Goal: Complete application form: Complete application form

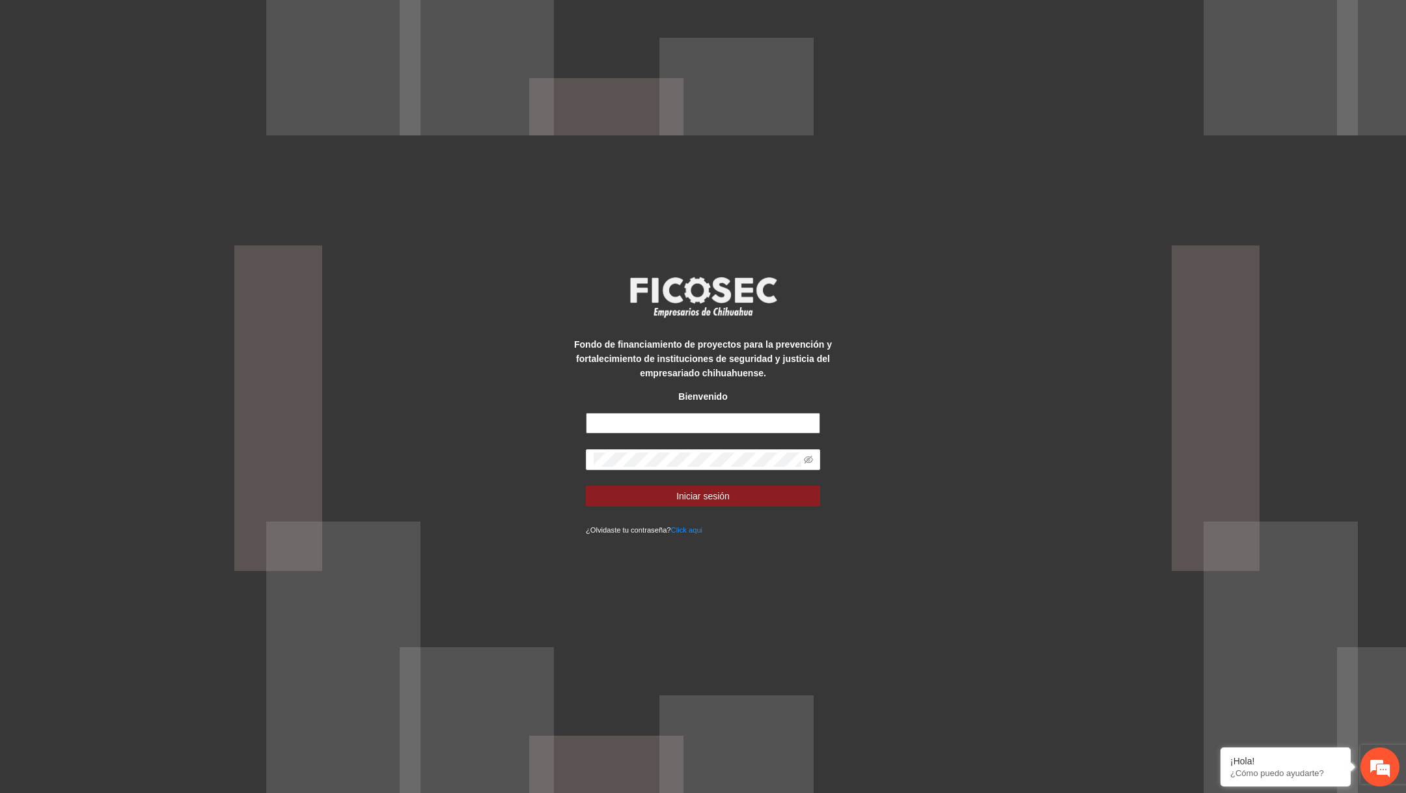
click at [650, 427] on input "text" at bounding box center [703, 423] width 234 height 21
click at [673, 409] on div "Fondo de financiamiento de proyectos para la prevención y fortalecimiento de in…" at bounding box center [703, 396] width 293 height 280
click at [670, 427] on input "text" at bounding box center [703, 423] width 234 height 21
type input "**********"
click at [810, 457] on icon "eye-invisible" at bounding box center [808, 460] width 9 height 8
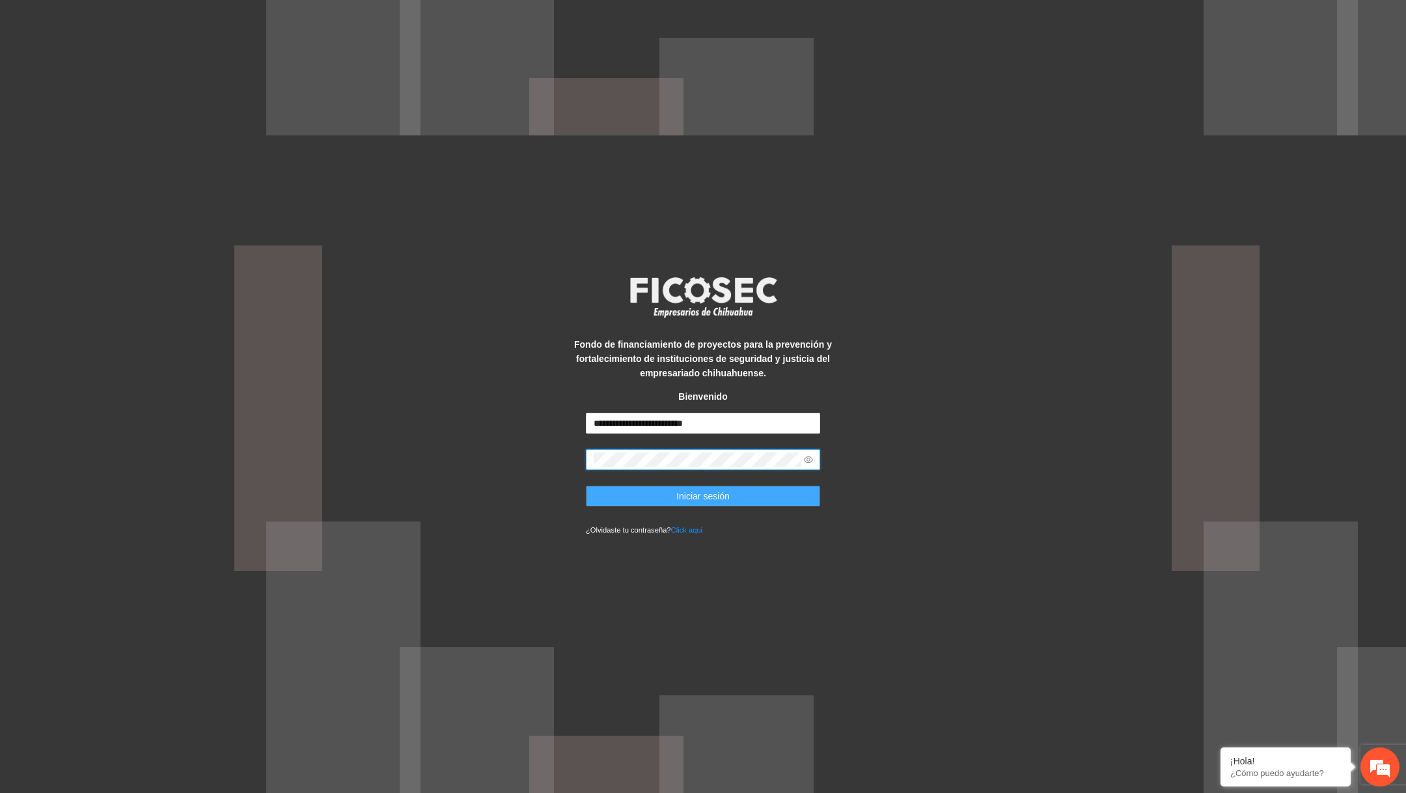
click at [758, 495] on button "Iniciar sesión" at bounding box center [703, 496] width 234 height 21
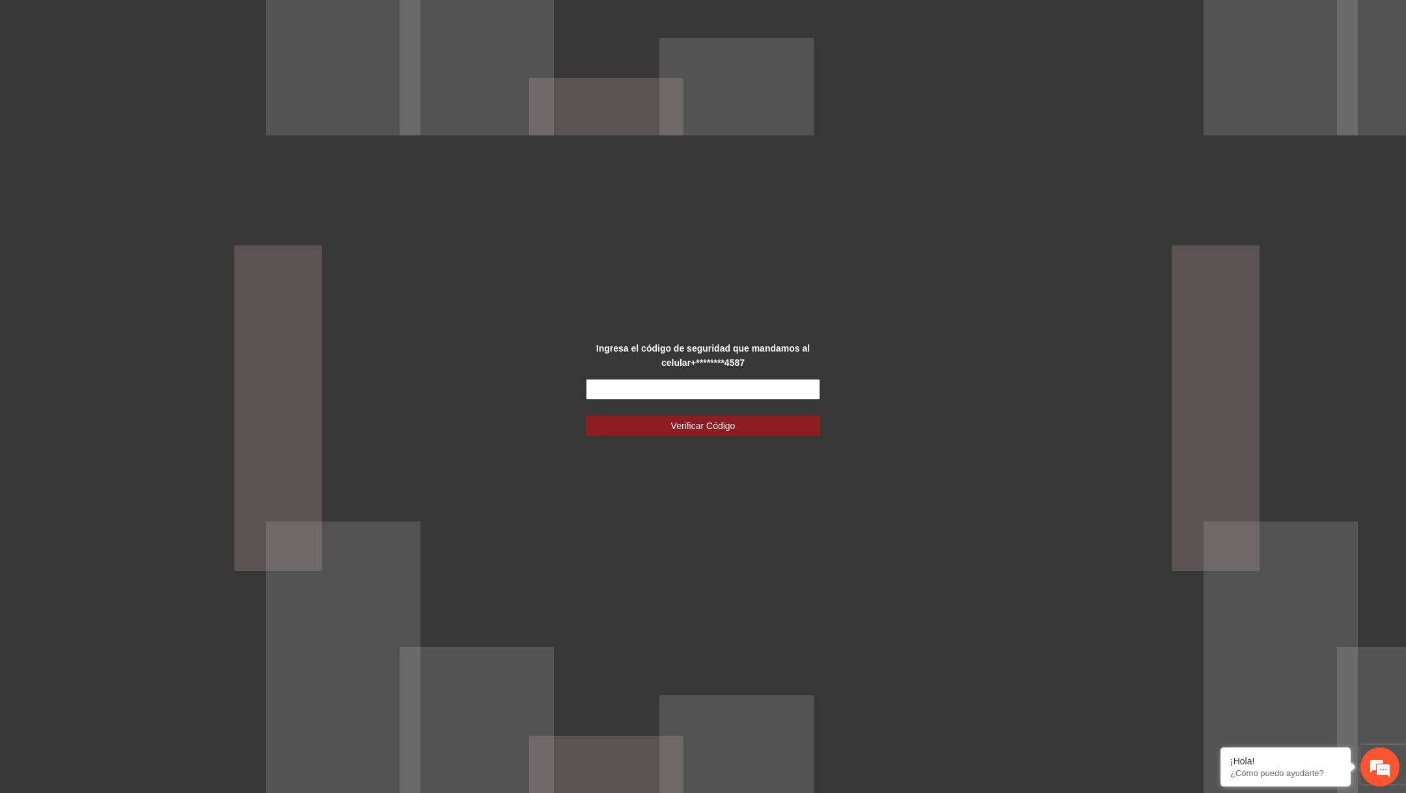
click at [663, 387] on input "text" at bounding box center [703, 389] width 234 height 21
type input "******"
click at [586, 415] on button "Verificar Código" at bounding box center [703, 425] width 234 height 21
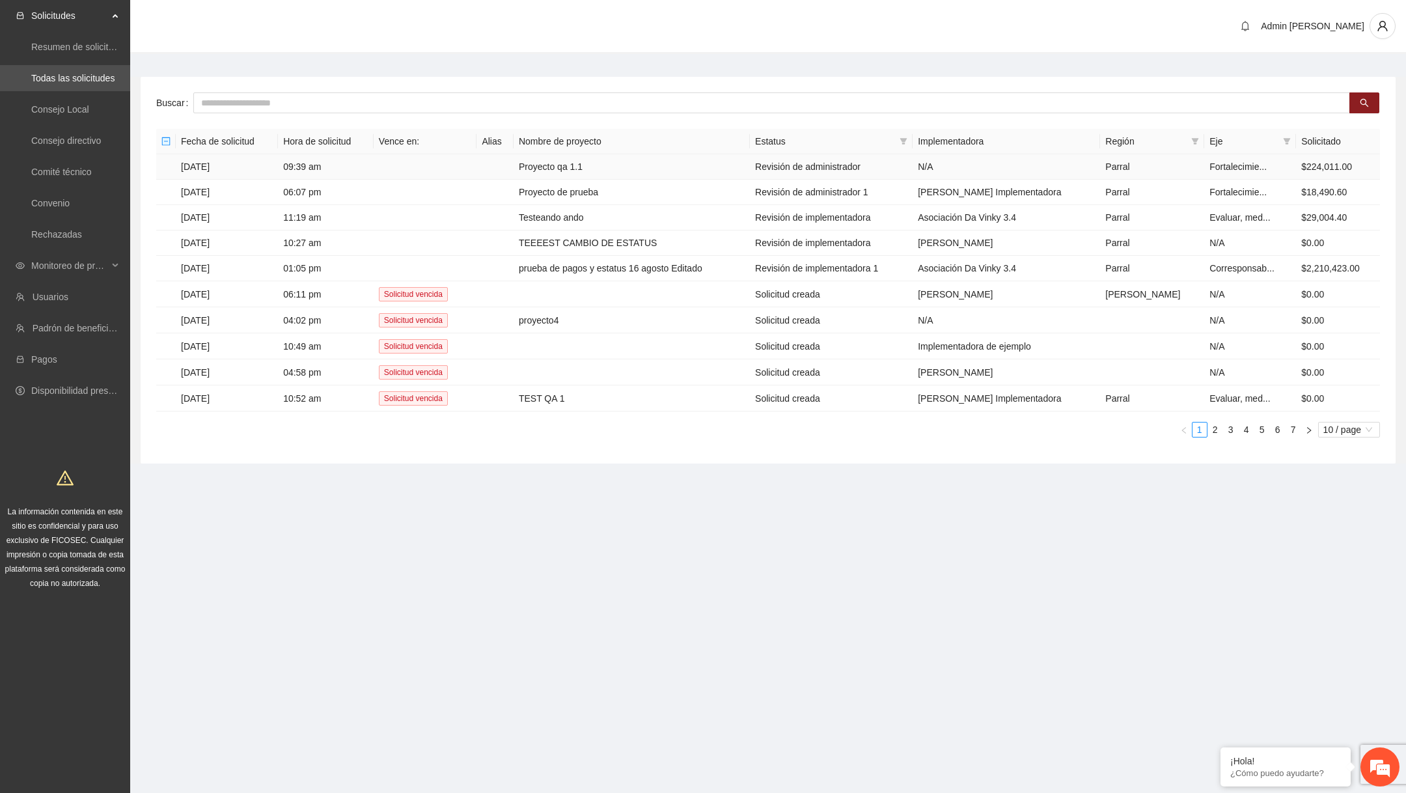
click at [644, 174] on td "Proyecto qa 1.1" at bounding box center [632, 166] width 236 height 25
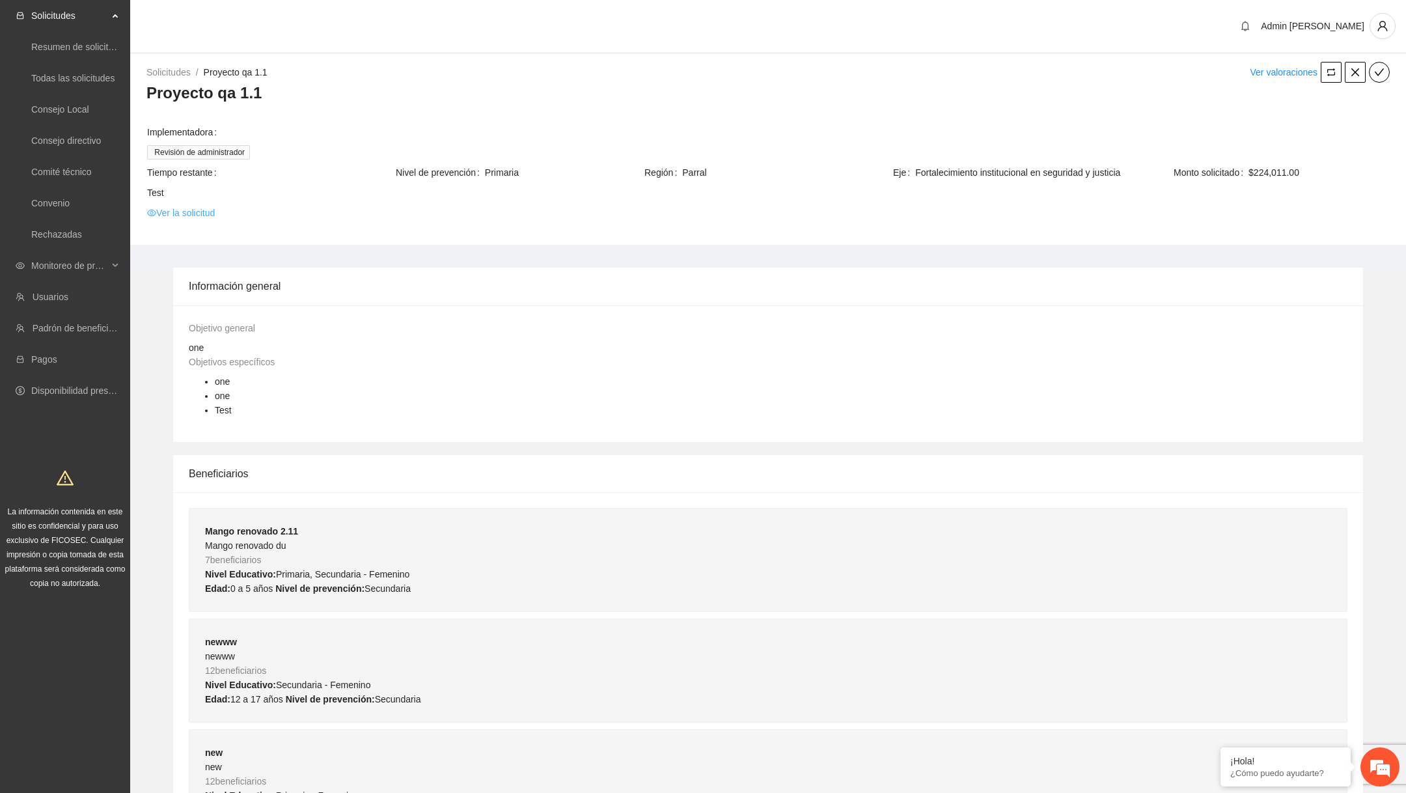
click at [213, 215] on link "Ver la solicitud" at bounding box center [181, 213] width 68 height 14
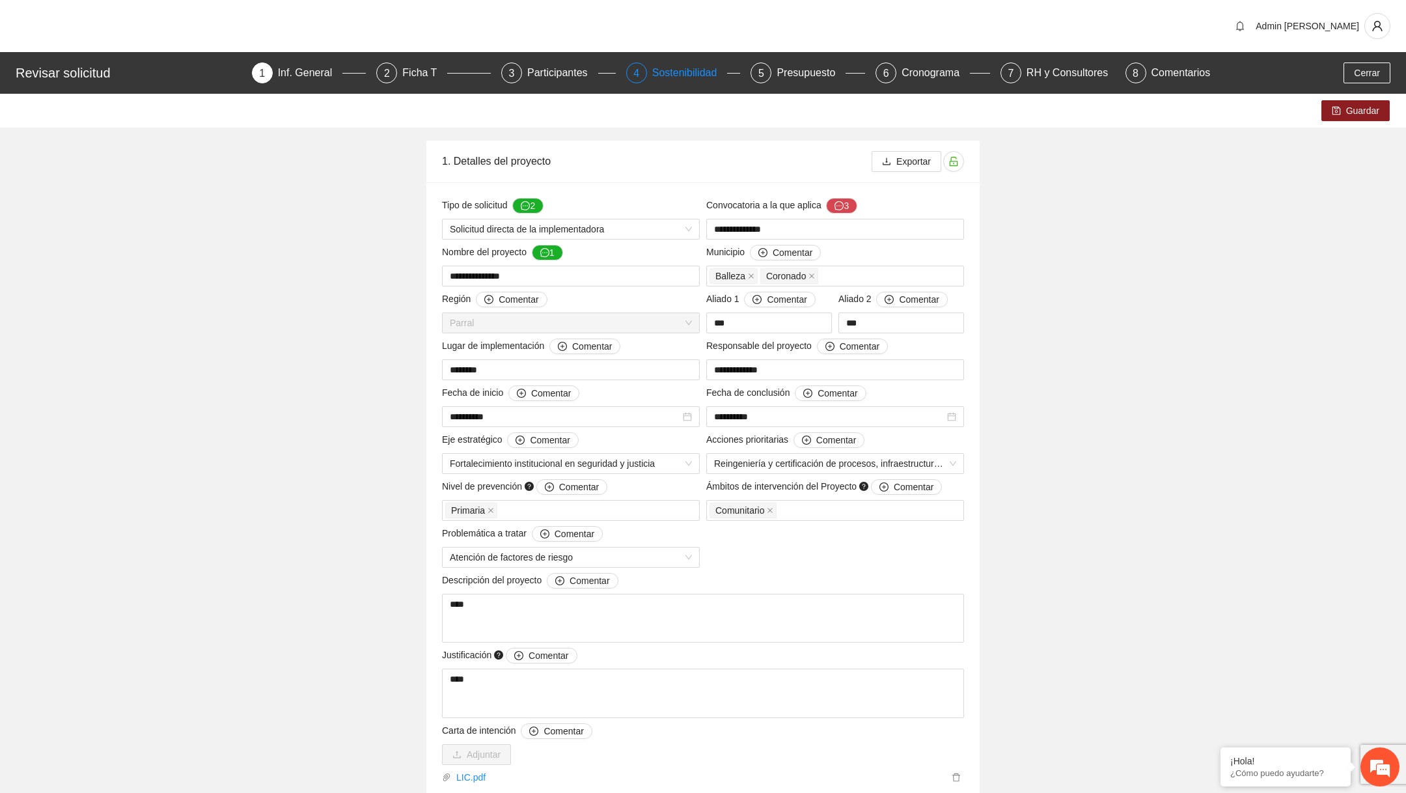
click at [676, 72] on div "Sostenibilidad" at bounding box center [690, 72] width 76 height 21
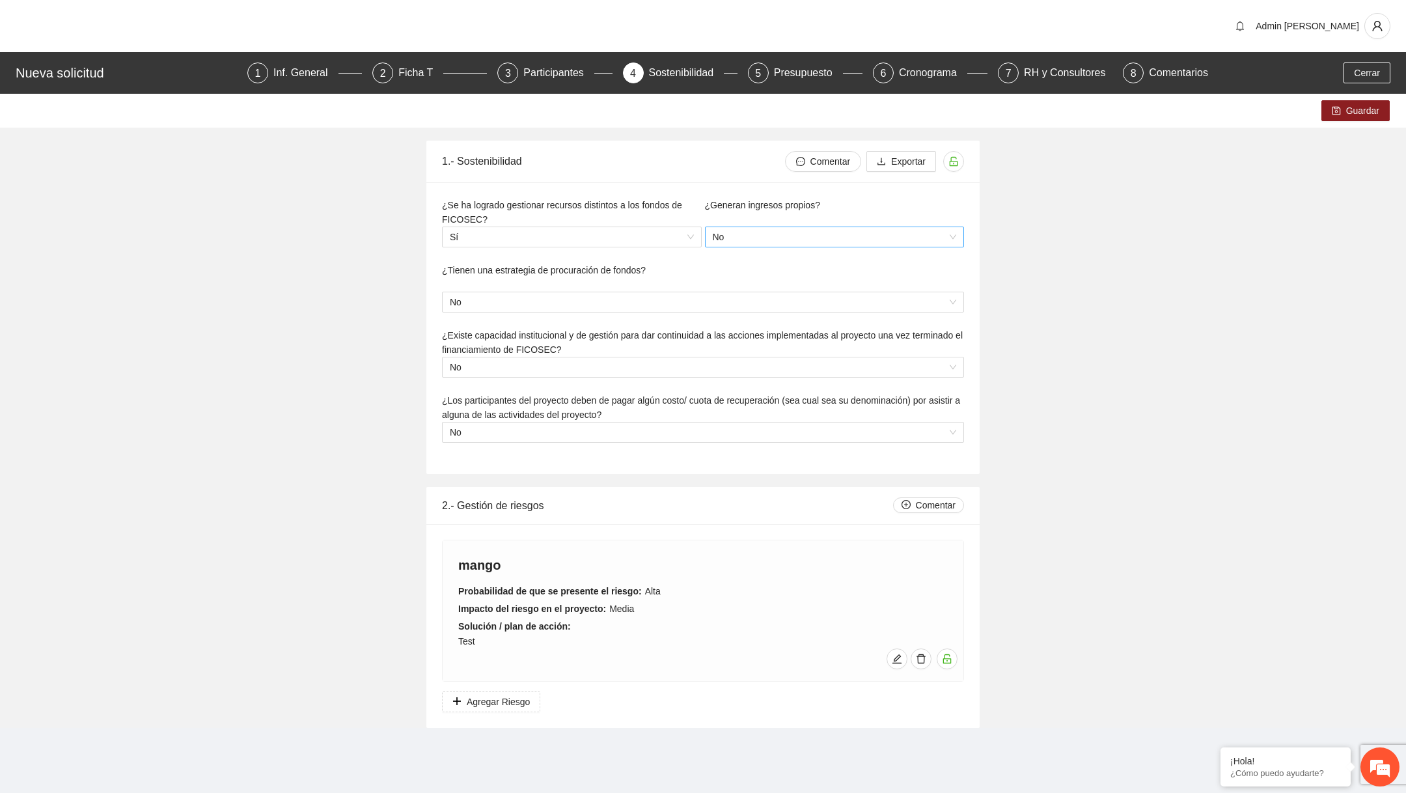
click at [766, 234] on span "No" at bounding box center [835, 237] width 244 height 20
click at [735, 255] on div "Sí" at bounding box center [834, 261] width 244 height 14
click at [593, 307] on input "search" at bounding box center [567, 302] width 235 height 20
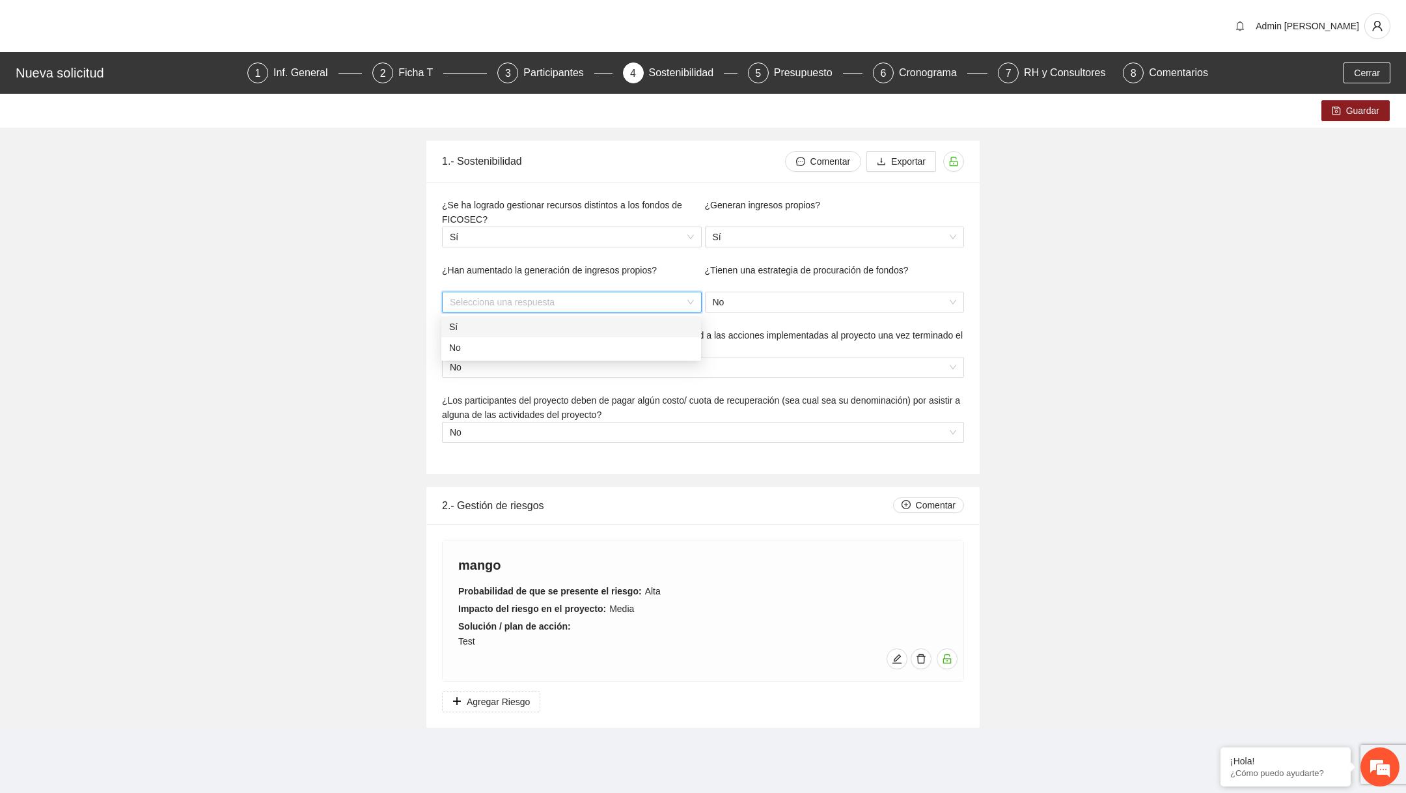
click at [549, 336] on div "Sí" at bounding box center [571, 326] width 260 height 21
click at [557, 367] on span "No" at bounding box center [703, 367] width 506 height 20
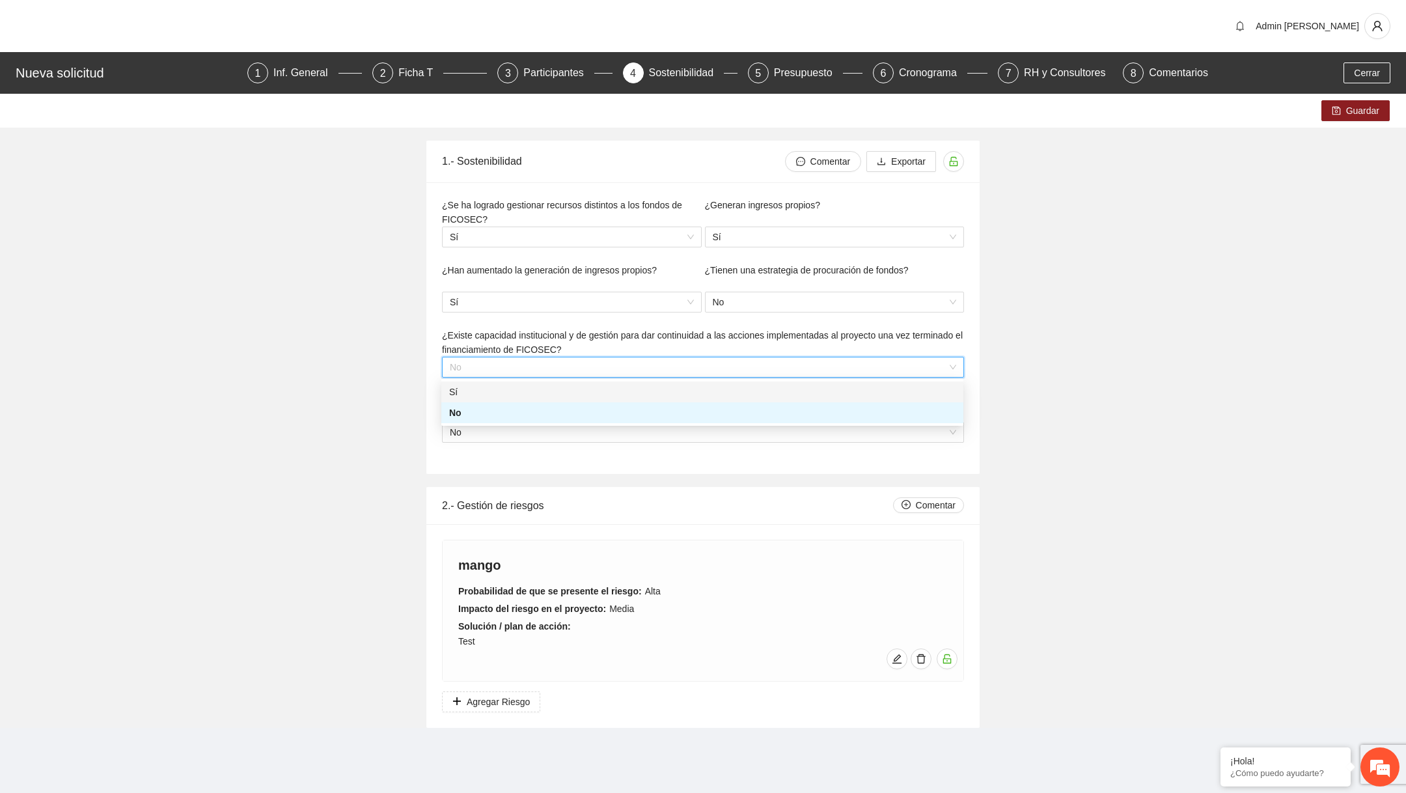
click at [557, 391] on div "Sí" at bounding box center [702, 392] width 506 height 14
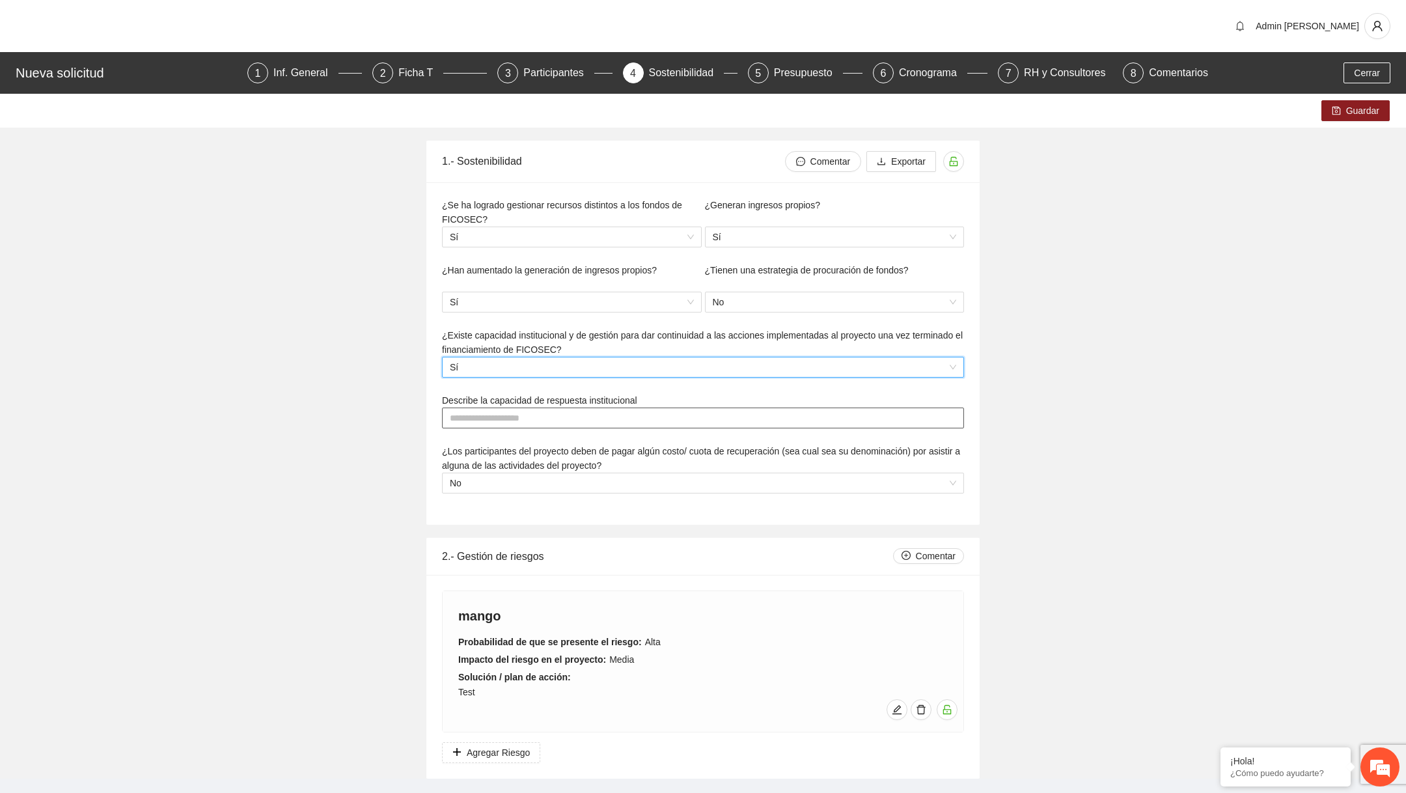
click at [553, 420] on textarea at bounding box center [703, 417] width 522 height 21
type textarea "*"
type textarea "**"
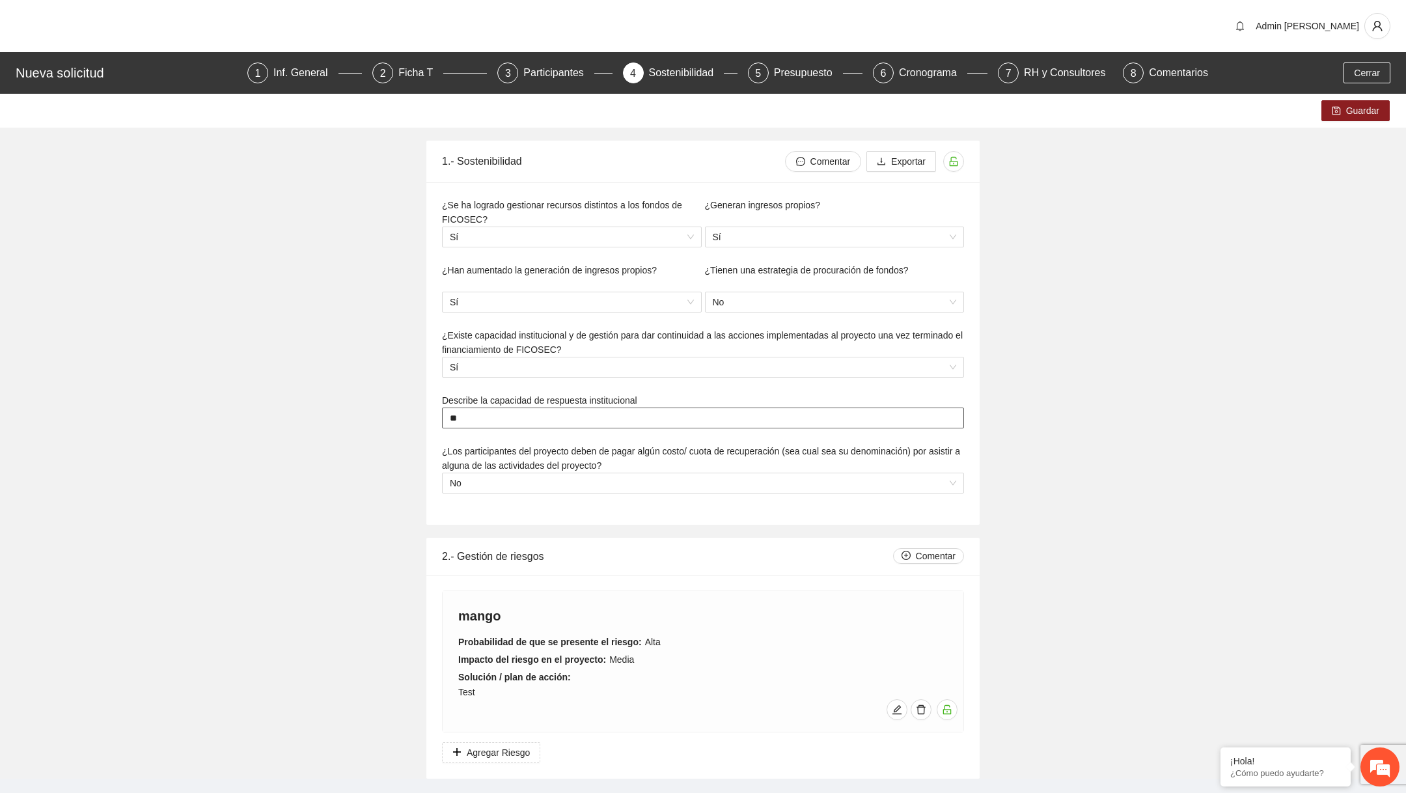
type textarea "***"
click at [577, 481] on span "No" at bounding box center [703, 483] width 506 height 20
type textarea "***"
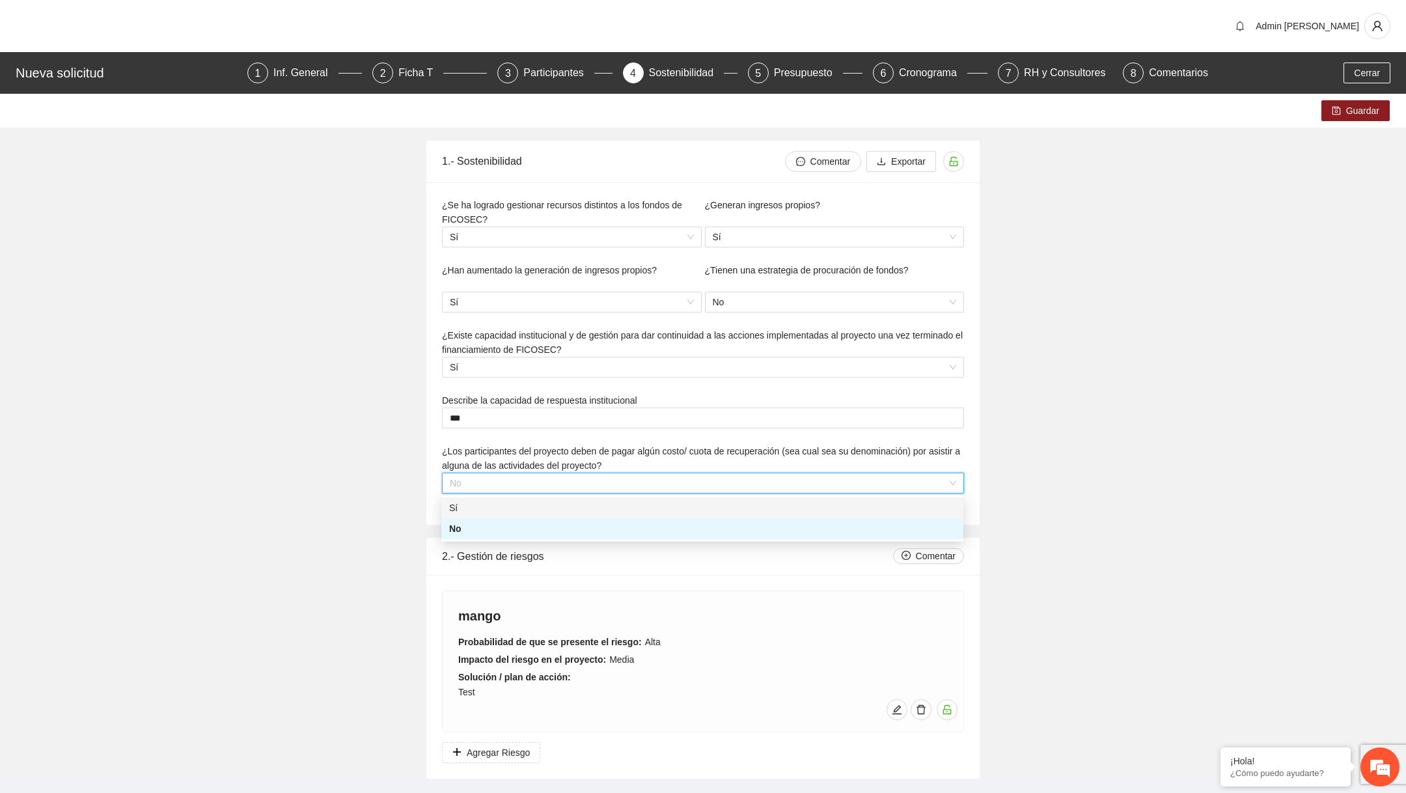
click at [542, 514] on div "Sí" at bounding box center [702, 508] width 506 height 14
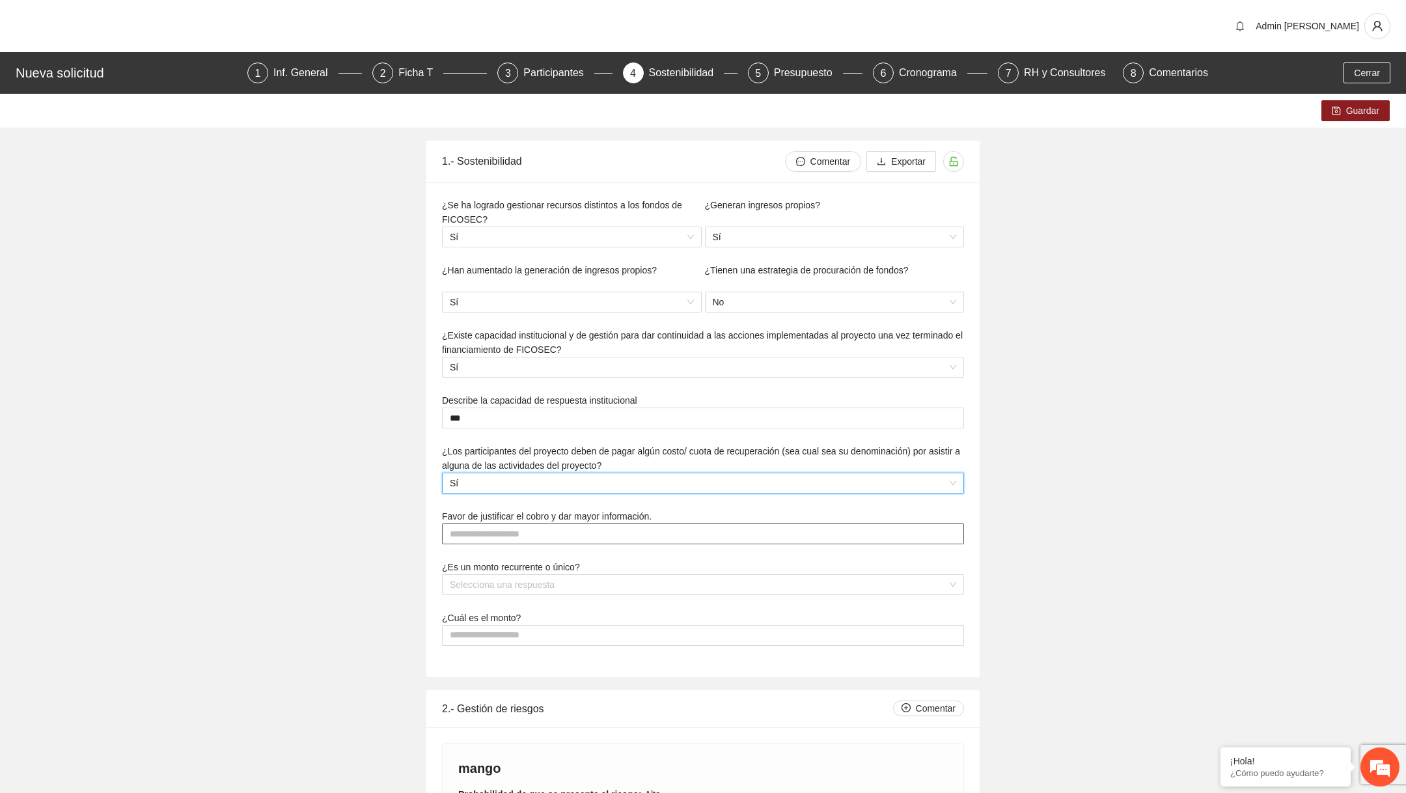
click at [506, 540] on textarea at bounding box center [703, 533] width 522 height 21
type textarea "*"
type textarea "**"
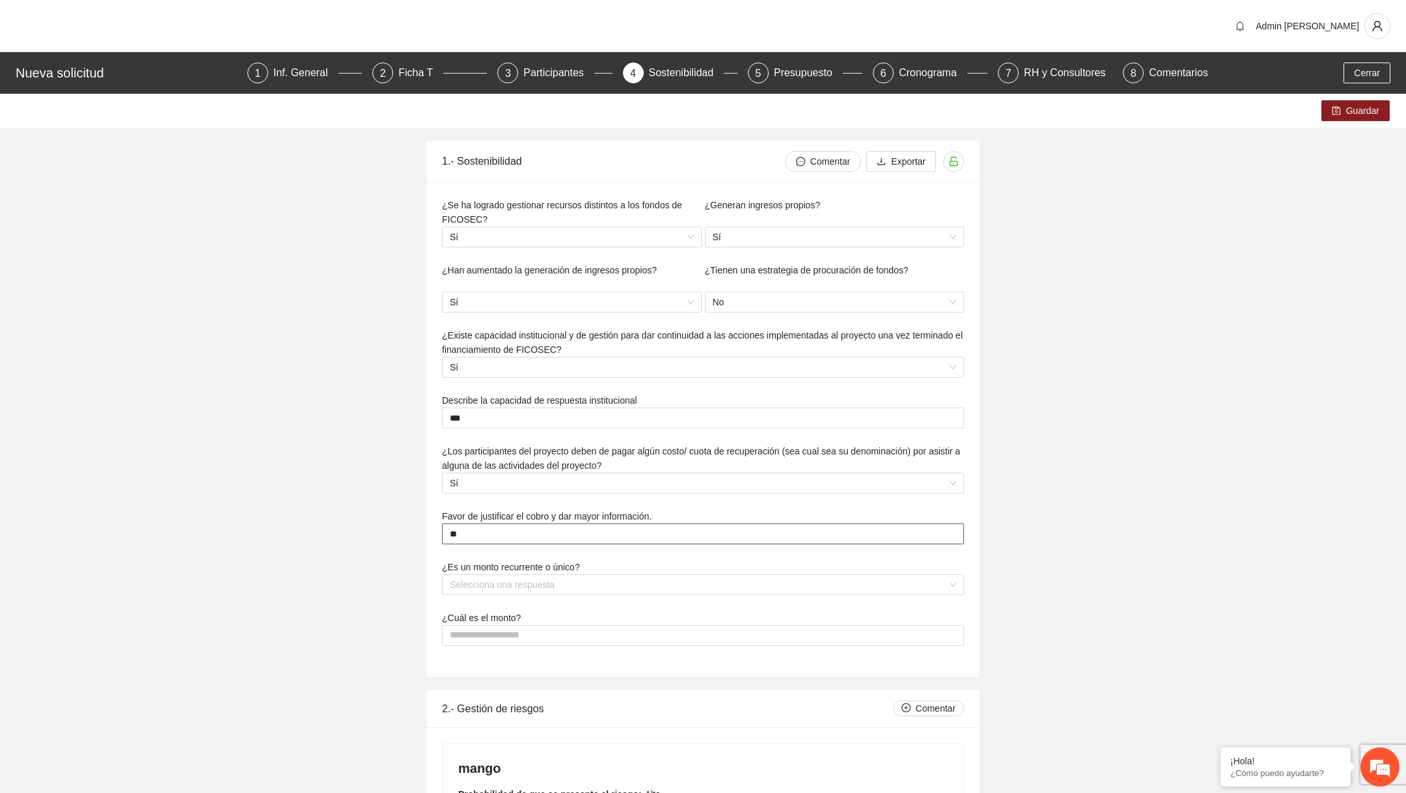
type textarea "***"
click at [505, 586] on input "search" at bounding box center [698, 585] width 497 height 20
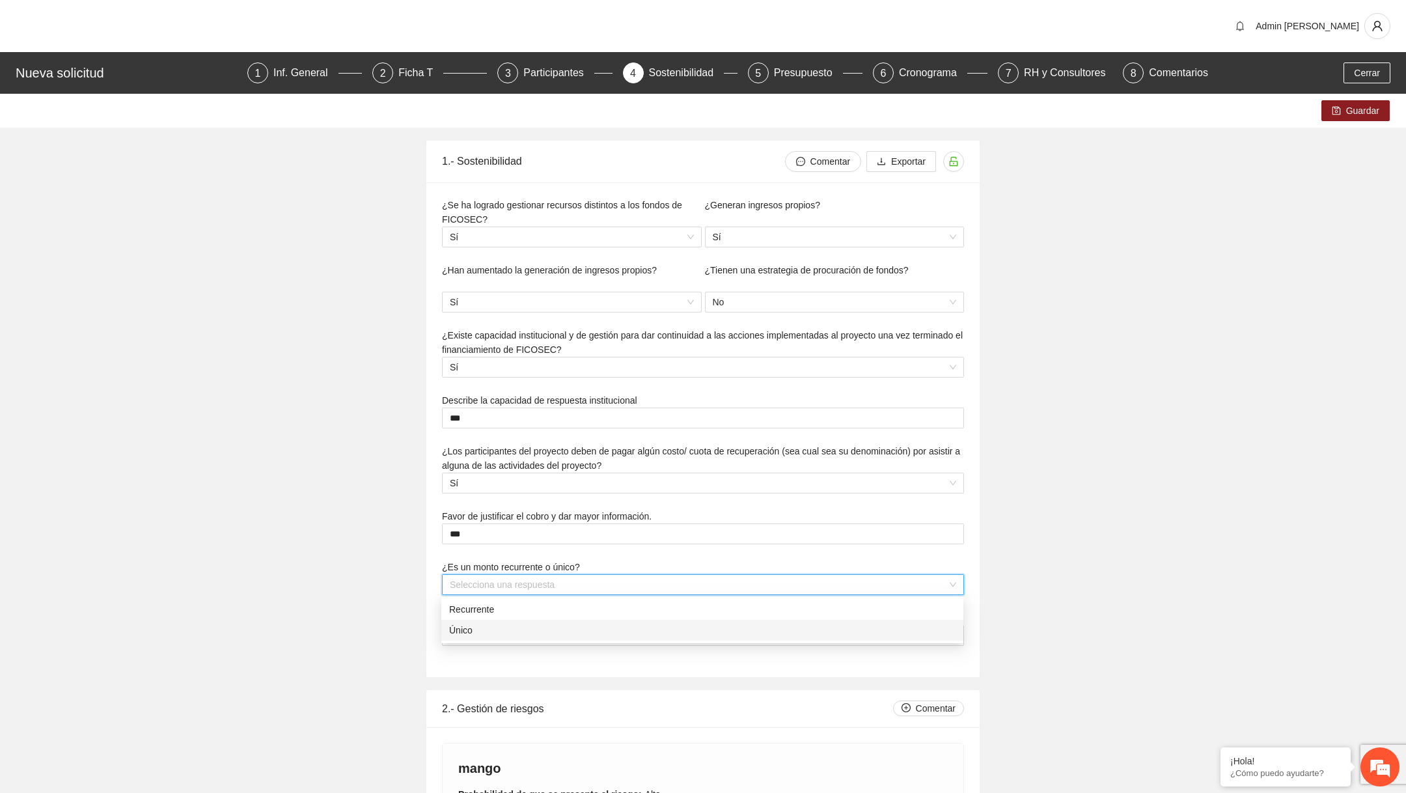
click at [494, 625] on div "Único" at bounding box center [702, 630] width 506 height 14
click at [514, 633] on input at bounding box center [703, 635] width 521 height 20
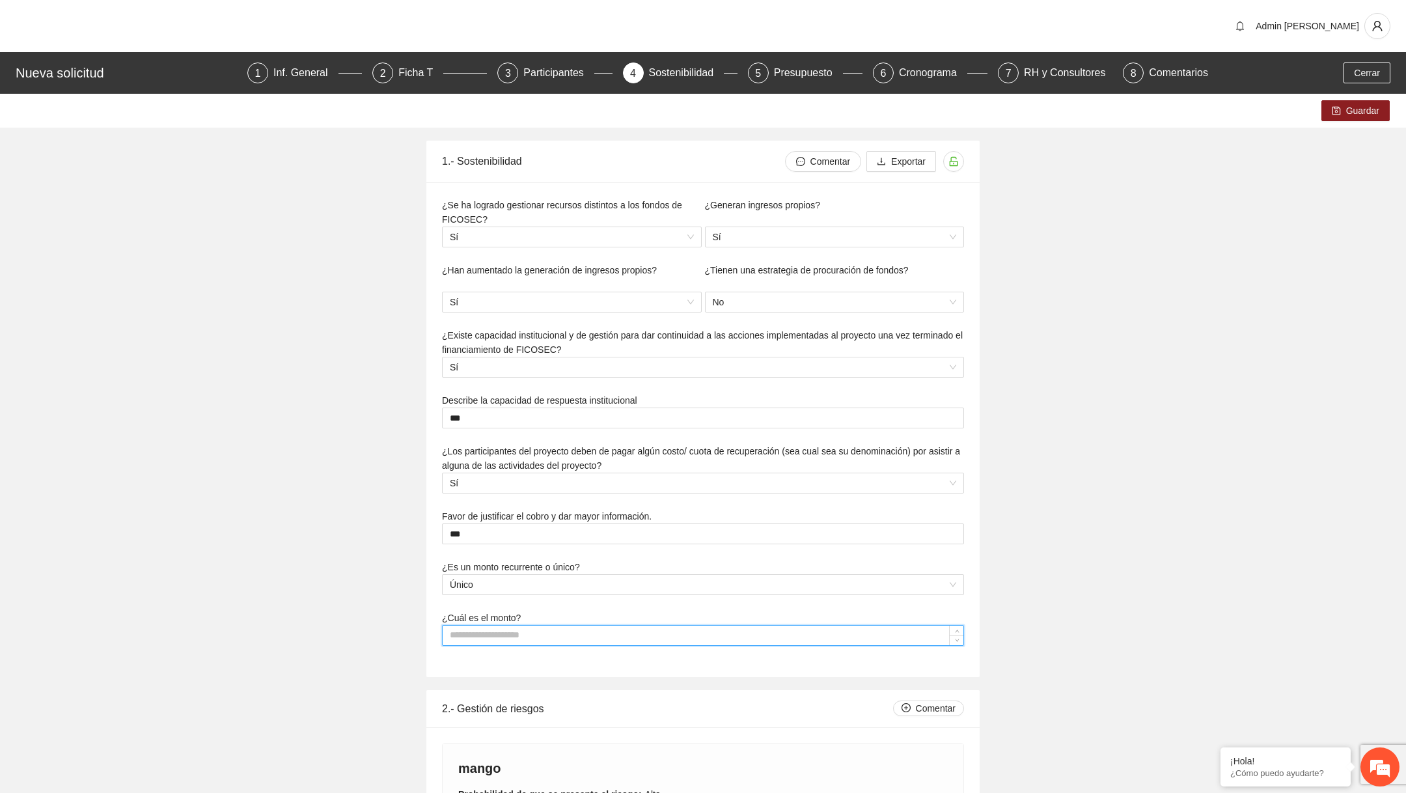
type input "*"
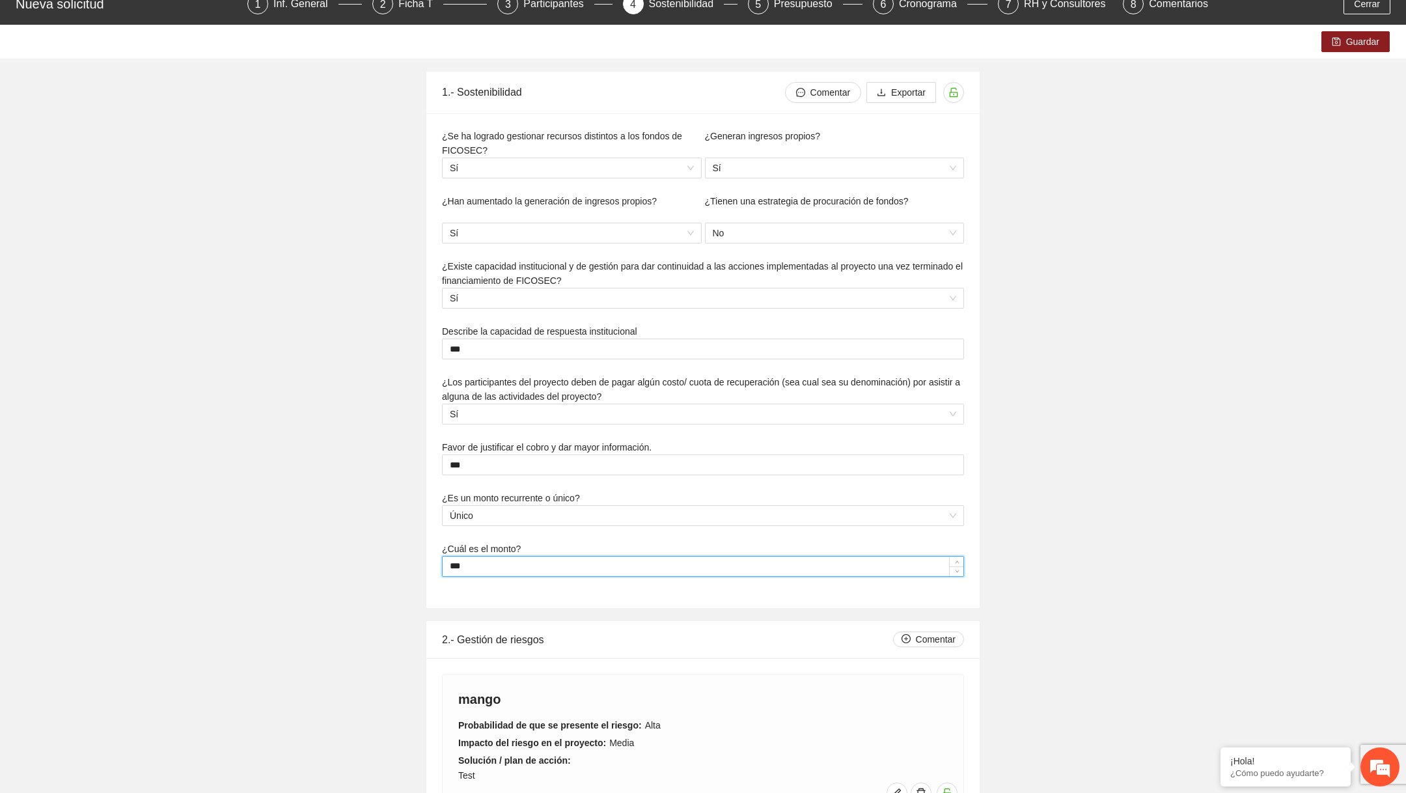
scroll to position [75, 0]
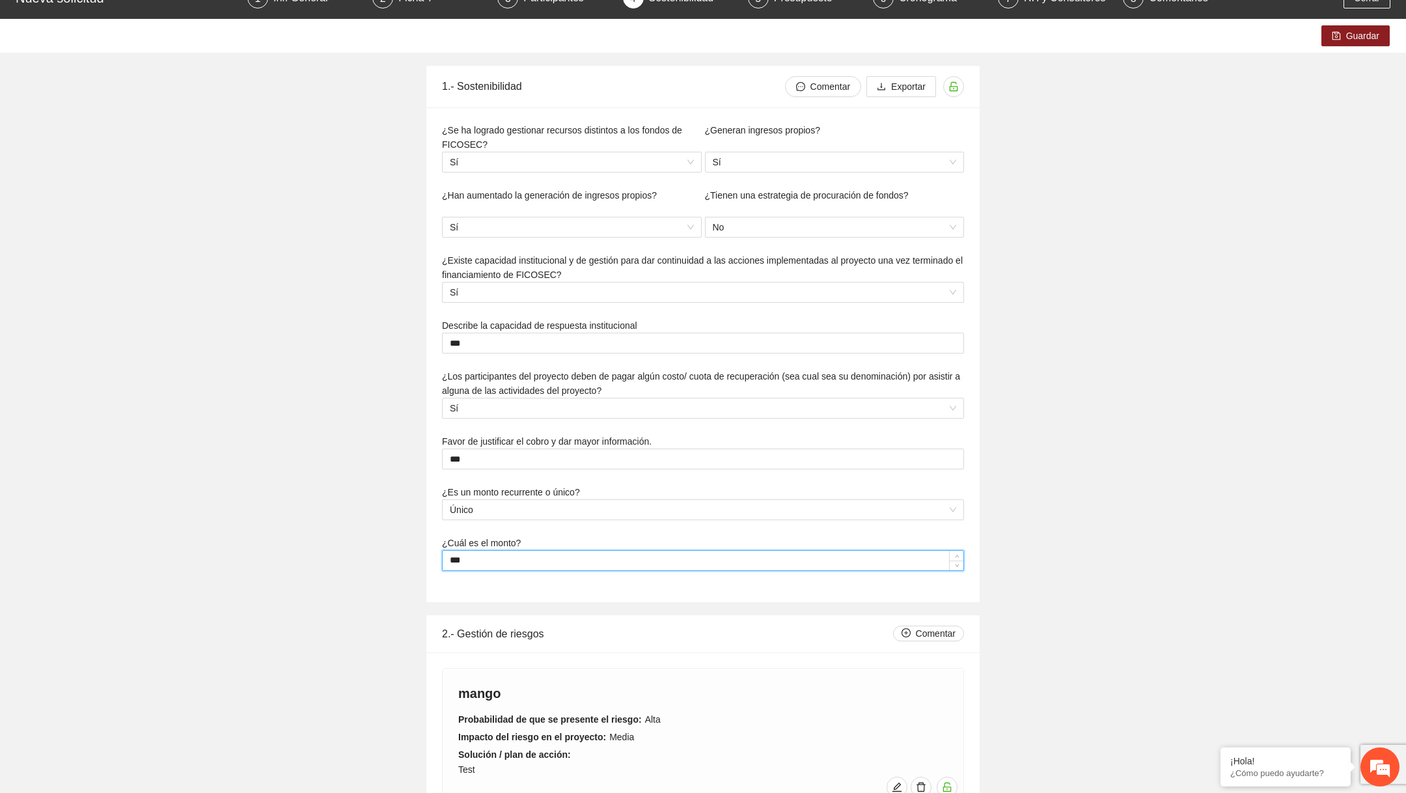
type input "***"
click at [612, 172] on div "¿Se ha logrado gestionar recursos distintos a los fondos de FICOSEC? Sí" at bounding box center [572, 155] width 263 height 65
click at [592, 168] on span "Sí" at bounding box center [572, 162] width 244 height 20
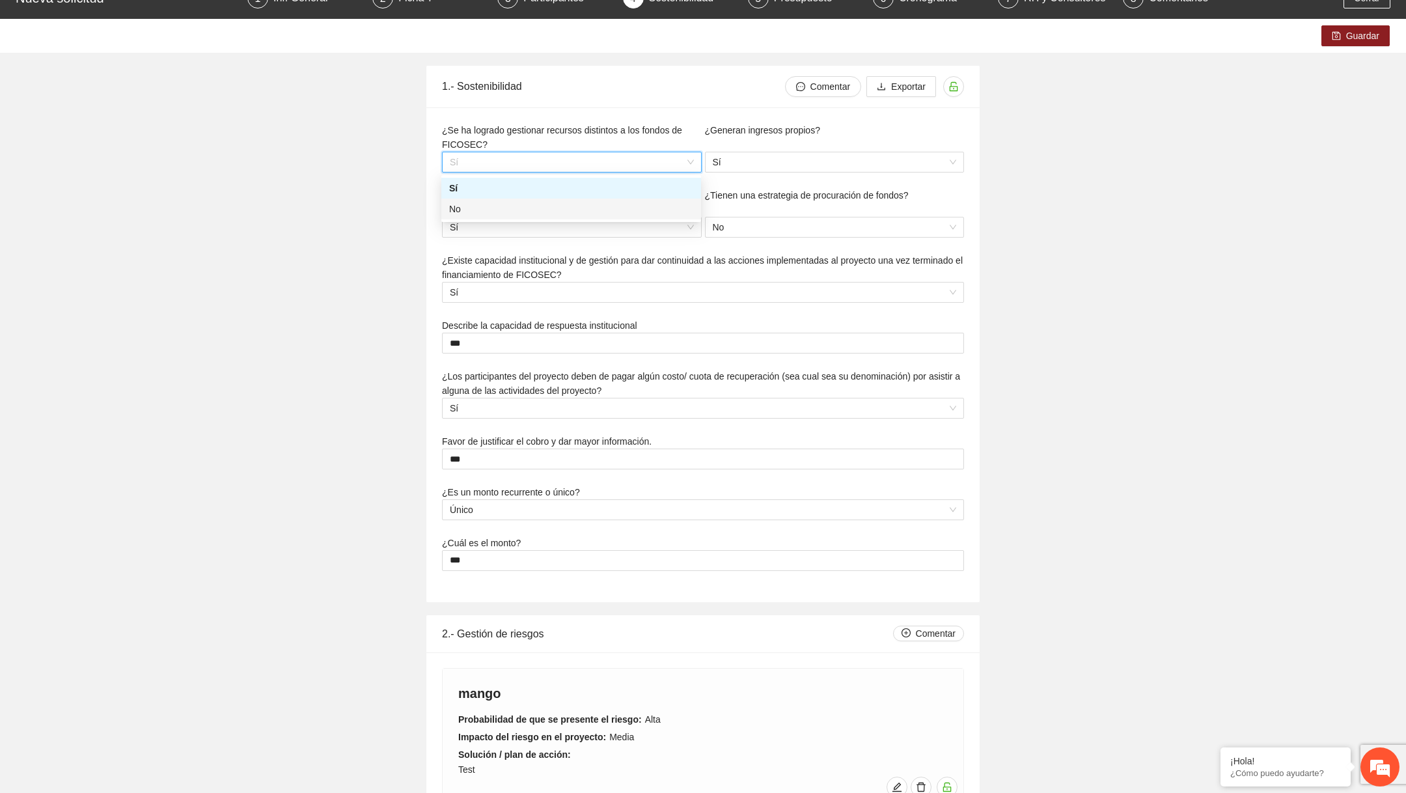
click at [535, 210] on div "No" at bounding box center [571, 209] width 244 height 14
click at [742, 158] on span "Sí" at bounding box center [835, 162] width 244 height 20
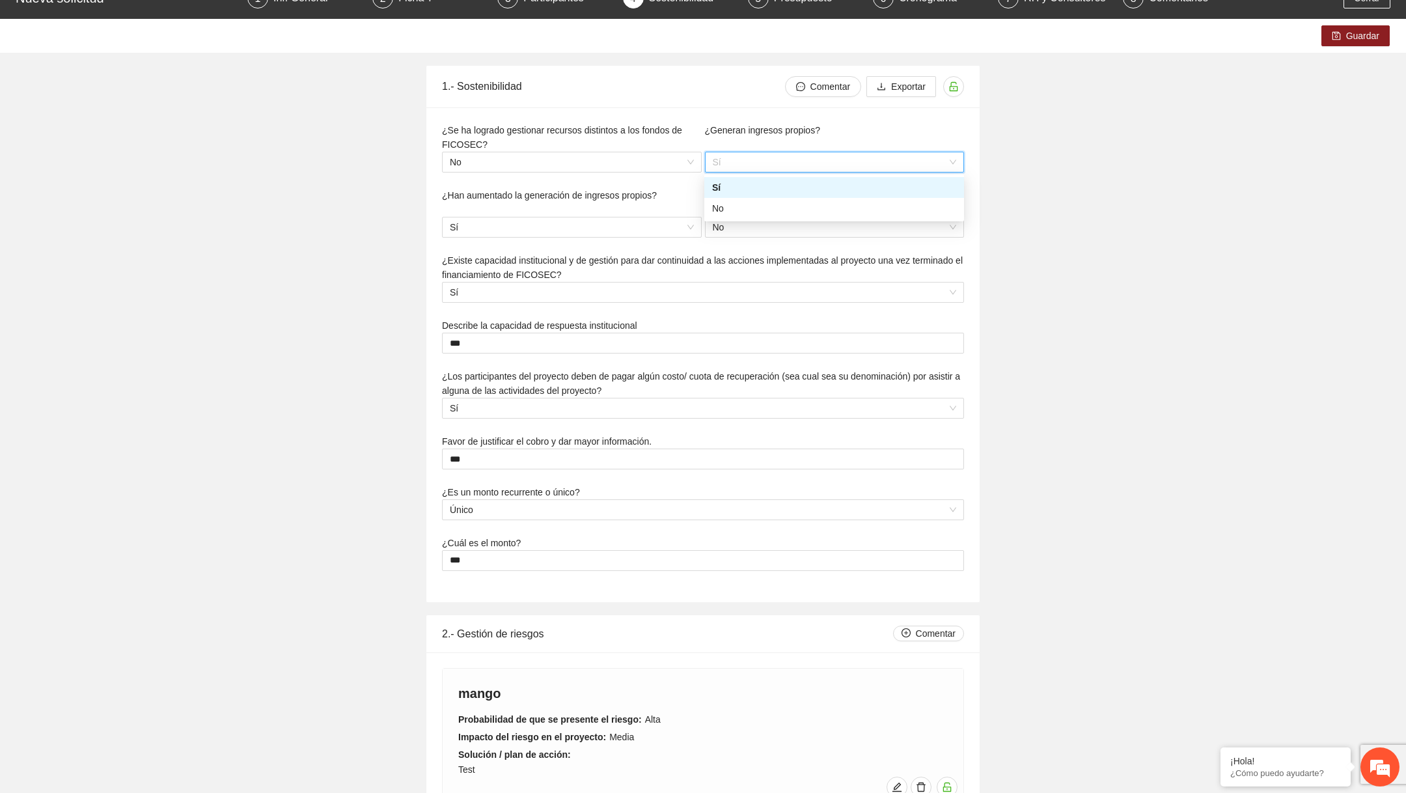
click at [741, 186] on div "Sí" at bounding box center [834, 187] width 244 height 14
click at [641, 225] on span "Sí" at bounding box center [572, 227] width 244 height 20
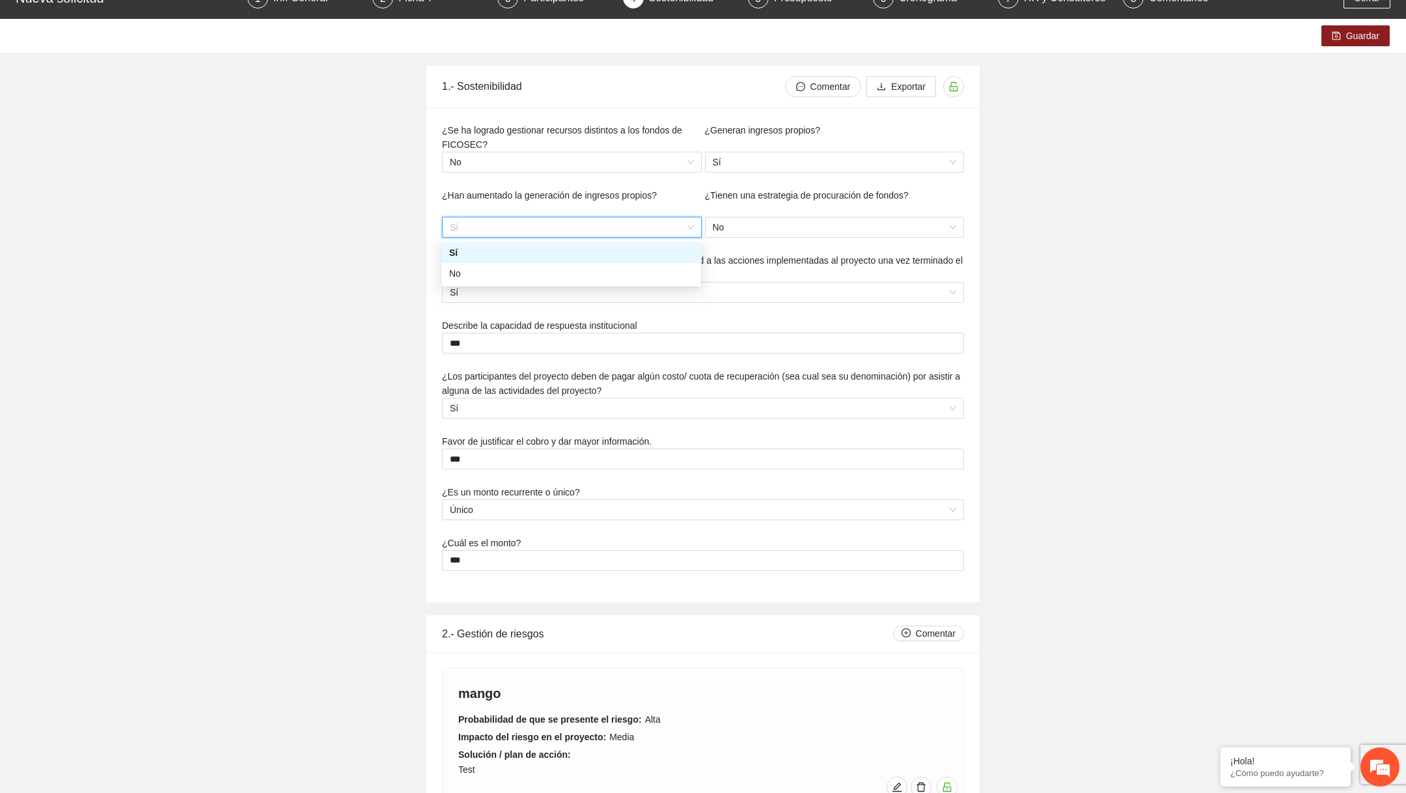
click at [568, 275] on div "No" at bounding box center [571, 273] width 244 height 14
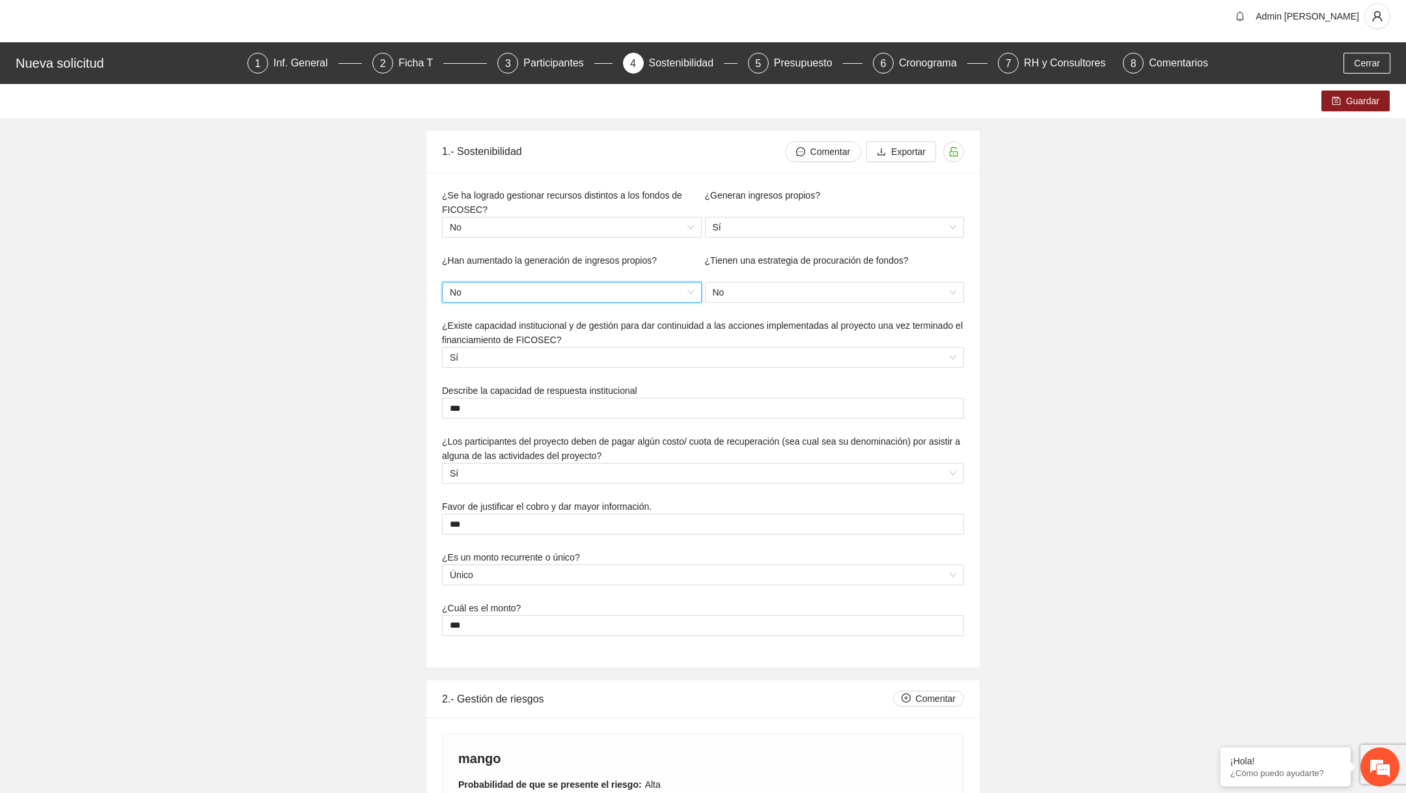
scroll to position [0, 0]
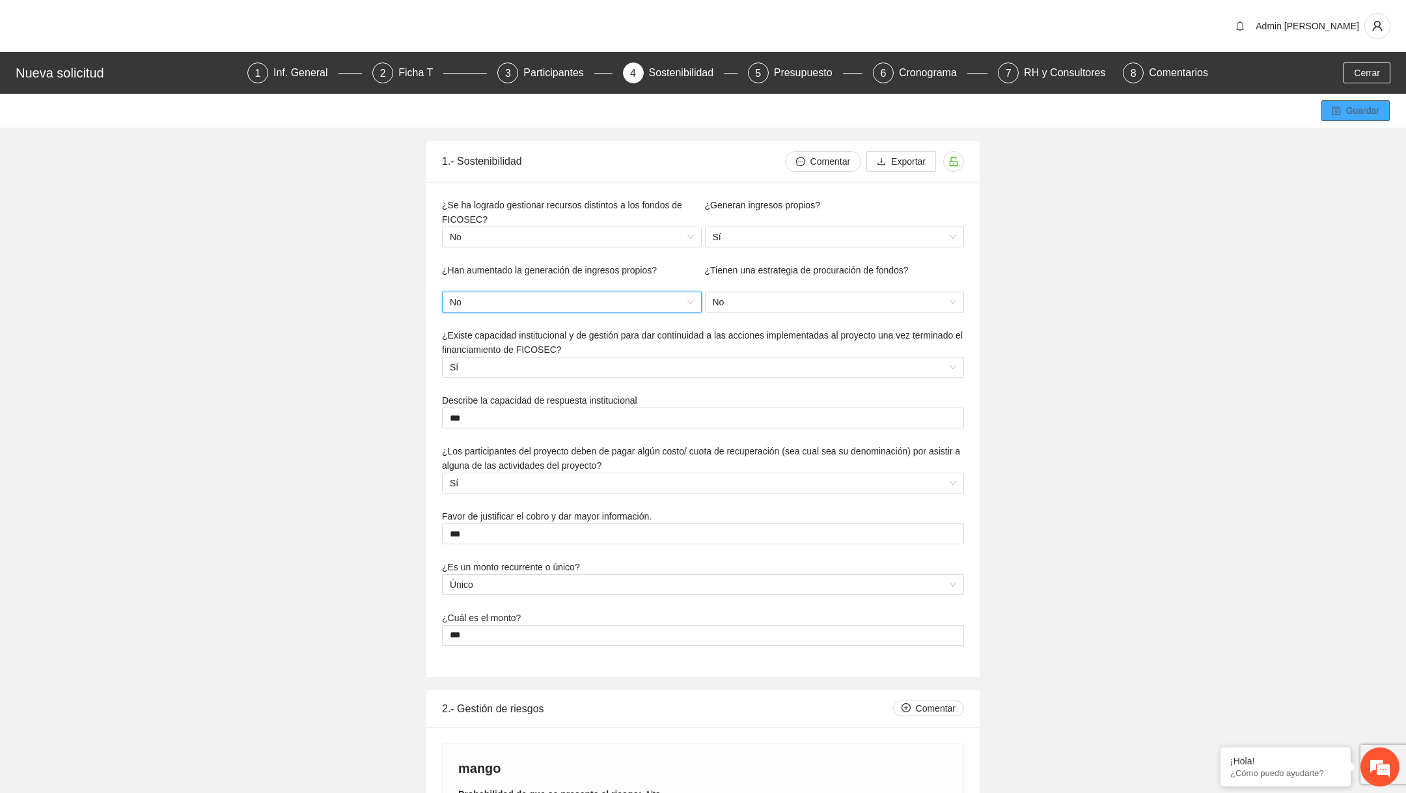
click at [1341, 117] on button "Guardar" at bounding box center [1355, 110] width 68 height 21
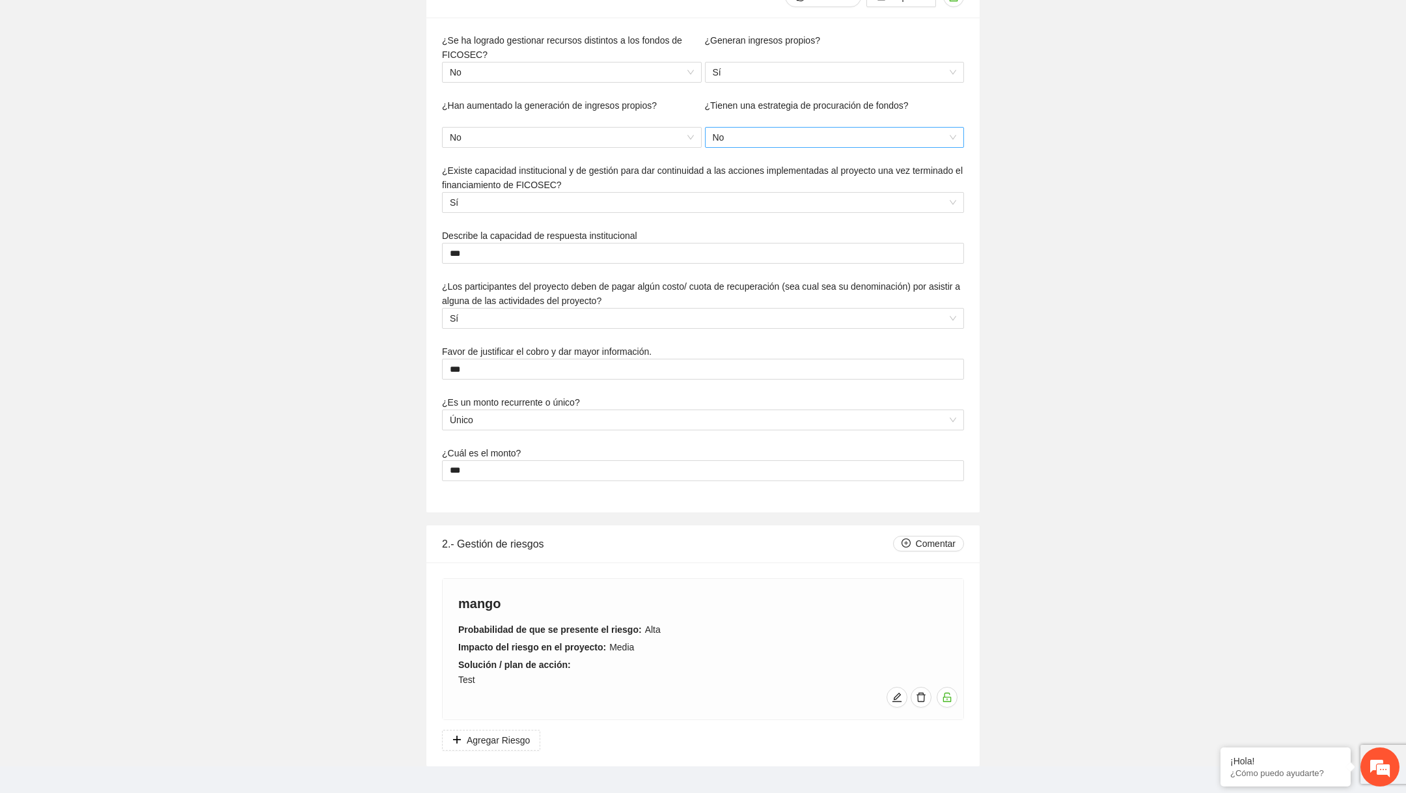
scroll to position [186, 0]
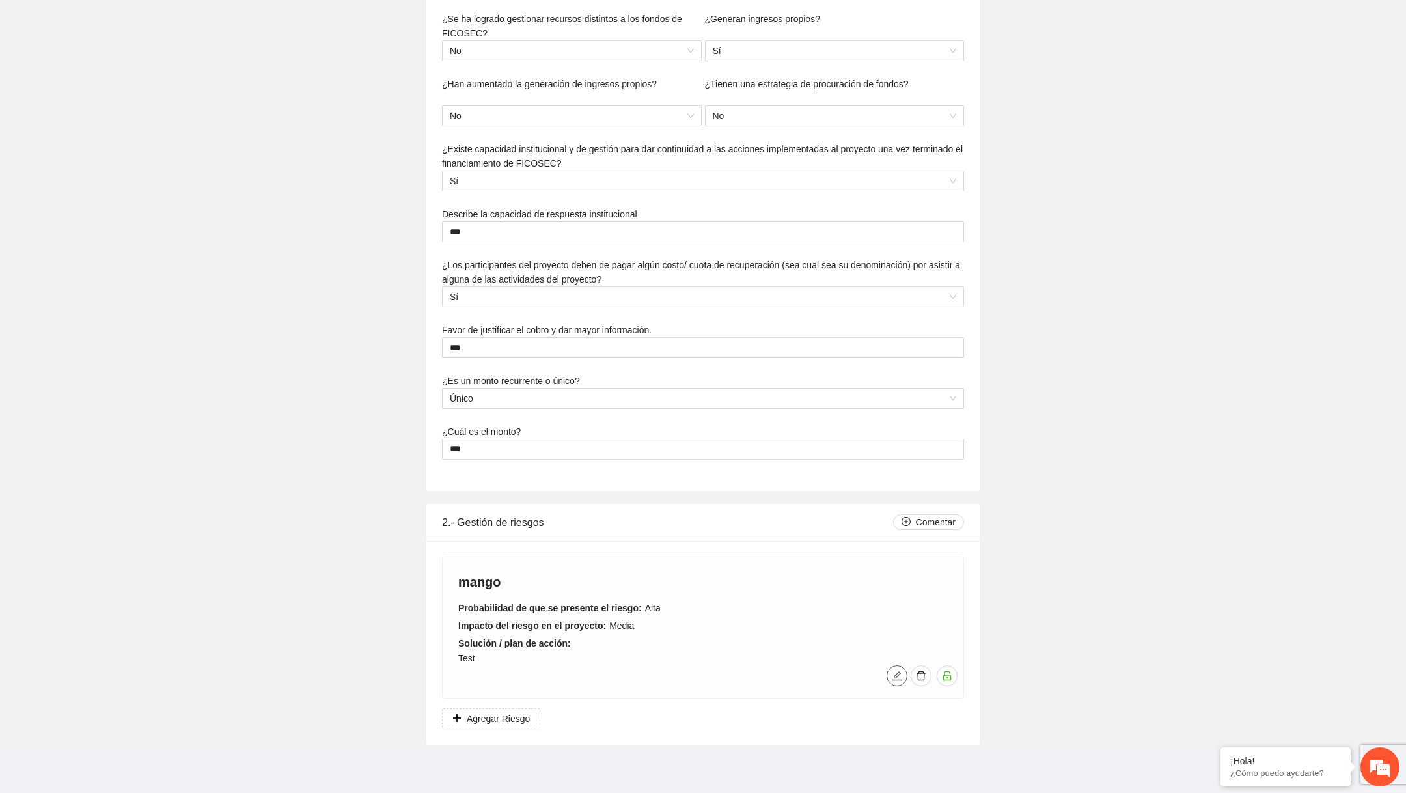
click at [893, 674] on icon "edit" at bounding box center [897, 675] width 10 height 10
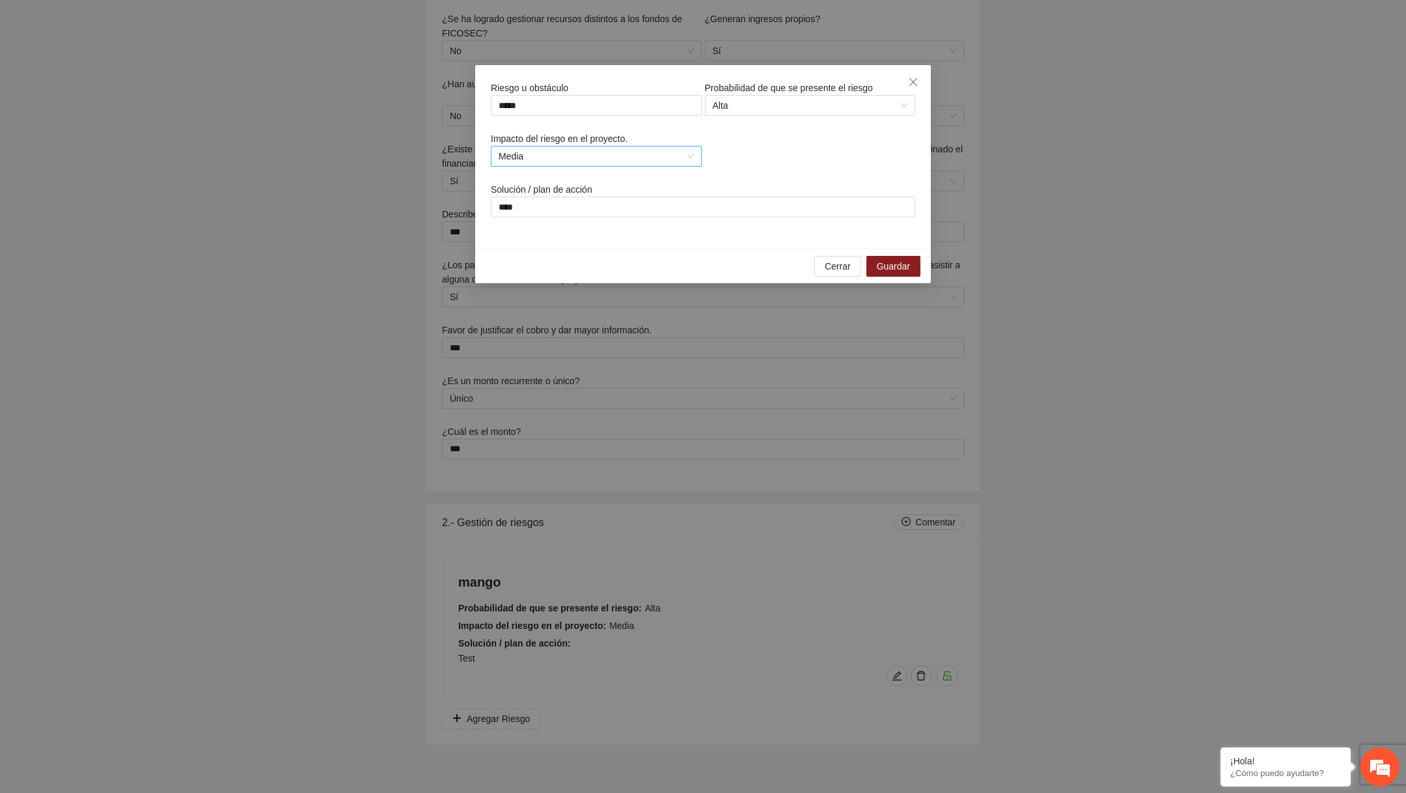
click at [659, 161] on span "Media" at bounding box center [596, 156] width 195 height 20
click at [576, 221] on div "Baja" at bounding box center [595, 224] width 195 height 14
click at [685, 223] on div "Solución / plan de acción ****" at bounding box center [703, 207] width 428 height 51
click at [693, 207] on input "****" at bounding box center [703, 207] width 424 height 21
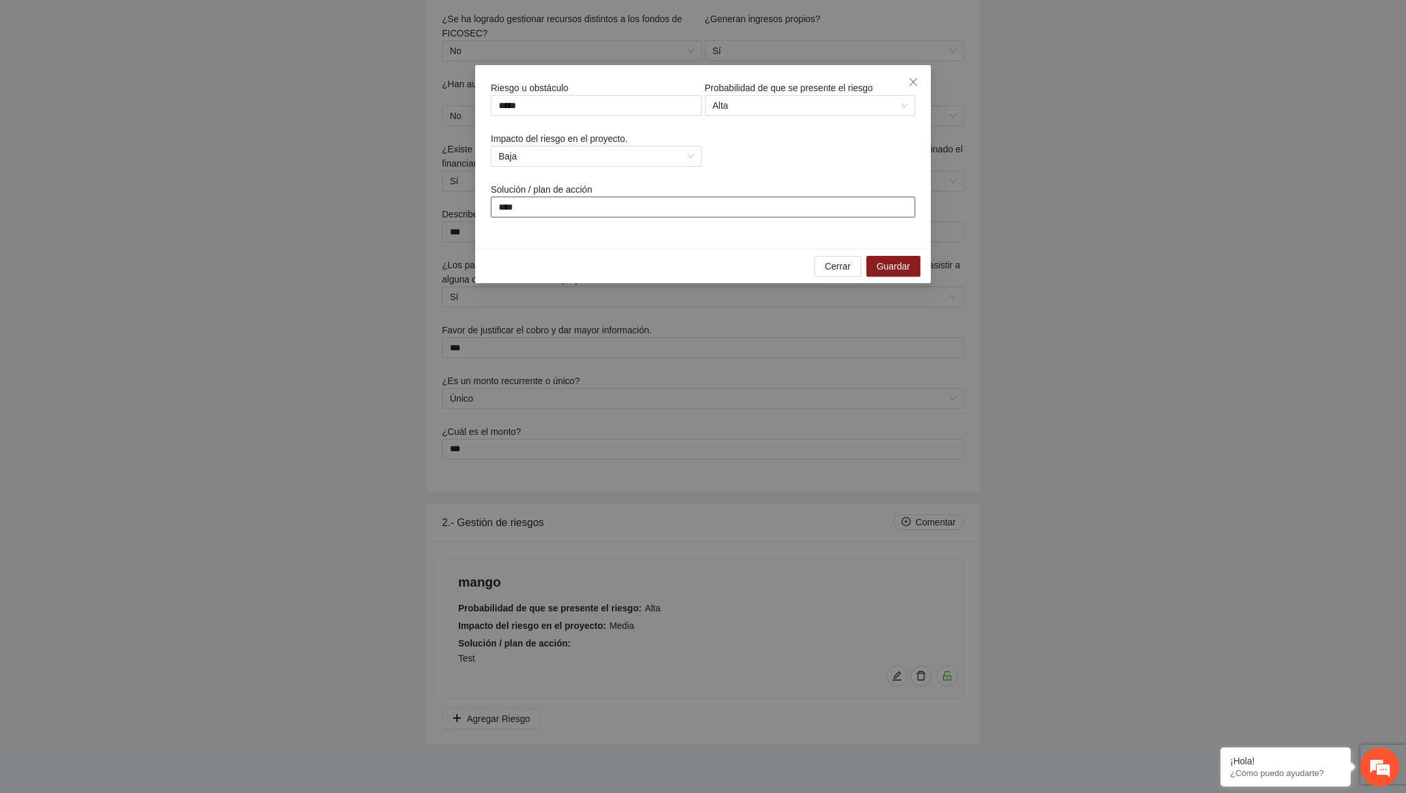
click at [693, 207] on input "****" at bounding box center [703, 207] width 424 height 21
click at [791, 113] on span "Alta" at bounding box center [810, 106] width 195 height 20
type input "*******"
click at [750, 149] on div "Media" at bounding box center [809, 152] width 195 height 14
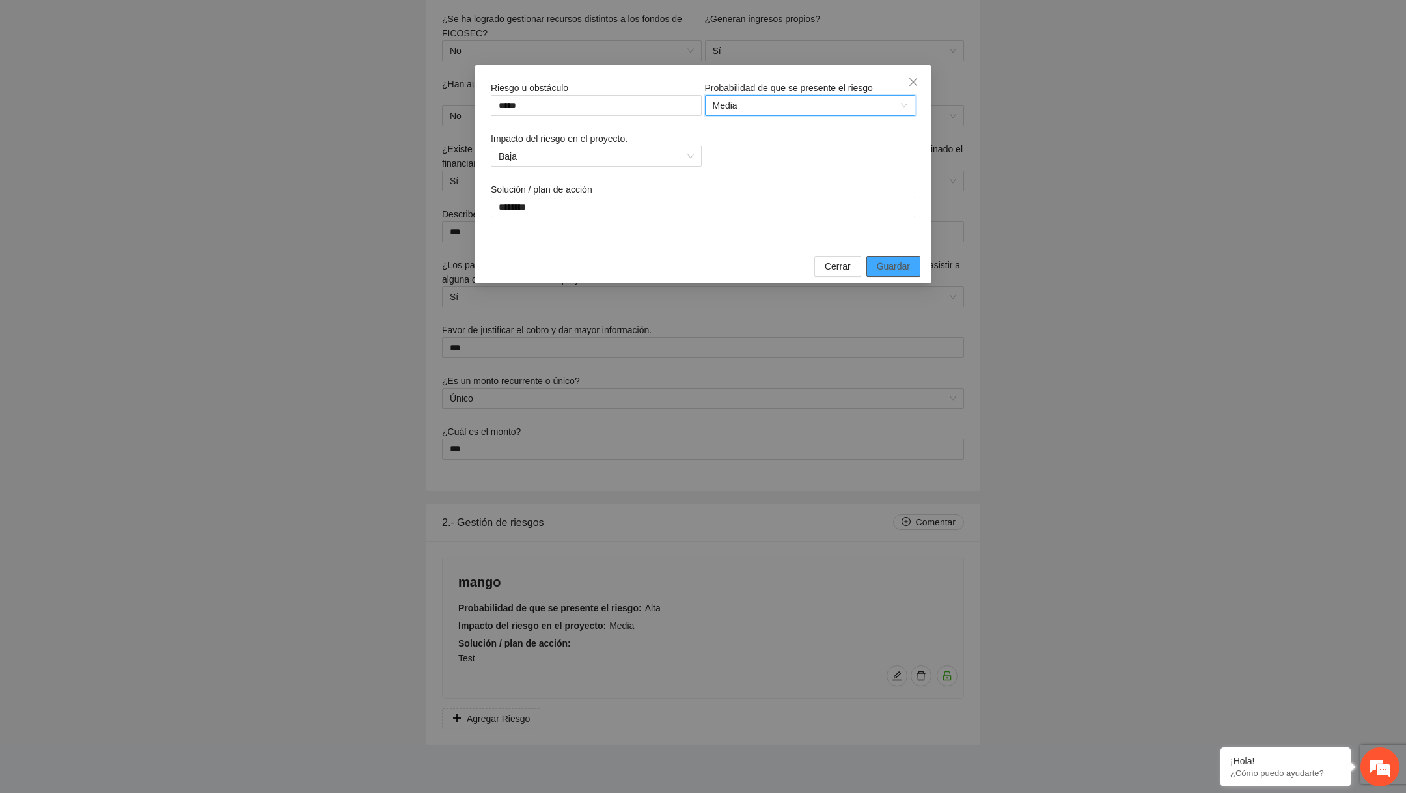
click at [905, 273] on span "Guardar" at bounding box center [893, 266] width 33 height 14
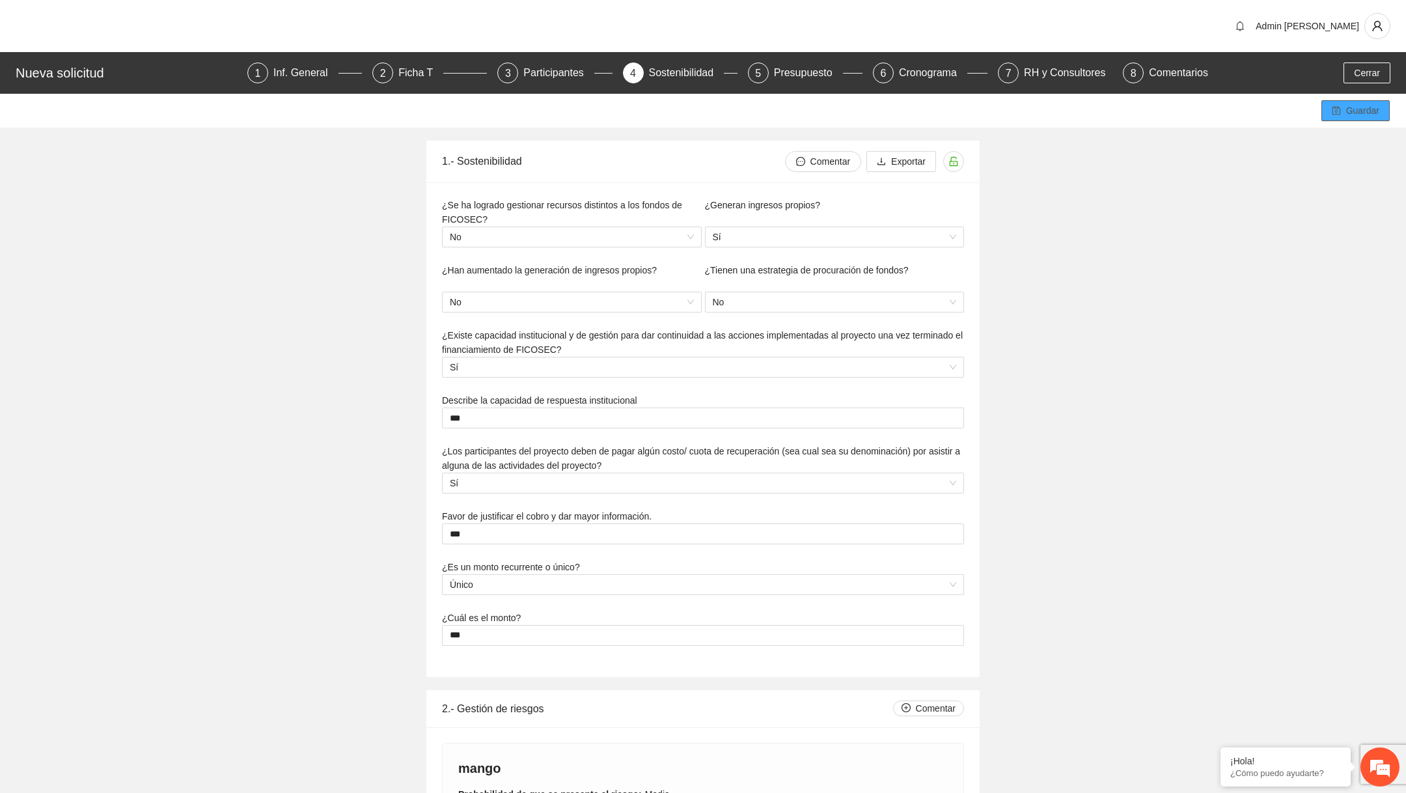
click at [1348, 110] on span "Guardar" at bounding box center [1362, 110] width 33 height 14
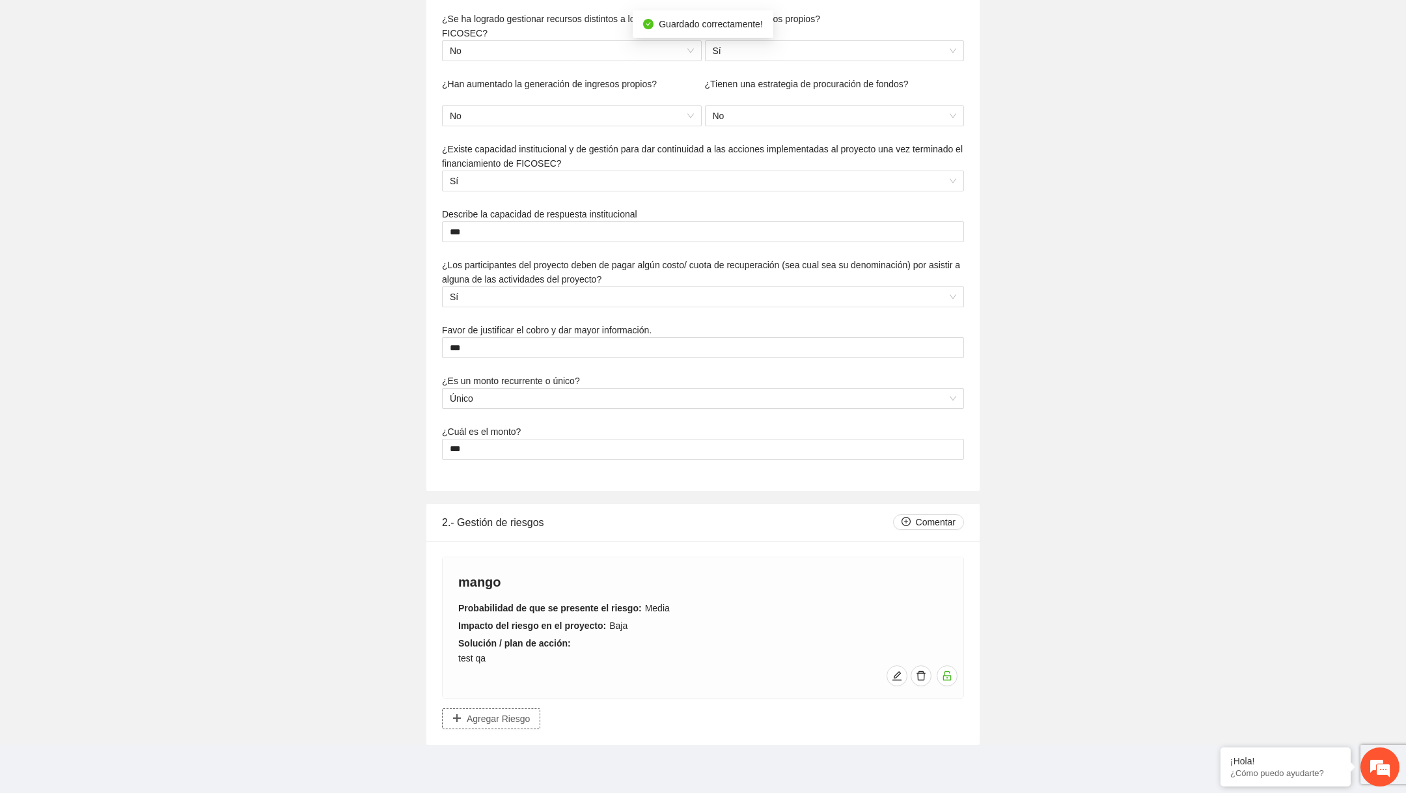
click at [507, 715] on span "Agregar Riesgo" at bounding box center [498, 718] width 63 height 14
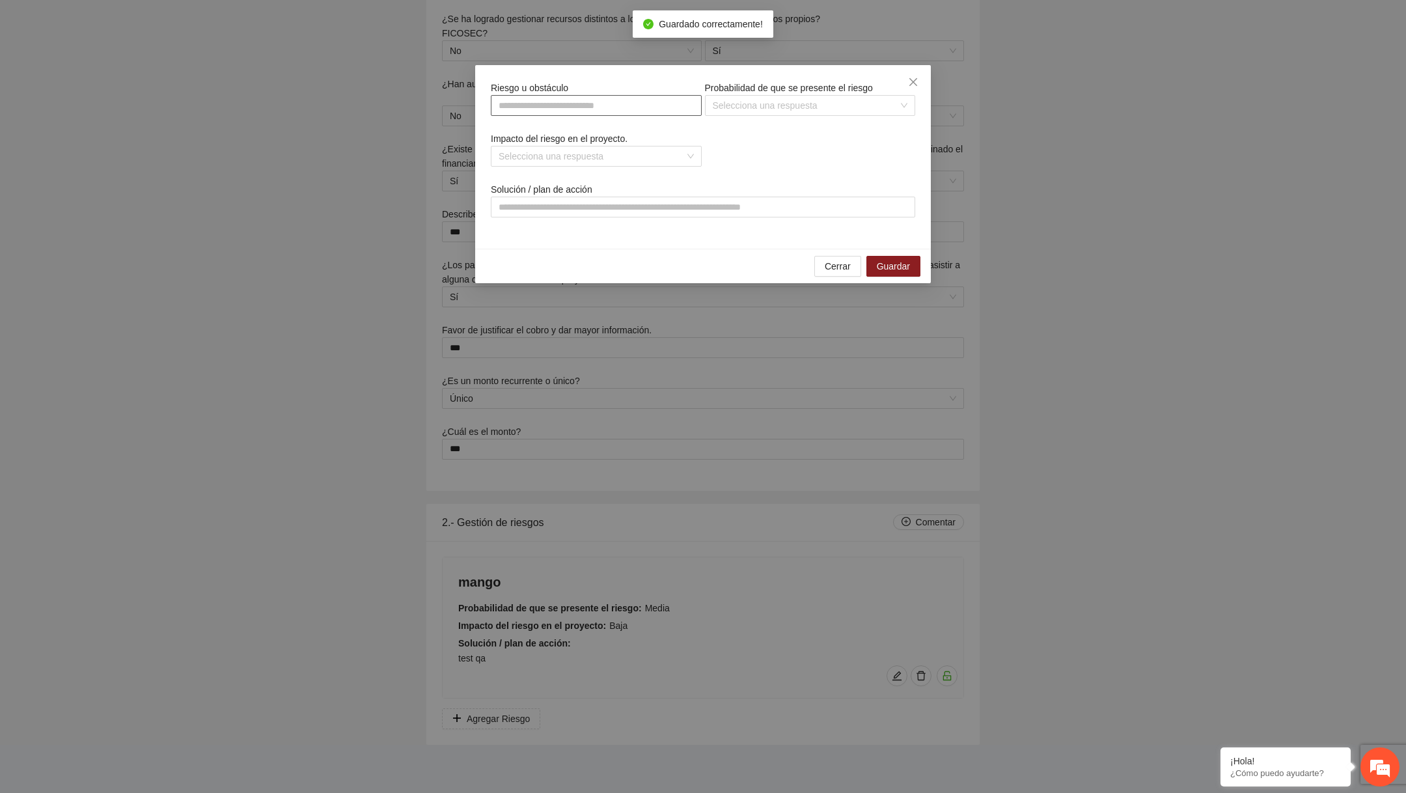
click at [609, 113] on input "text" at bounding box center [596, 105] width 211 height 21
type input "******"
click at [771, 109] on input "search" at bounding box center [806, 106] width 186 height 20
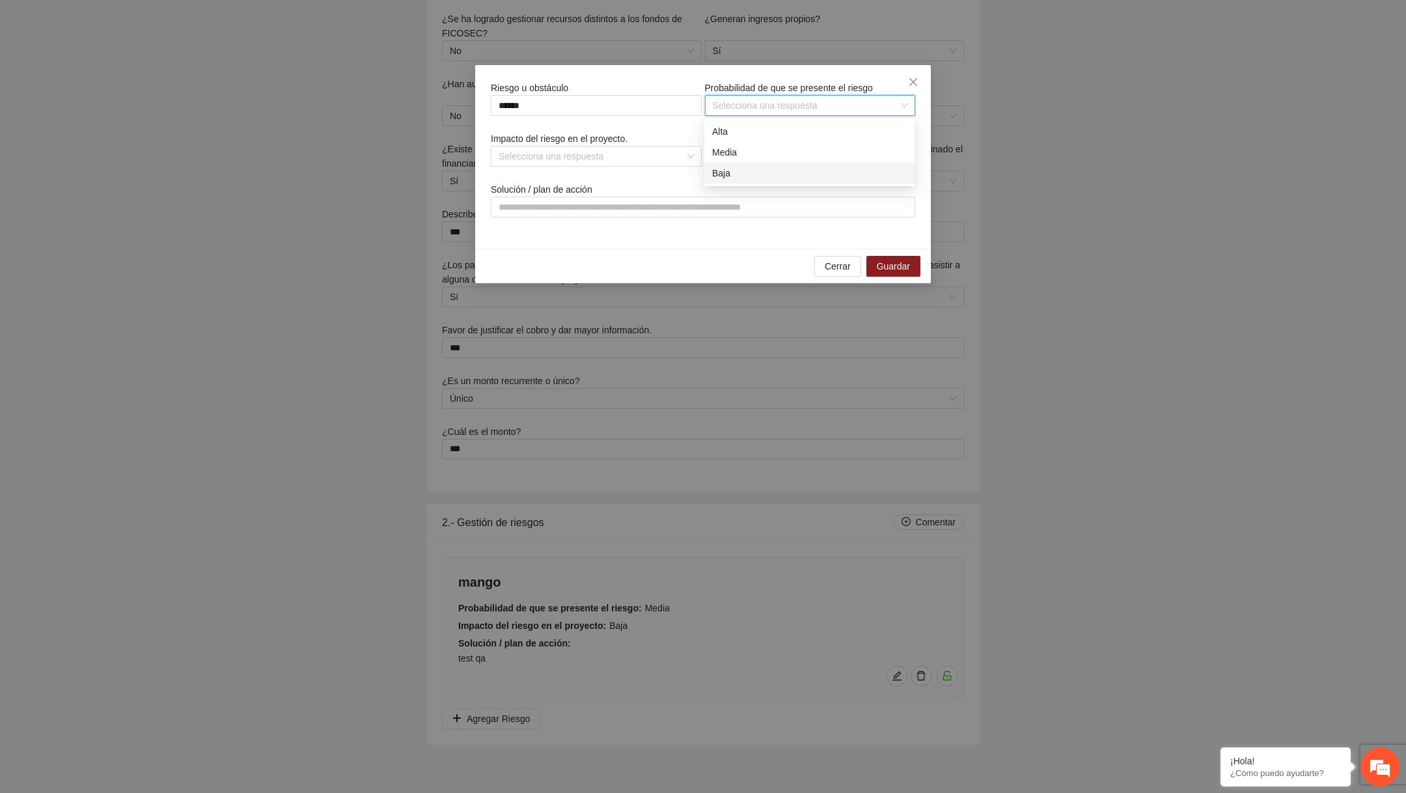
click at [722, 176] on div "Baja" at bounding box center [809, 173] width 195 height 14
click at [584, 152] on input "search" at bounding box center [592, 156] width 186 height 20
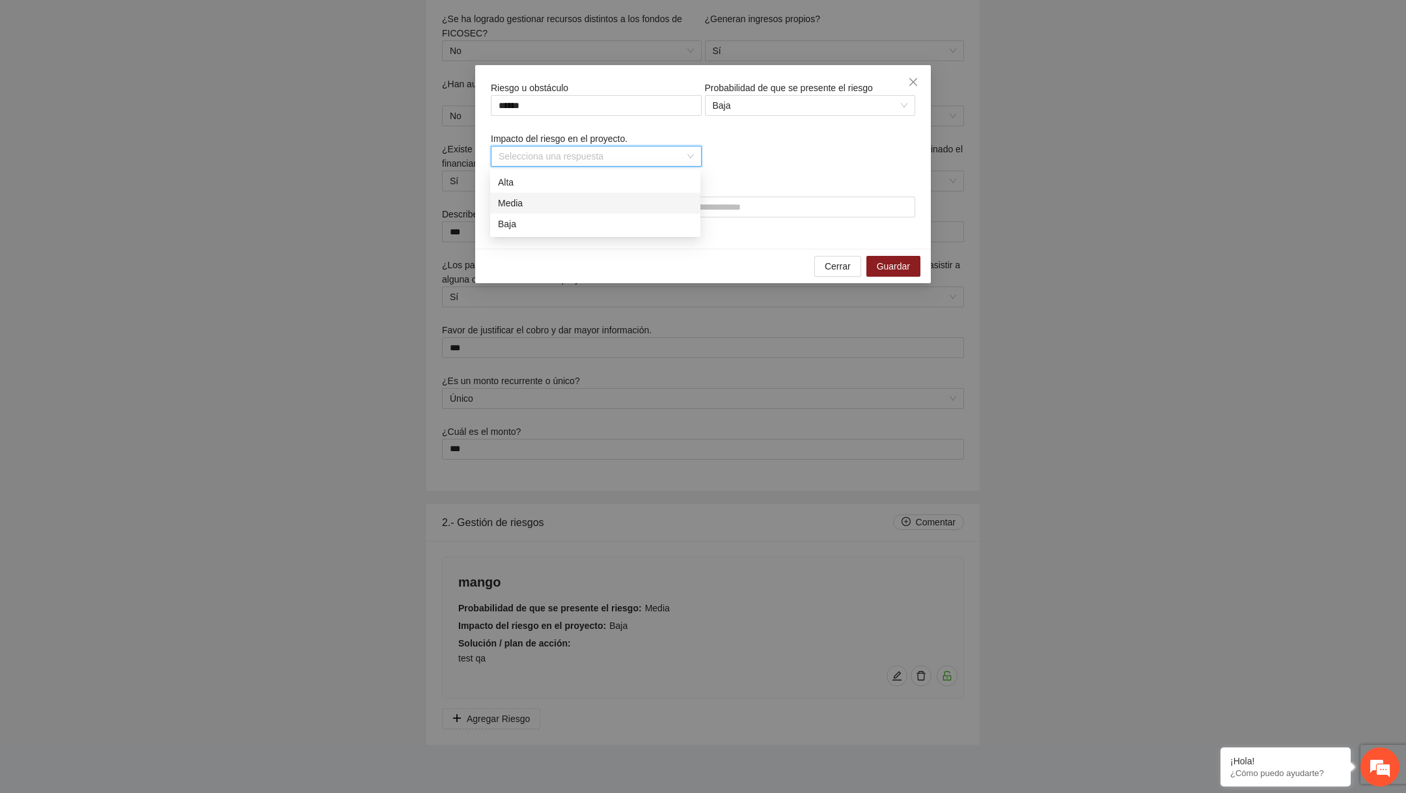
click at [553, 205] on div "Media" at bounding box center [595, 203] width 195 height 14
click at [553, 209] on input "text" at bounding box center [703, 207] width 424 height 21
type input "**********"
click at [893, 270] on span "Guardar" at bounding box center [893, 266] width 33 height 14
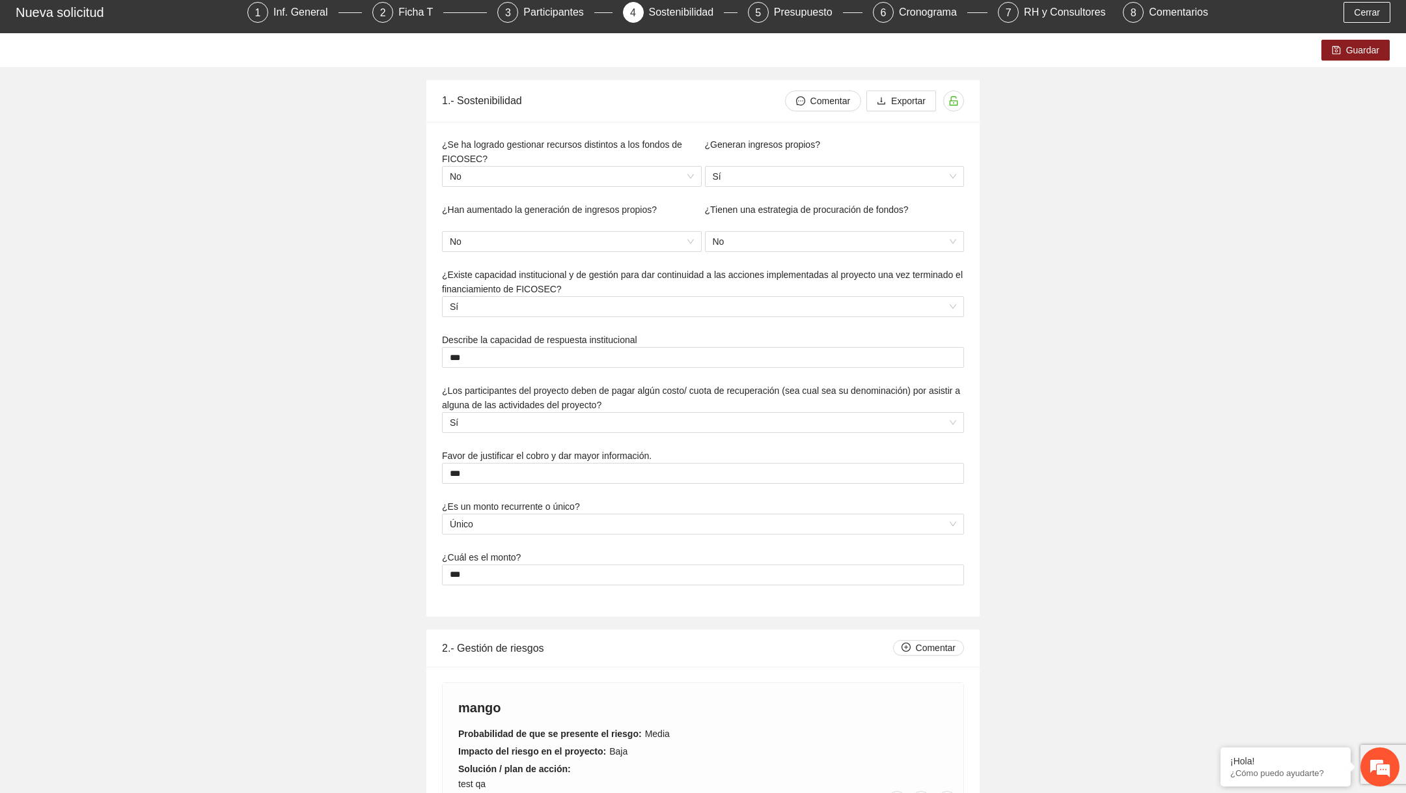
scroll to position [0, 0]
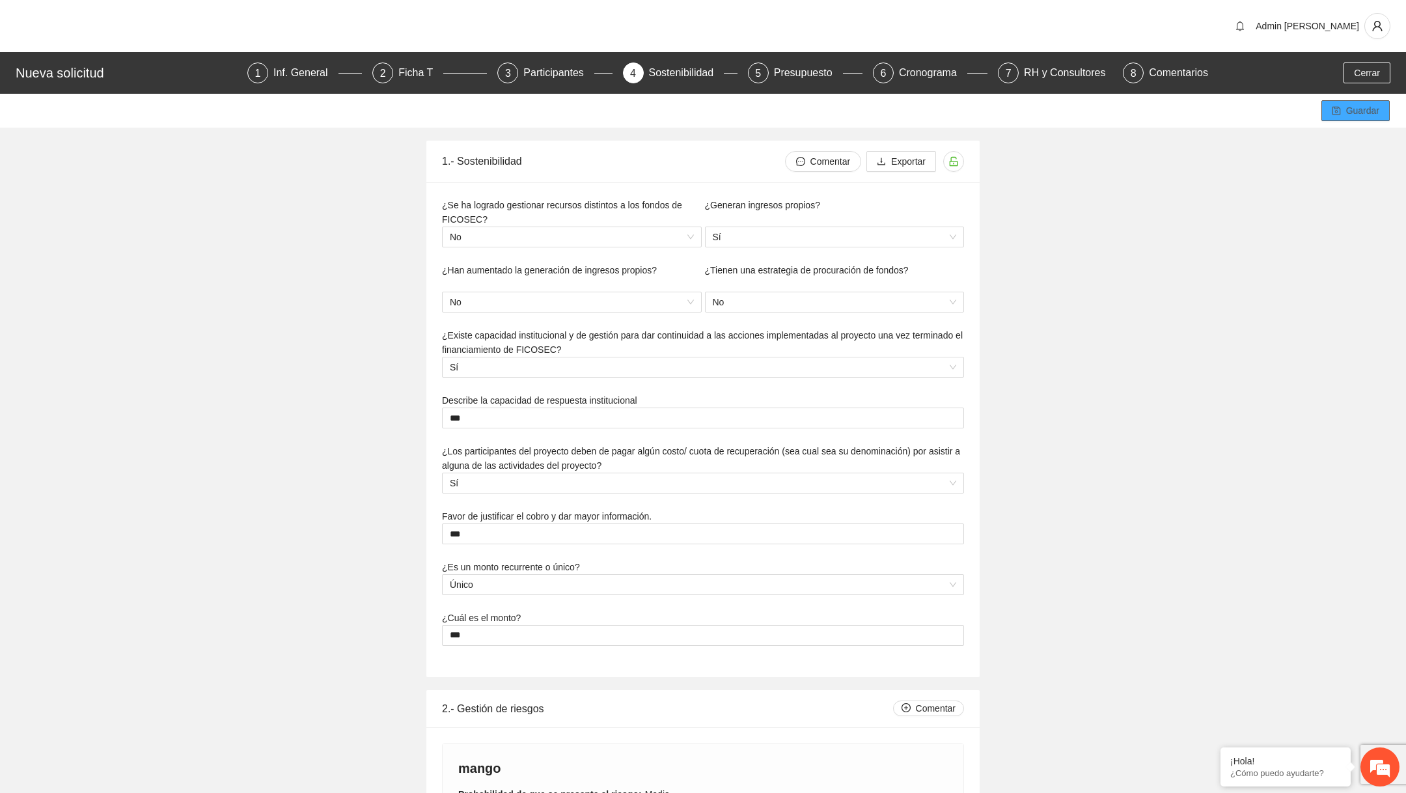
click at [1360, 117] on button "Guardar" at bounding box center [1355, 110] width 68 height 21
click at [1369, 83] on div "Nueva solicitud 1 Inf. General 2 Ficha T 3 Participantes 4 Sostenibilidad 5 Pre…" at bounding box center [703, 73] width 1406 height 42
click at [1372, 76] on span "Cerrar" at bounding box center [1367, 73] width 26 height 14
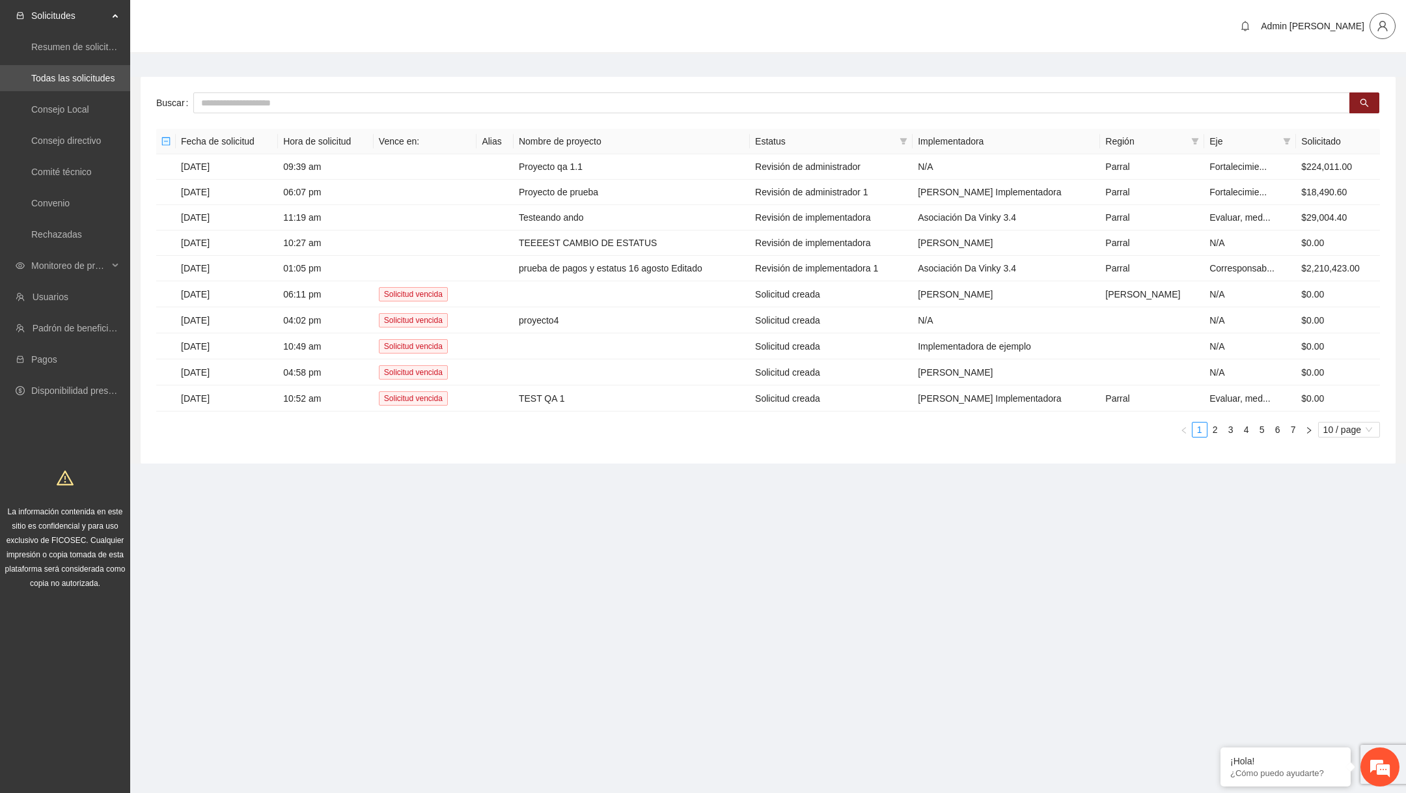
click at [1382, 30] on icon "user" at bounding box center [1383, 26] width 12 height 12
click at [1340, 77] on span "Cerrar sesión" at bounding box center [1345, 74] width 82 height 14
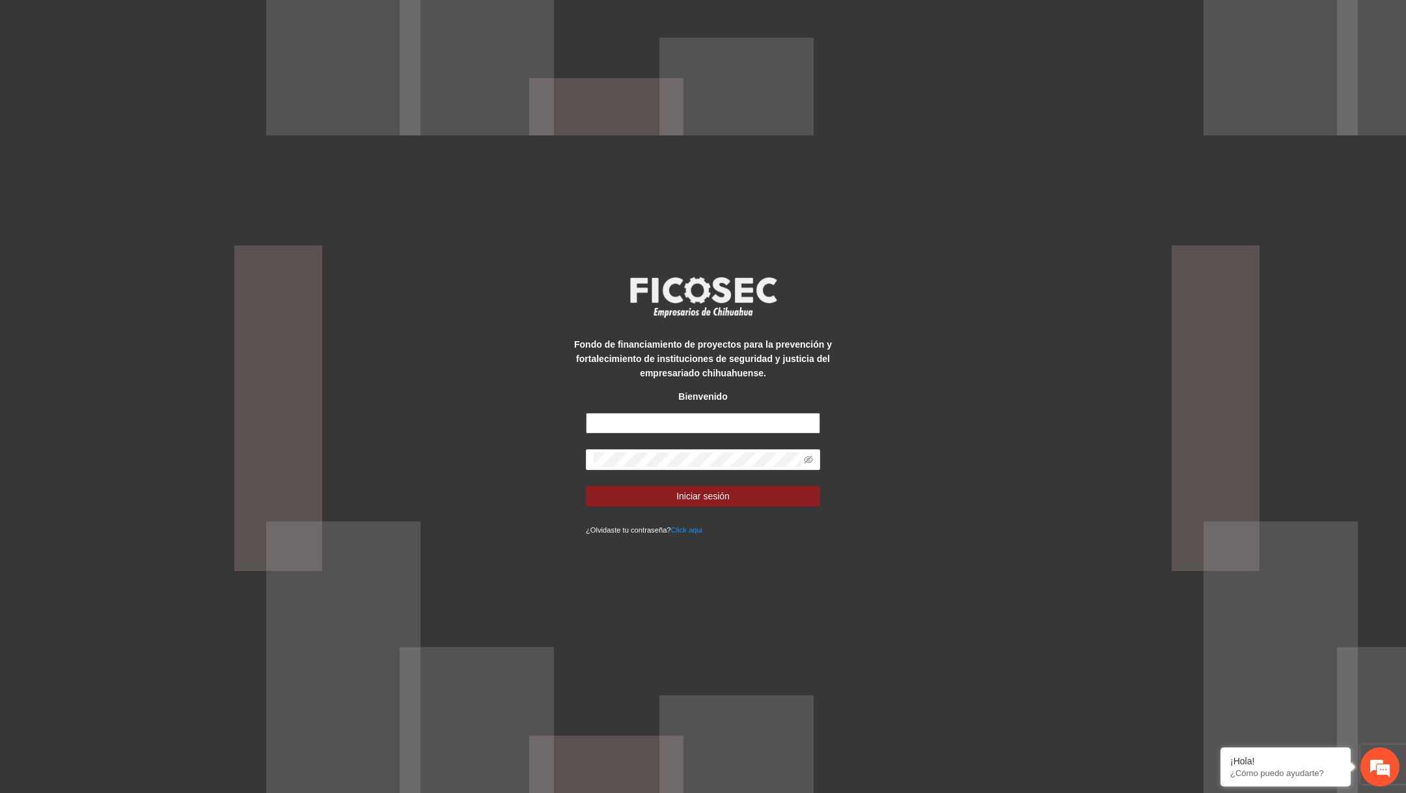
click at [778, 422] on input "text" at bounding box center [703, 423] width 234 height 21
paste input "**********"
type input "**********"
click at [805, 458] on icon "eye-invisible" at bounding box center [808, 459] width 9 height 9
click at [746, 493] on button "Iniciar sesión" at bounding box center [703, 496] width 234 height 21
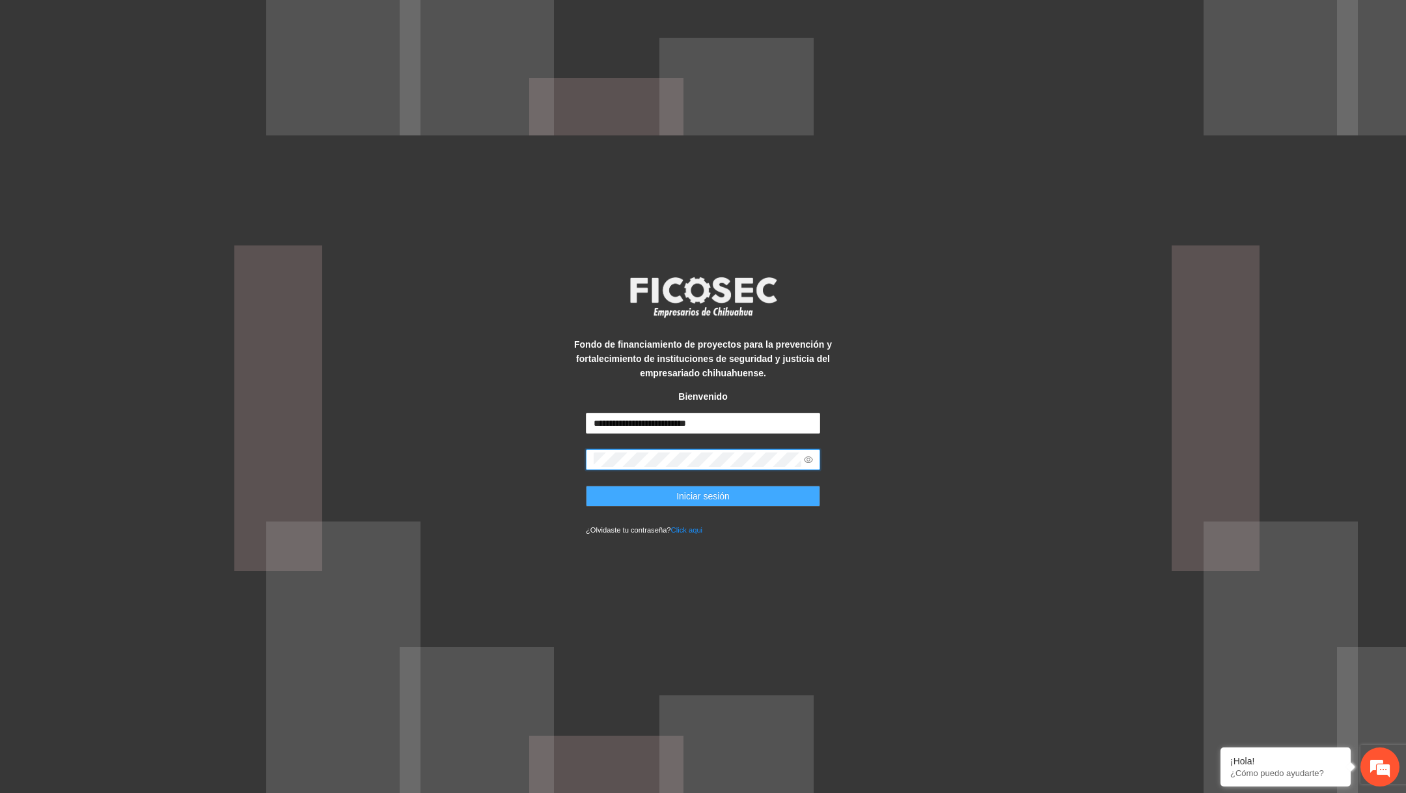
click at [643, 494] on button "Iniciar sesión" at bounding box center [703, 496] width 234 height 21
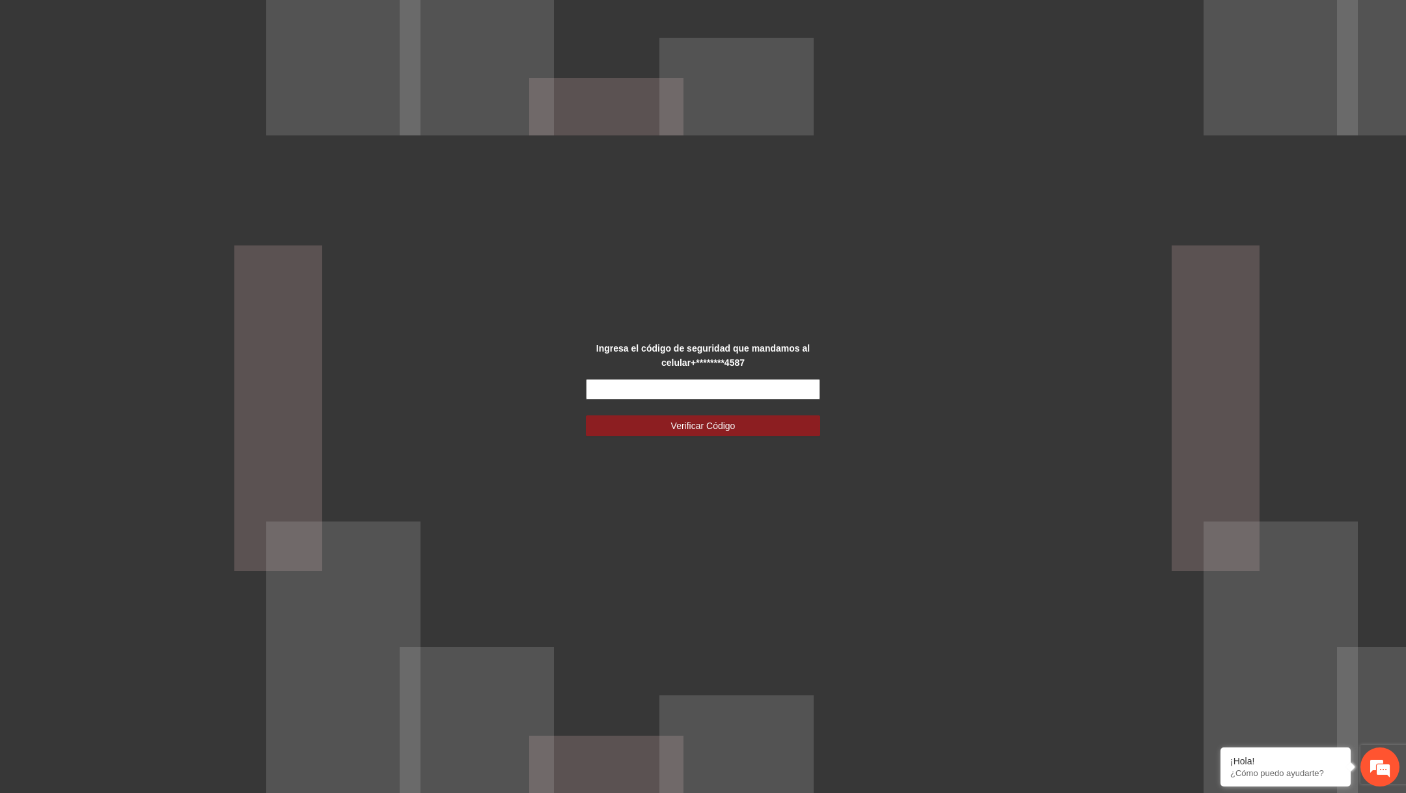
click at [659, 387] on input "text" at bounding box center [703, 389] width 234 height 21
type input "******"
click at [586, 415] on button "Verificar Código" at bounding box center [703, 425] width 234 height 21
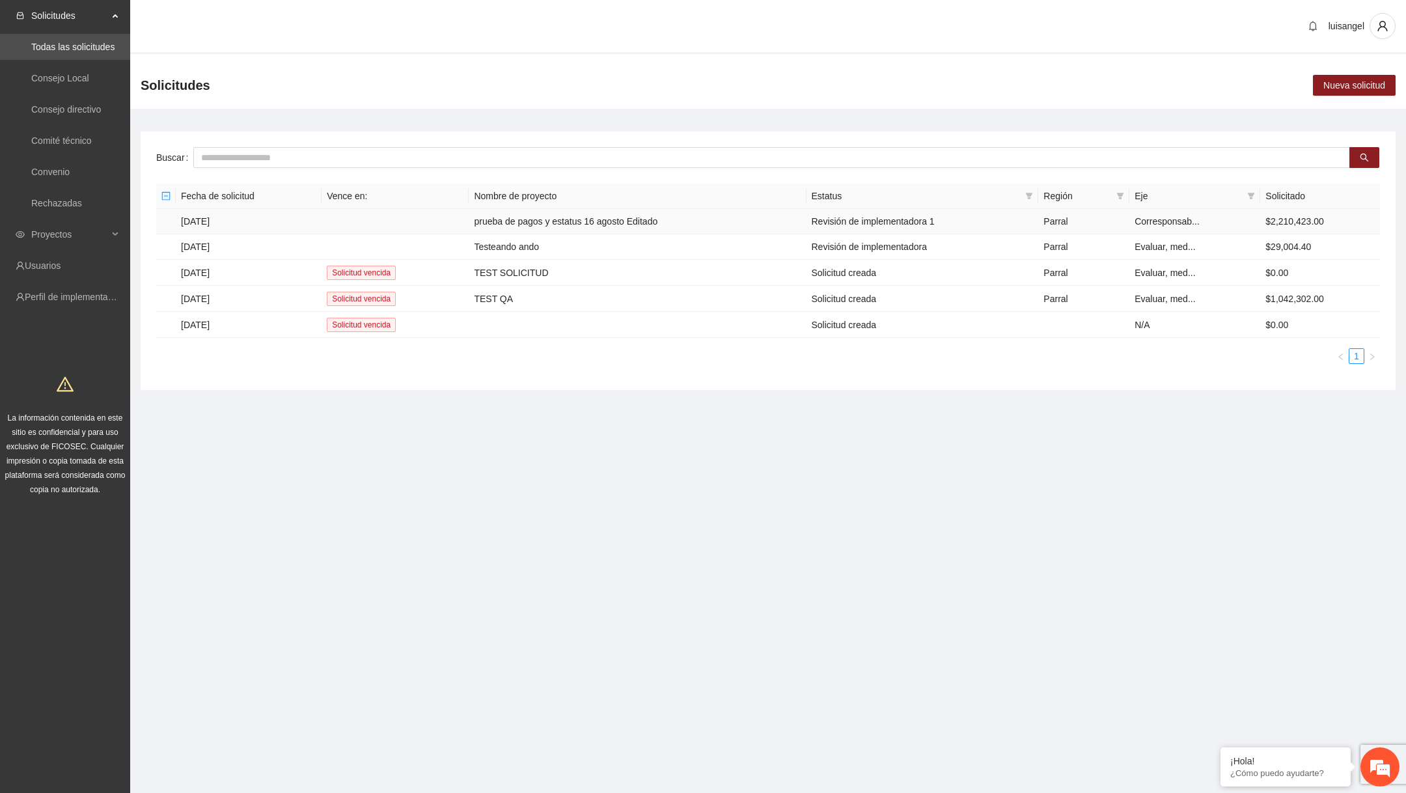
click at [528, 215] on td "prueba de pagos y estatus 16 agosto Editado" at bounding box center [637, 221] width 337 height 25
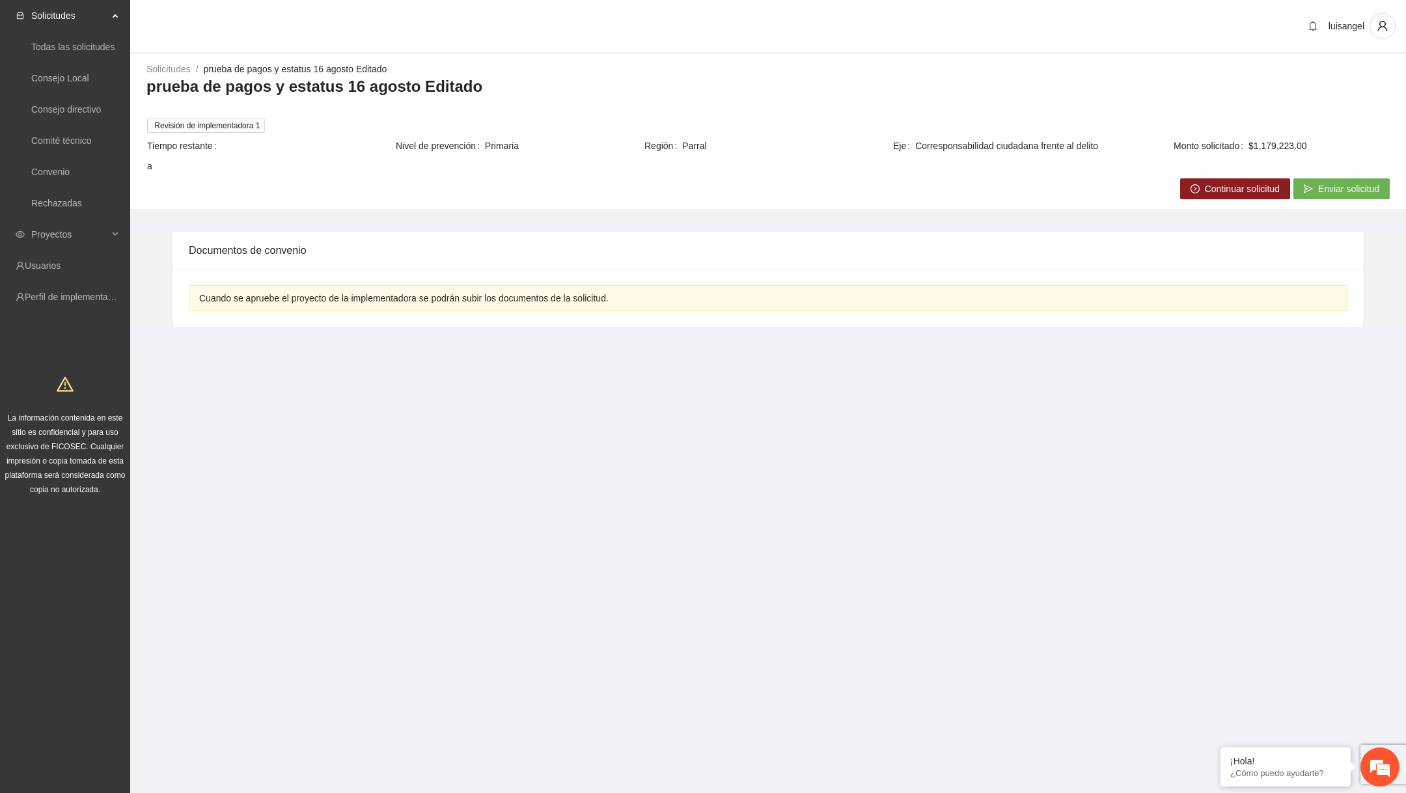
click at [1211, 189] on span "Continuar solicitud" at bounding box center [1242, 189] width 75 height 14
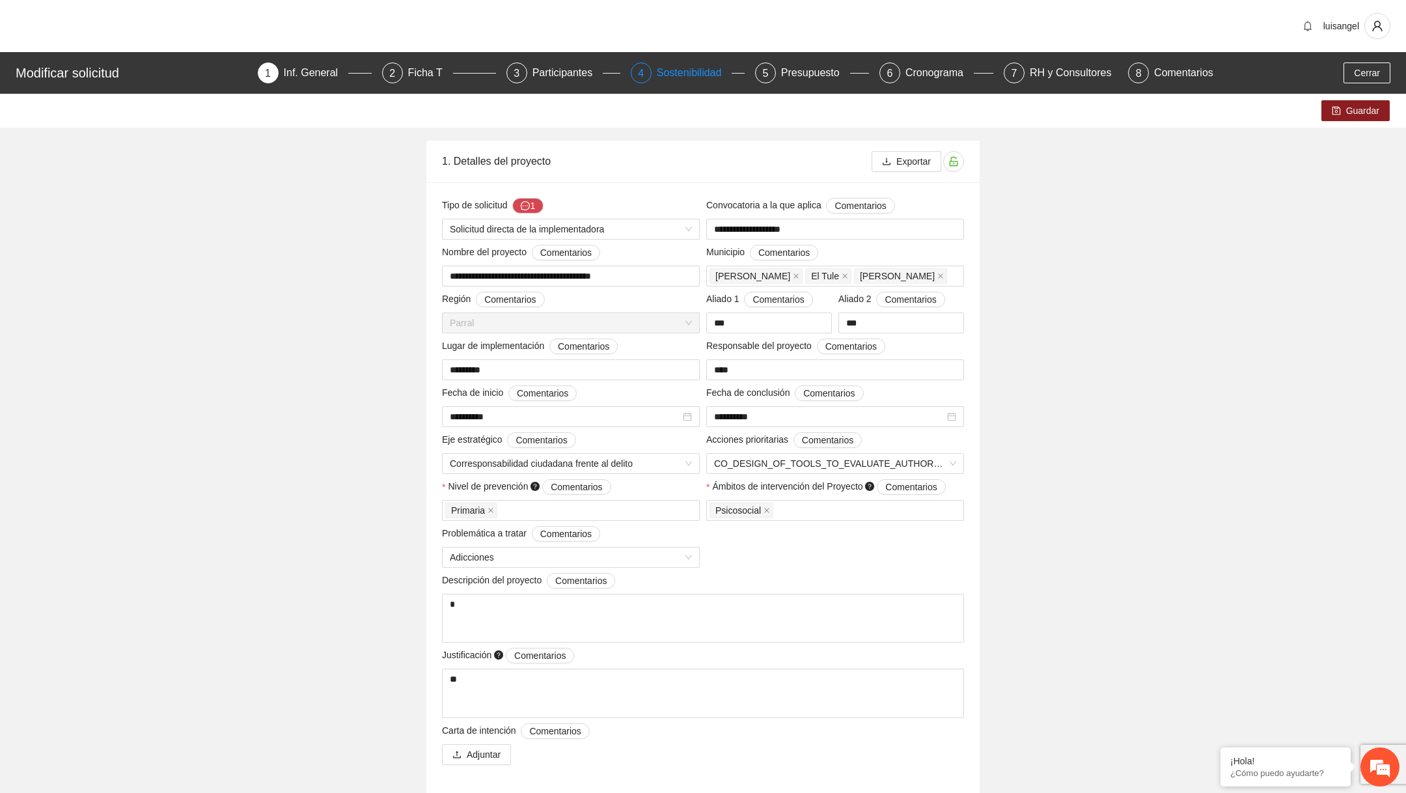
click at [679, 76] on div "Sostenibilidad" at bounding box center [695, 72] width 76 height 21
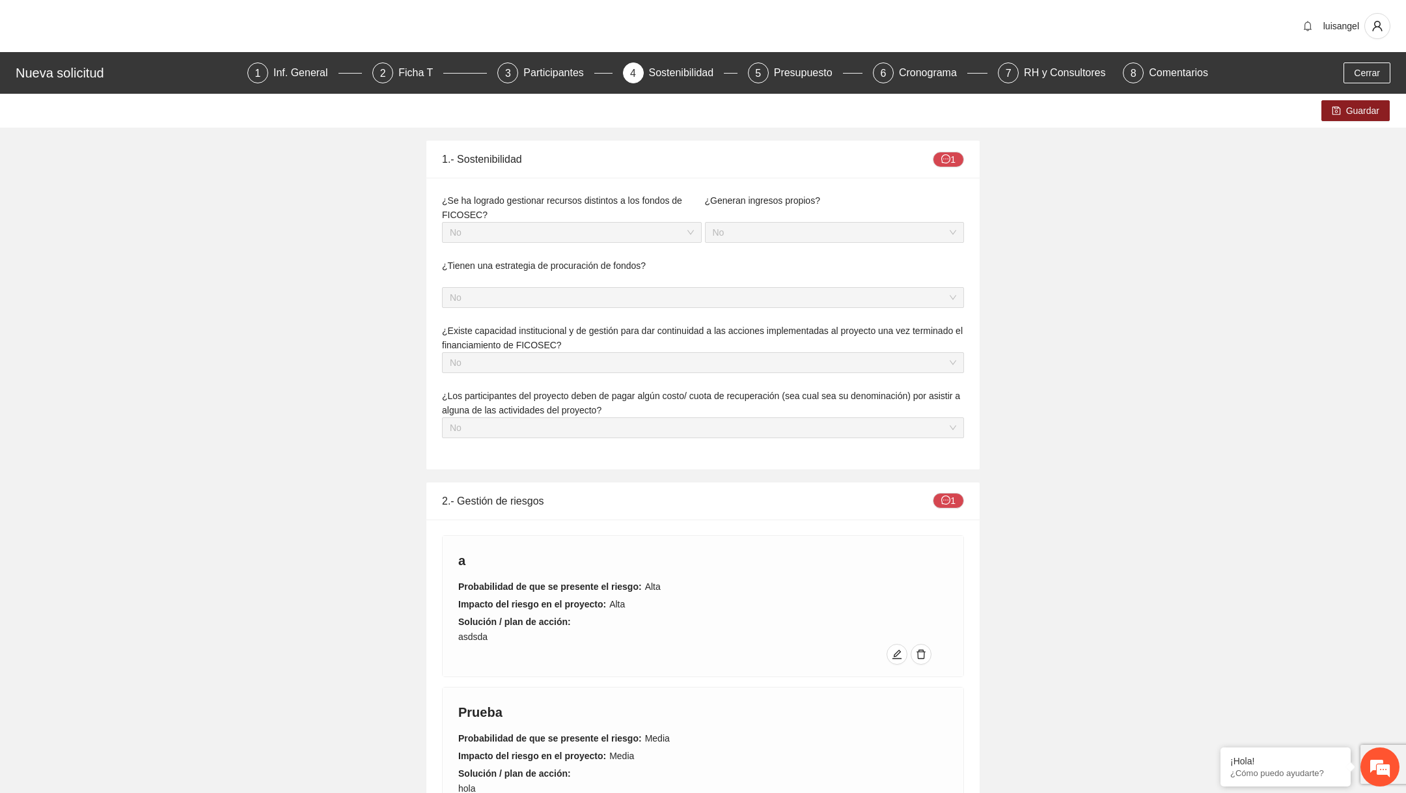
click at [770, 232] on span "No" at bounding box center [835, 233] width 244 height 20
click at [650, 227] on span "No" at bounding box center [572, 233] width 244 height 20
click at [610, 301] on span "No" at bounding box center [703, 298] width 506 height 20
click at [621, 392] on span "¿Los participantes del proyecto deben de pagar algún costo/ cuota de recuperaci…" at bounding box center [701, 403] width 518 height 25
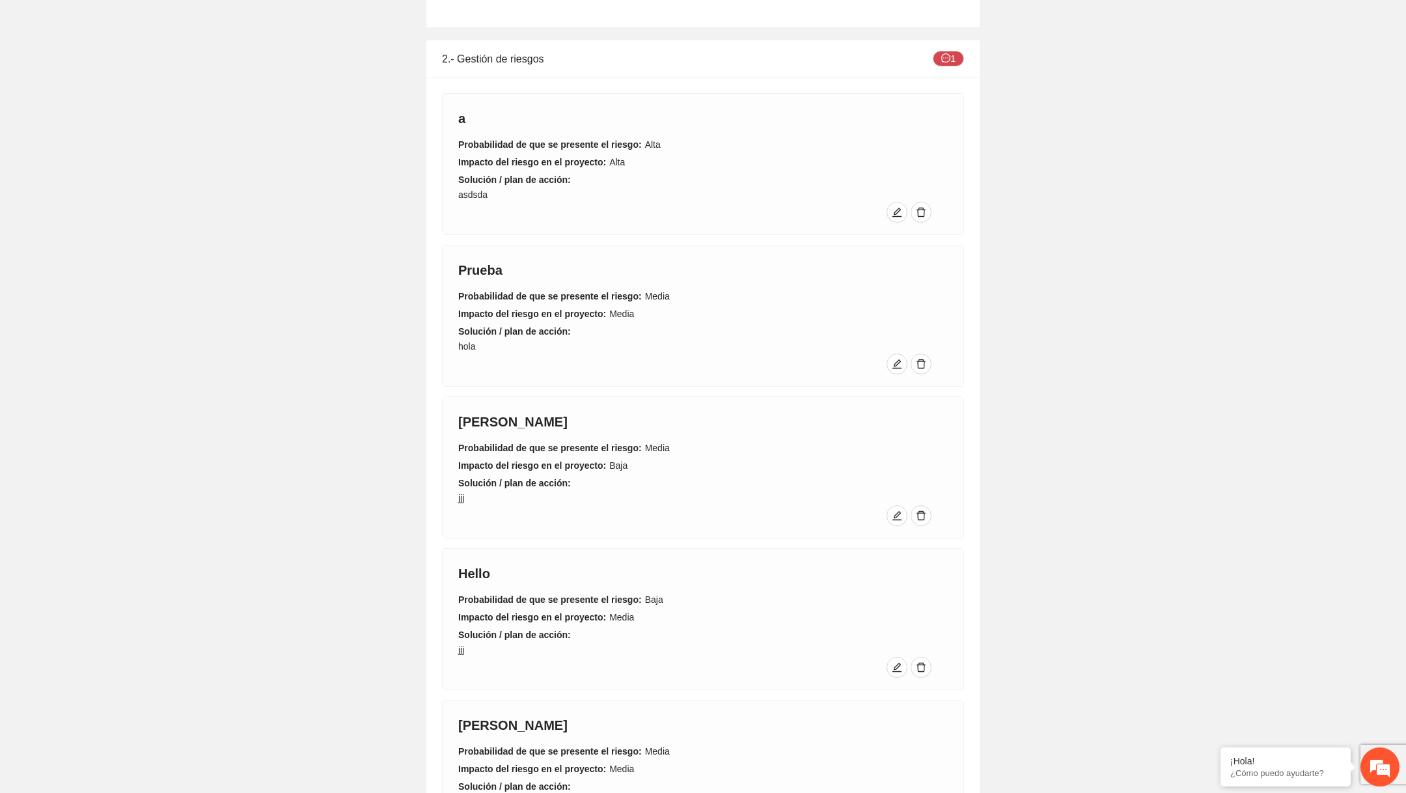
scroll to position [510, 0]
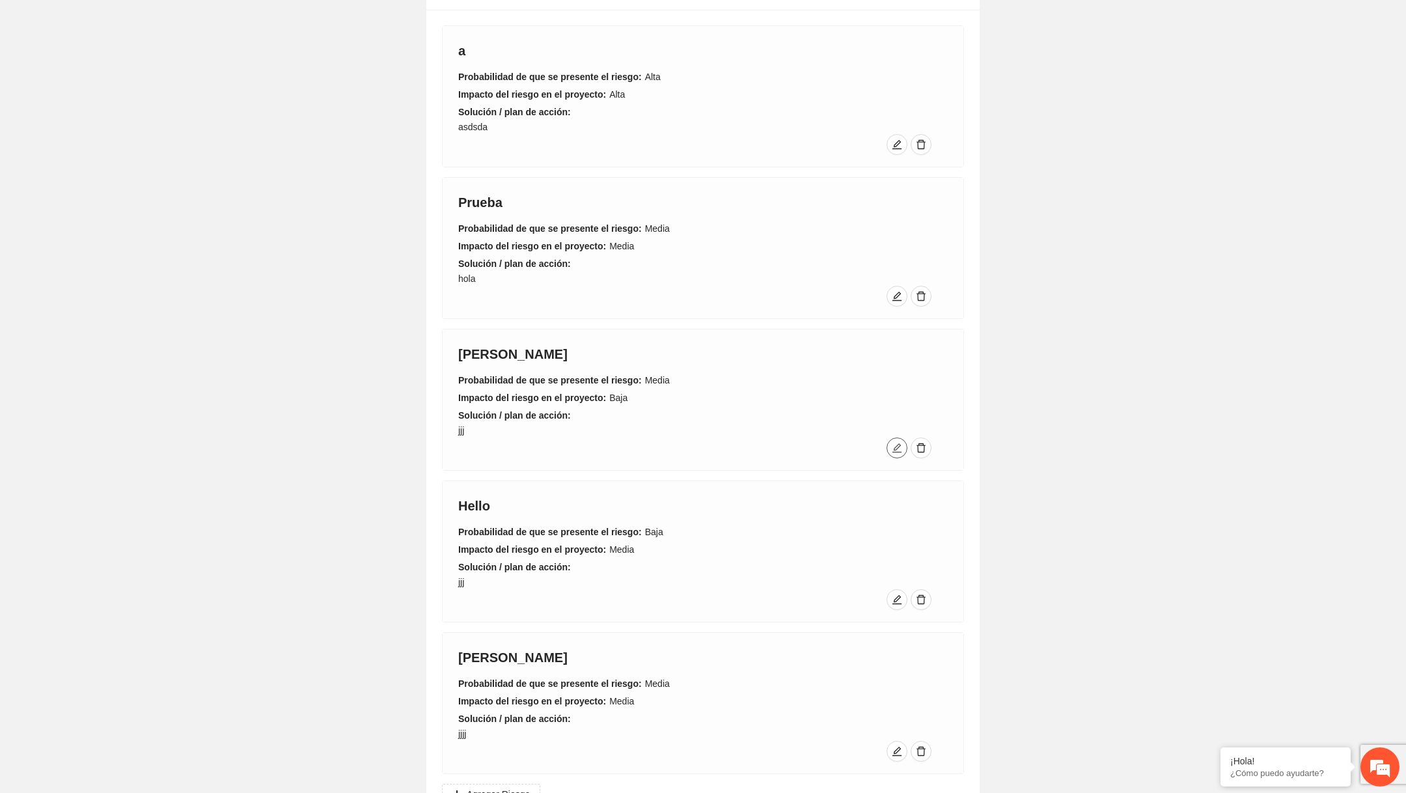
click at [896, 444] on icon "edit" at bounding box center [897, 448] width 10 height 10
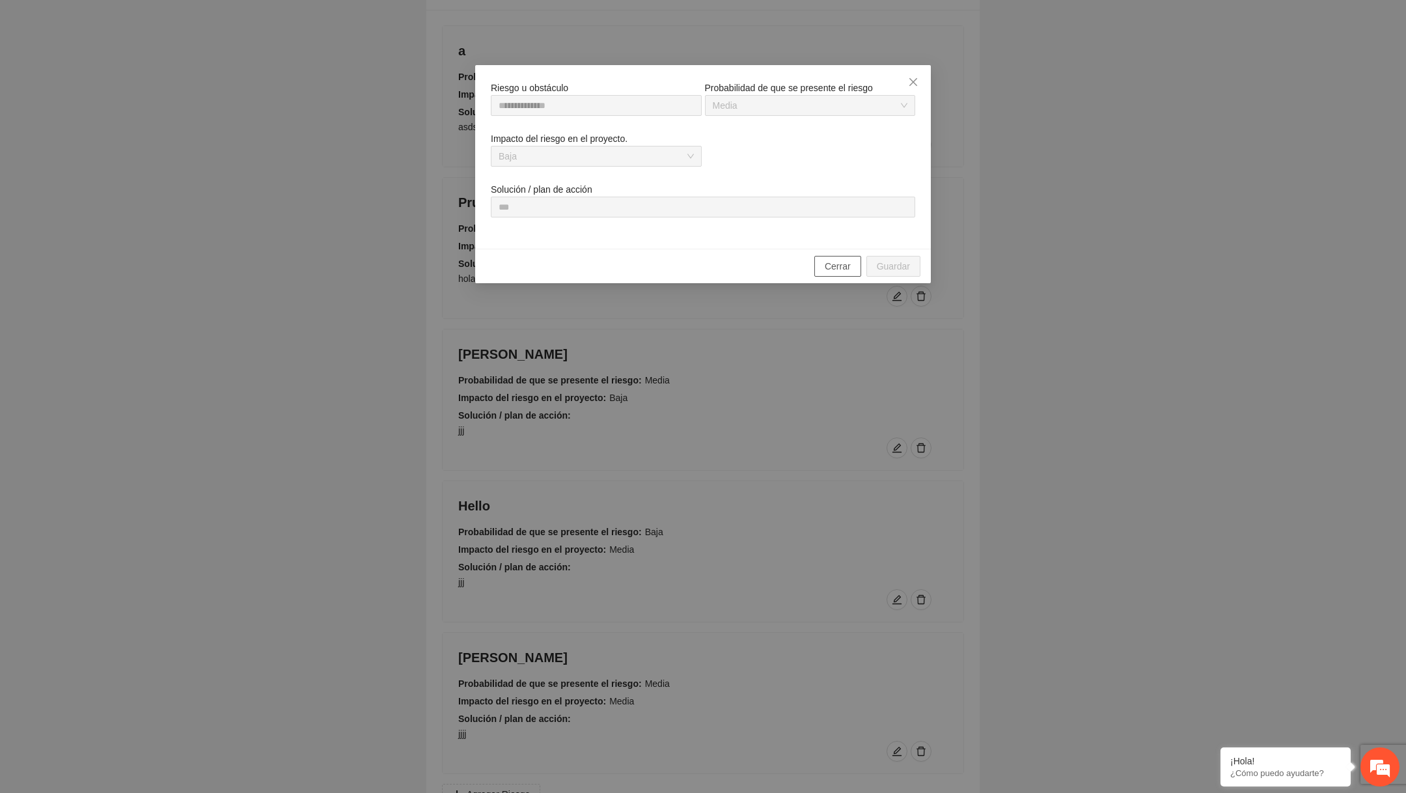
click at [833, 266] on span "Cerrar" at bounding box center [838, 266] width 26 height 14
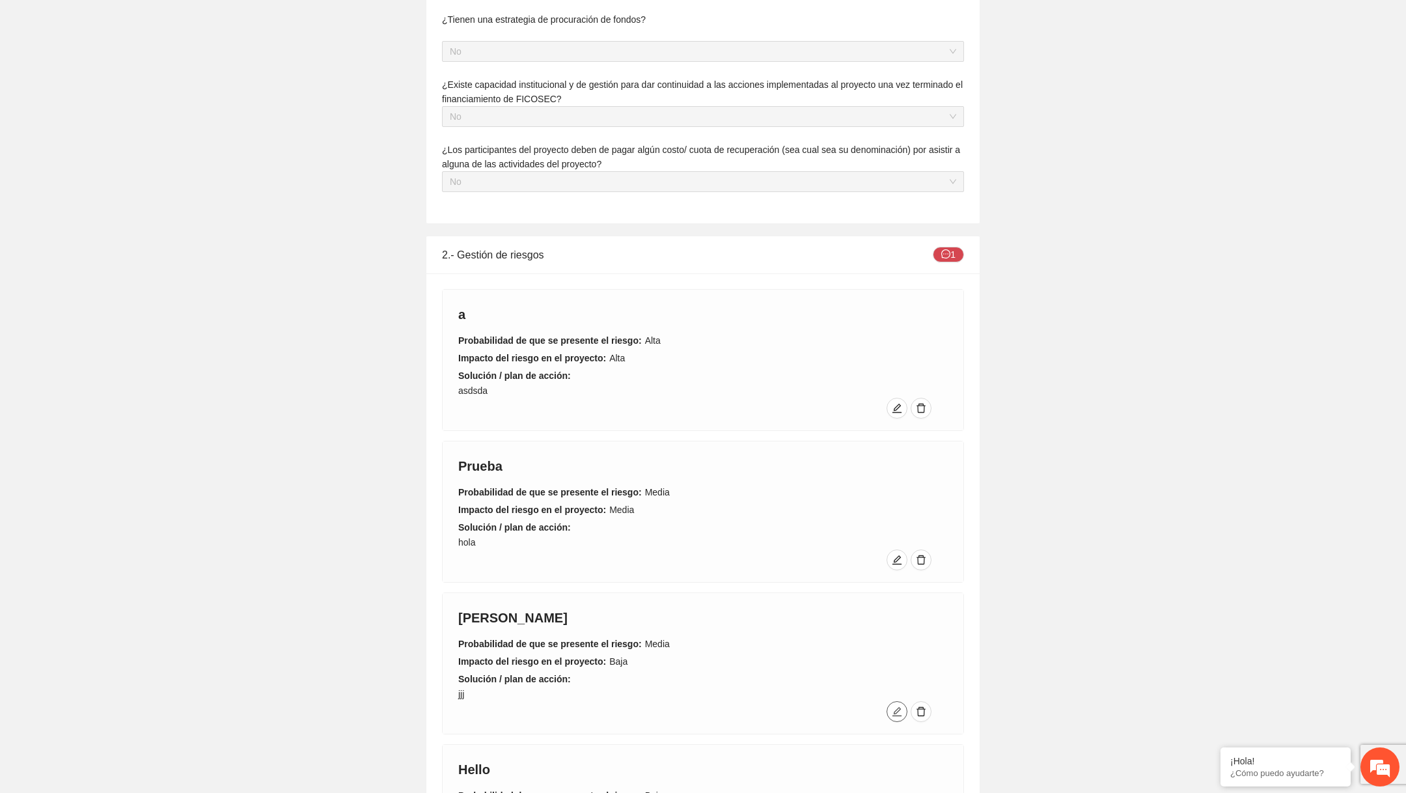
scroll to position [0, 0]
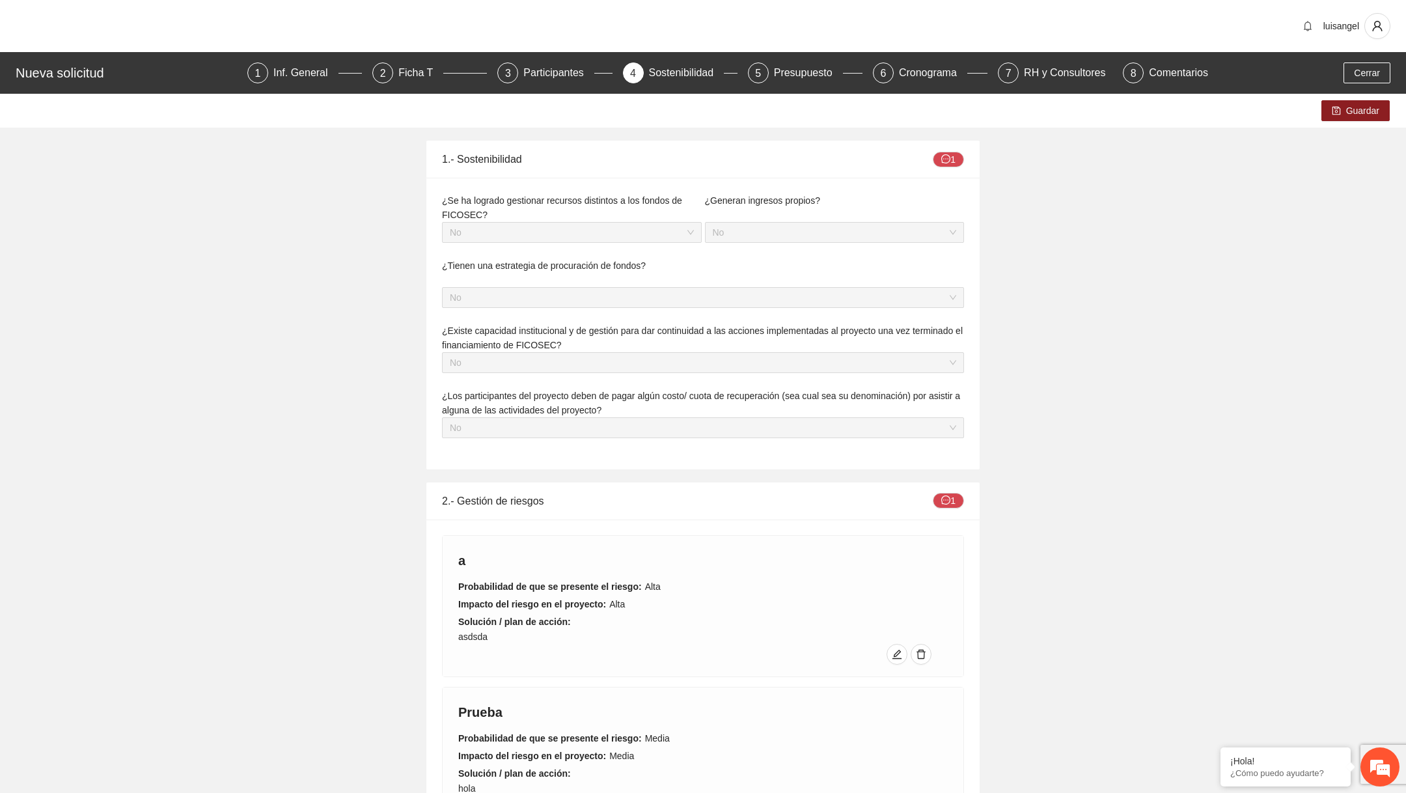
click at [1376, 59] on div "Nueva solicitud 1 Inf. General 2 Ficha T 3 Participantes 4 Sostenibilidad 5 Pre…" at bounding box center [703, 73] width 1406 height 42
click at [1369, 72] on span "Cerrar" at bounding box center [1367, 73] width 26 height 14
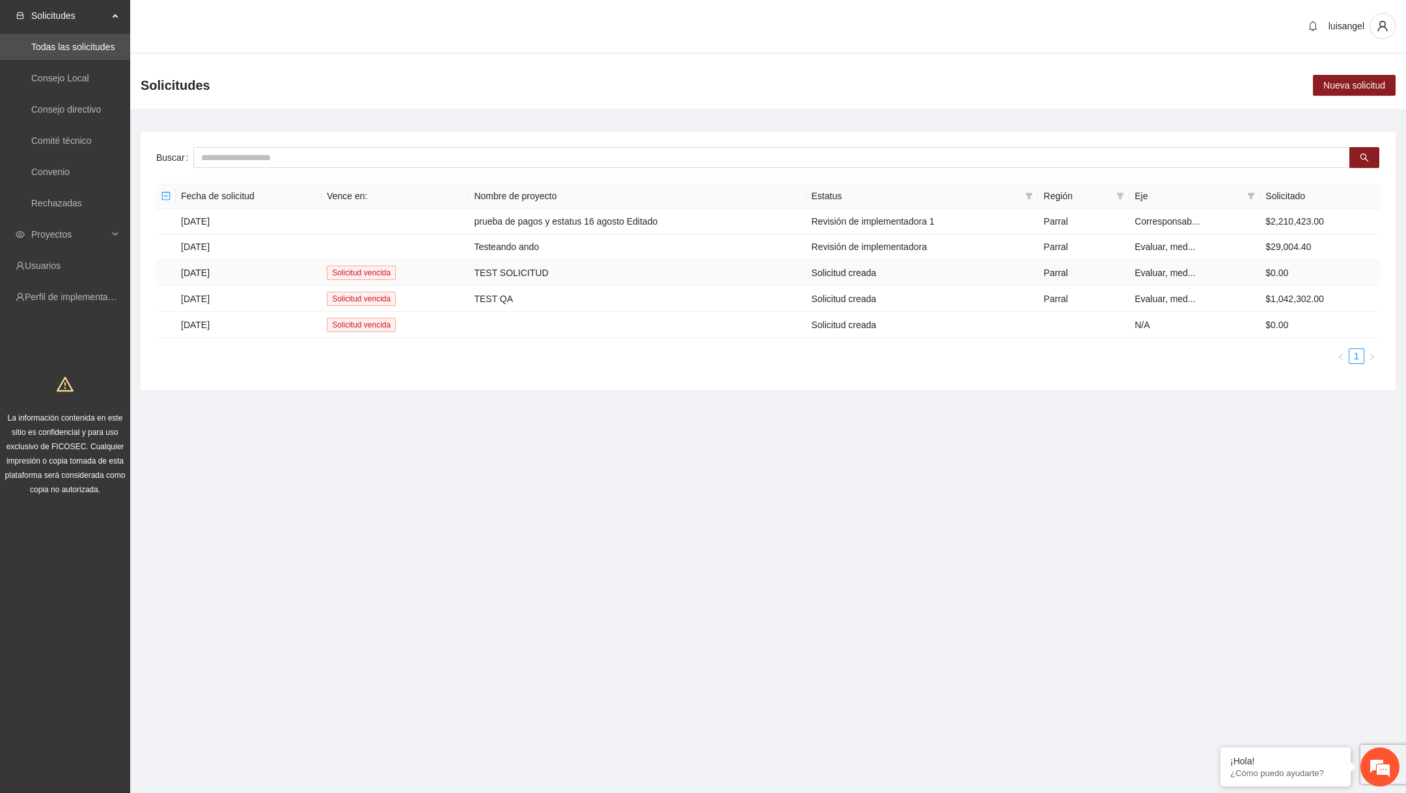
click at [812, 276] on td "Solicitud creada" at bounding box center [922, 273] width 232 height 26
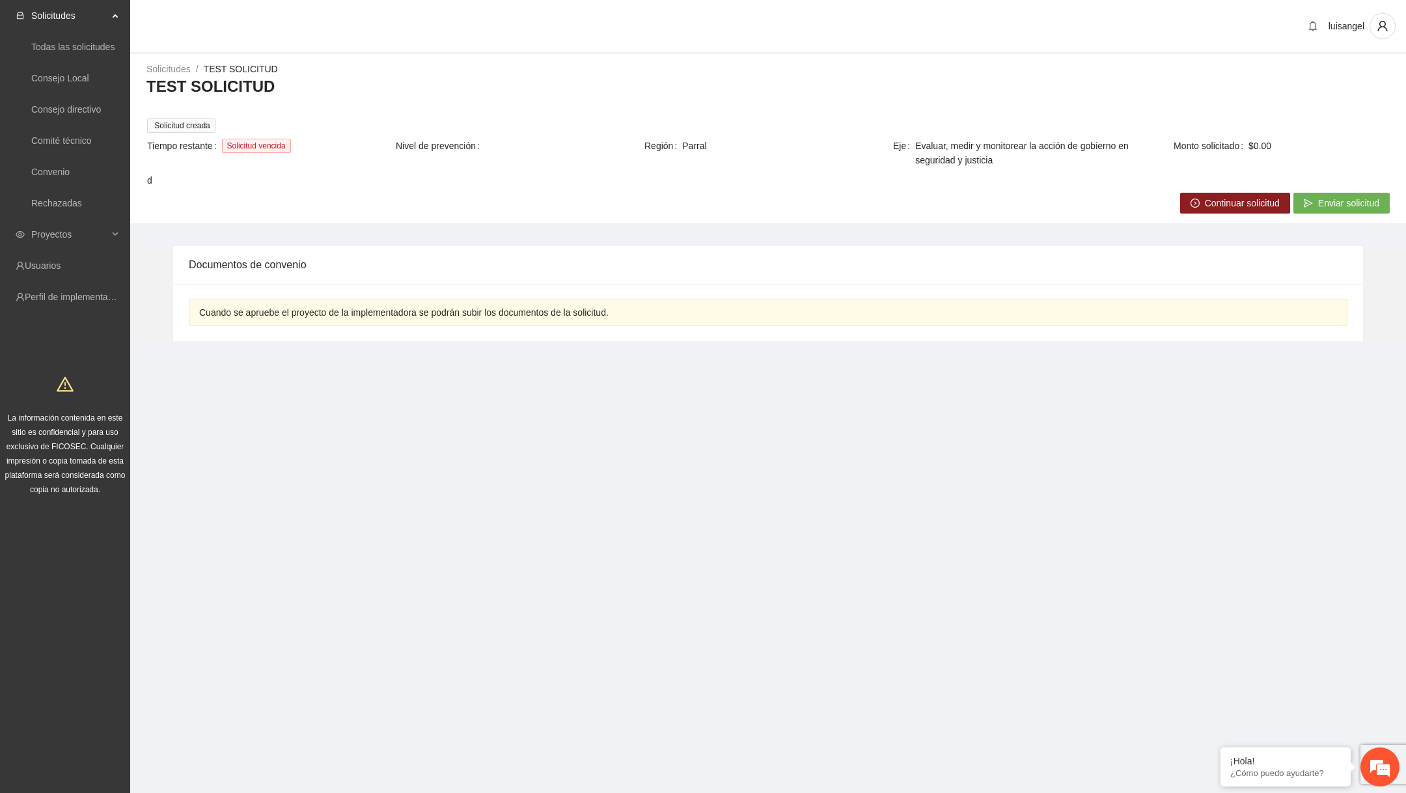
click at [1195, 199] on button "Continuar solicitud" at bounding box center [1235, 203] width 110 height 21
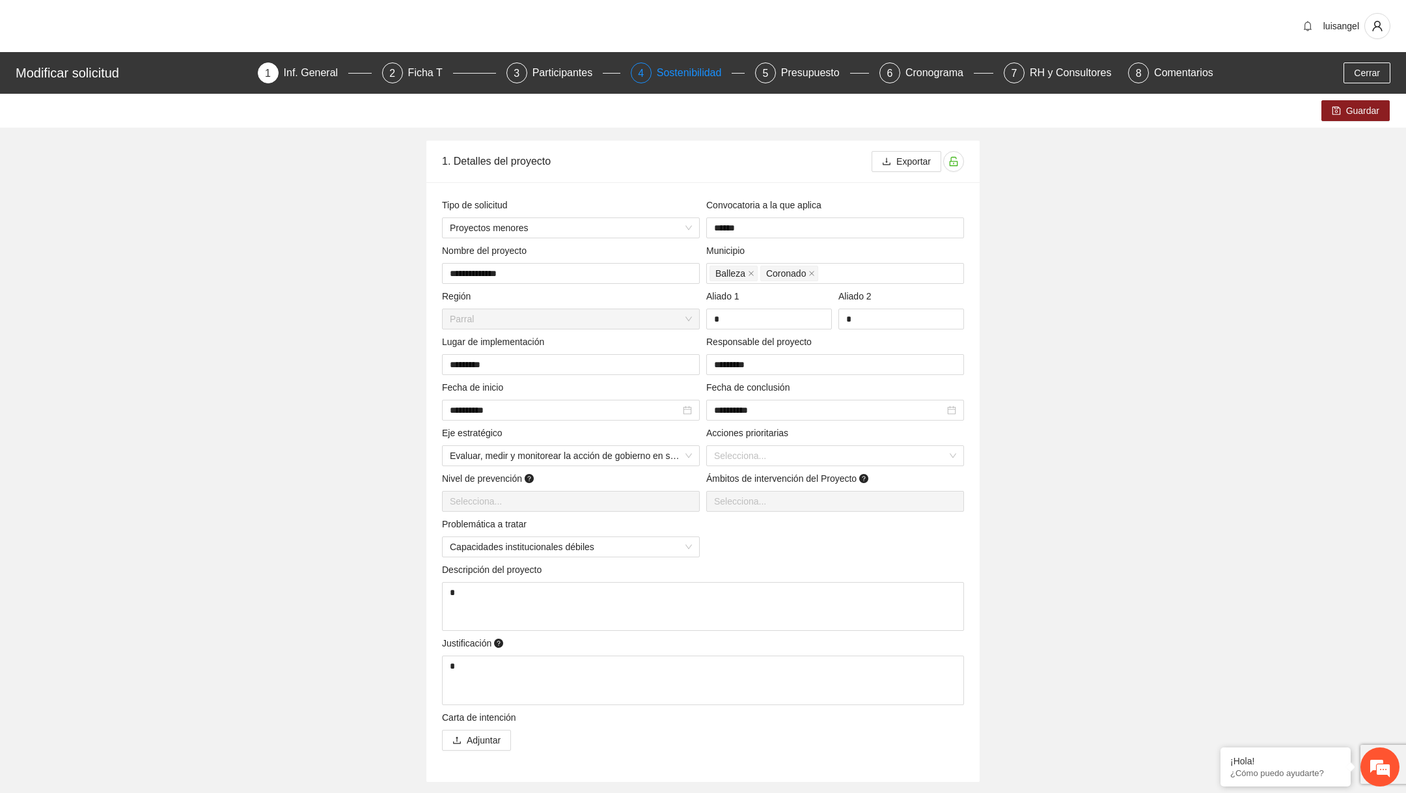
click at [673, 72] on div "Sostenibilidad" at bounding box center [695, 72] width 76 height 21
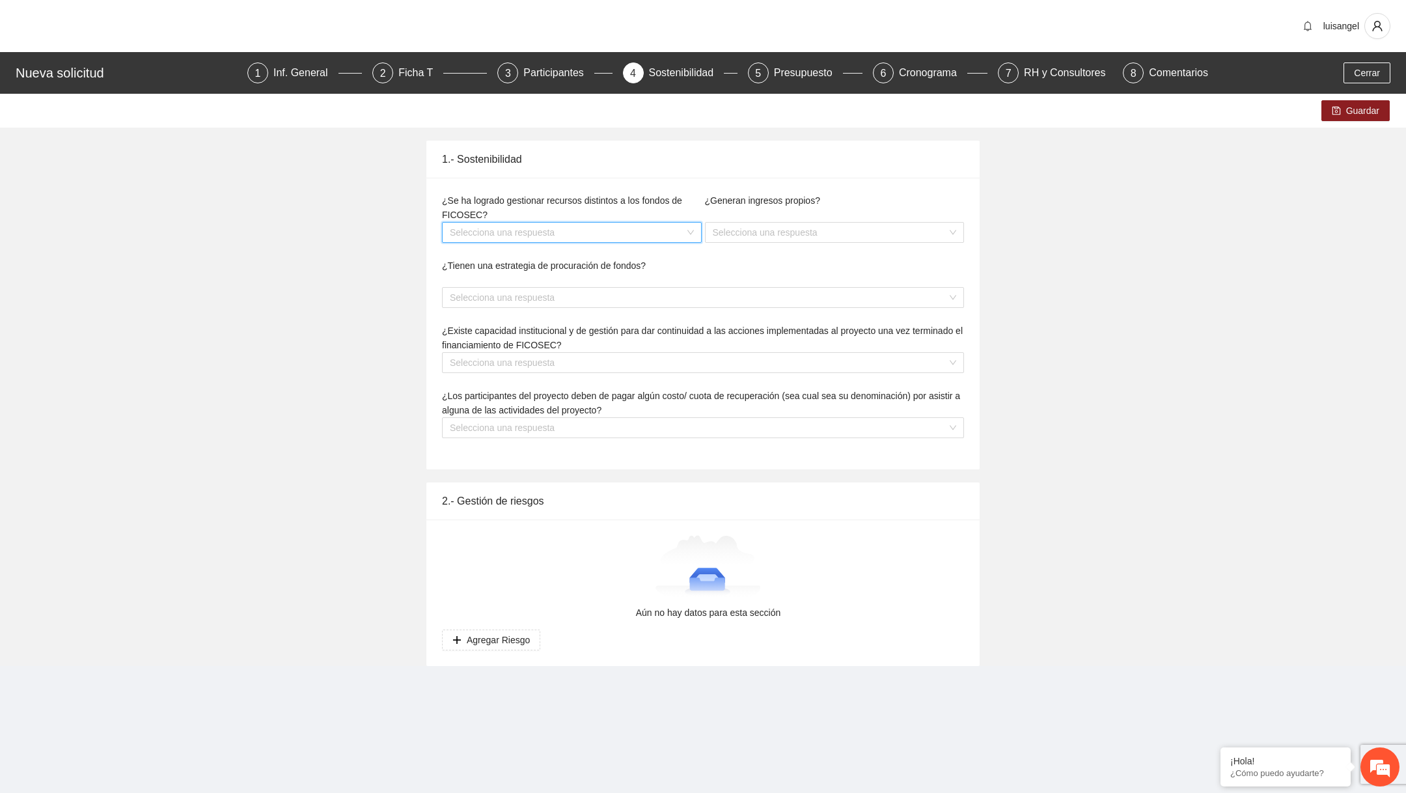
click at [636, 233] on input "search" at bounding box center [567, 233] width 235 height 20
click at [581, 261] on div "Sí" at bounding box center [571, 257] width 244 height 14
click at [762, 228] on input "search" at bounding box center [830, 233] width 235 height 20
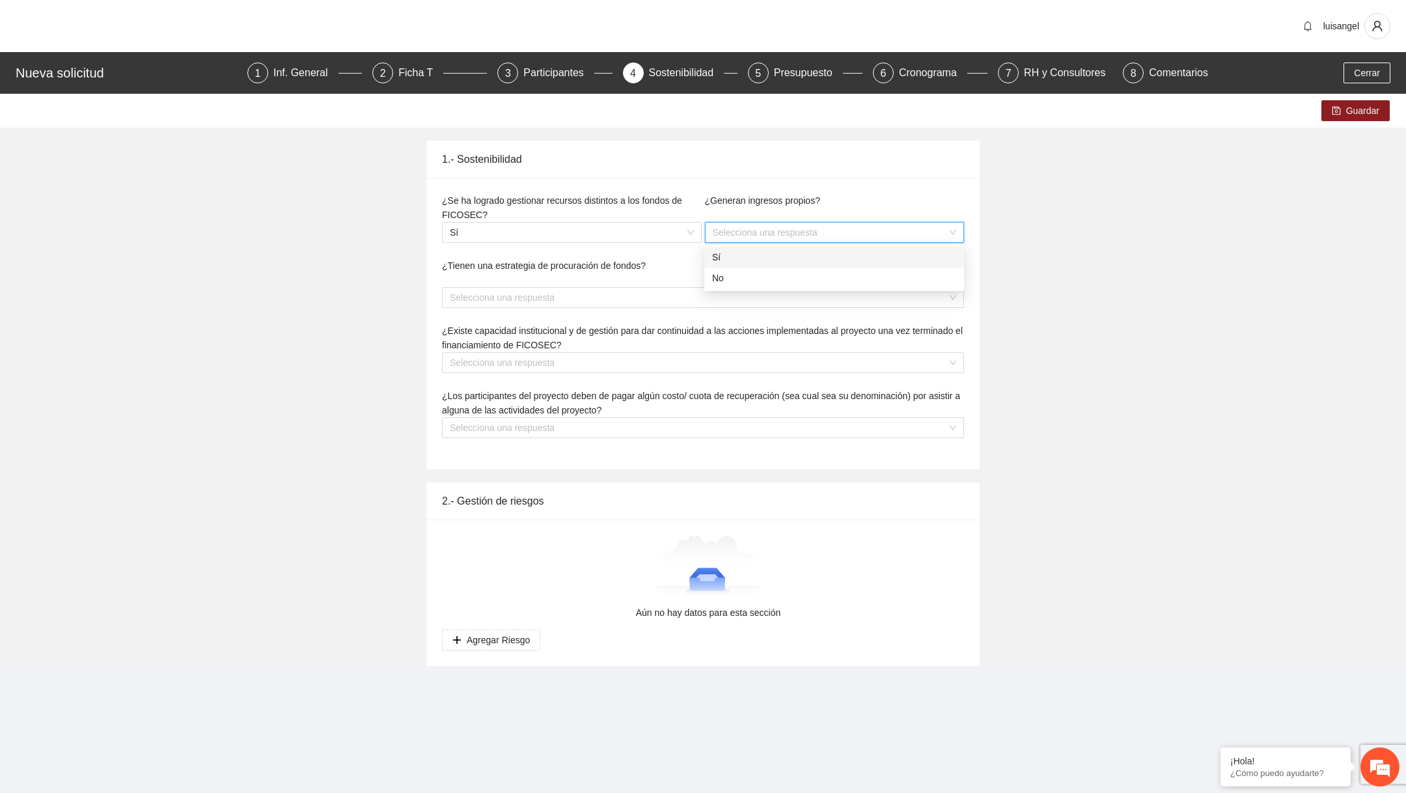
click at [744, 250] on div "Sí" at bounding box center [834, 257] width 244 height 14
click at [646, 292] on input "search" at bounding box center [567, 298] width 235 height 20
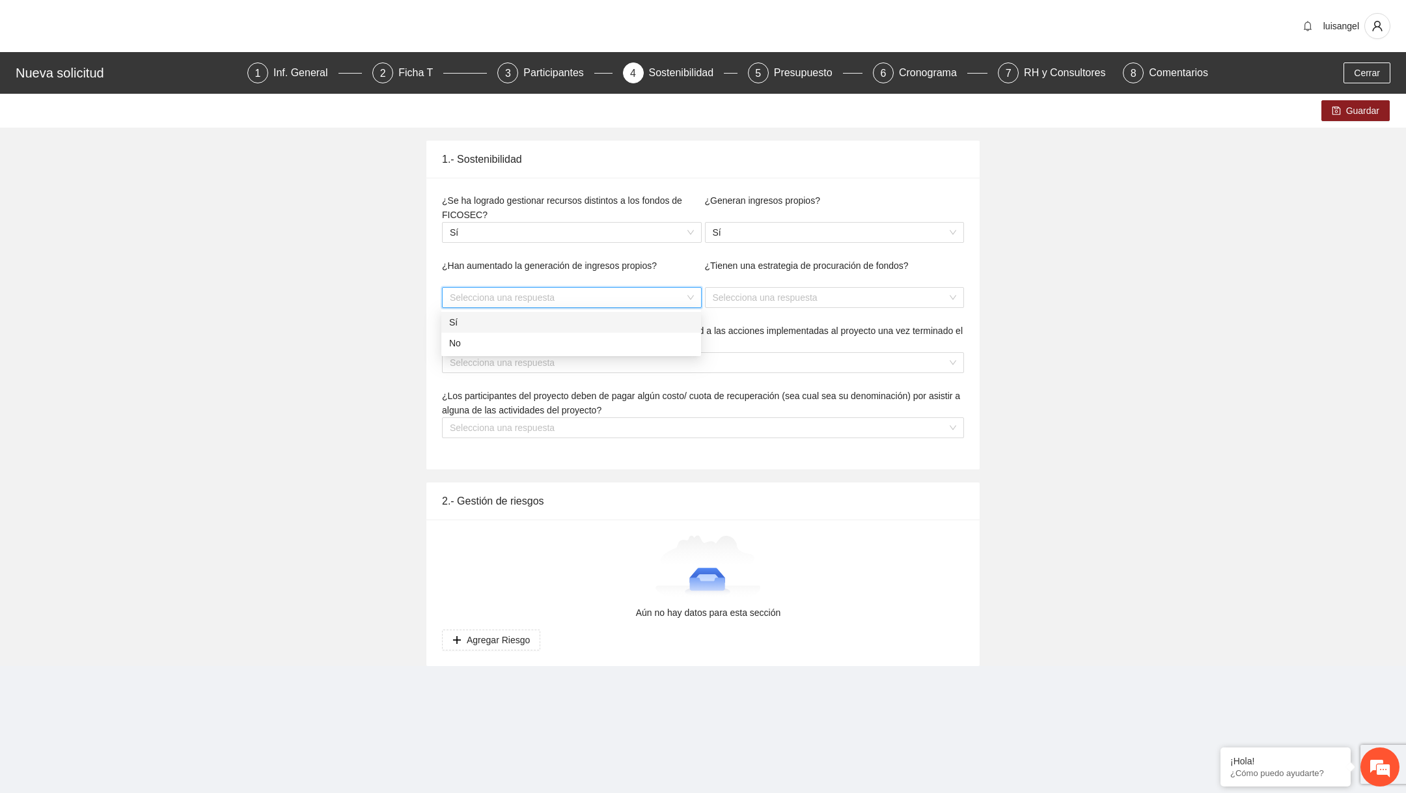
click at [602, 326] on div "Sí" at bounding box center [571, 322] width 244 height 14
click at [745, 309] on div "¿Tienen una estrategia de procuración de fondos? Selecciona una respuesta" at bounding box center [834, 290] width 263 height 65
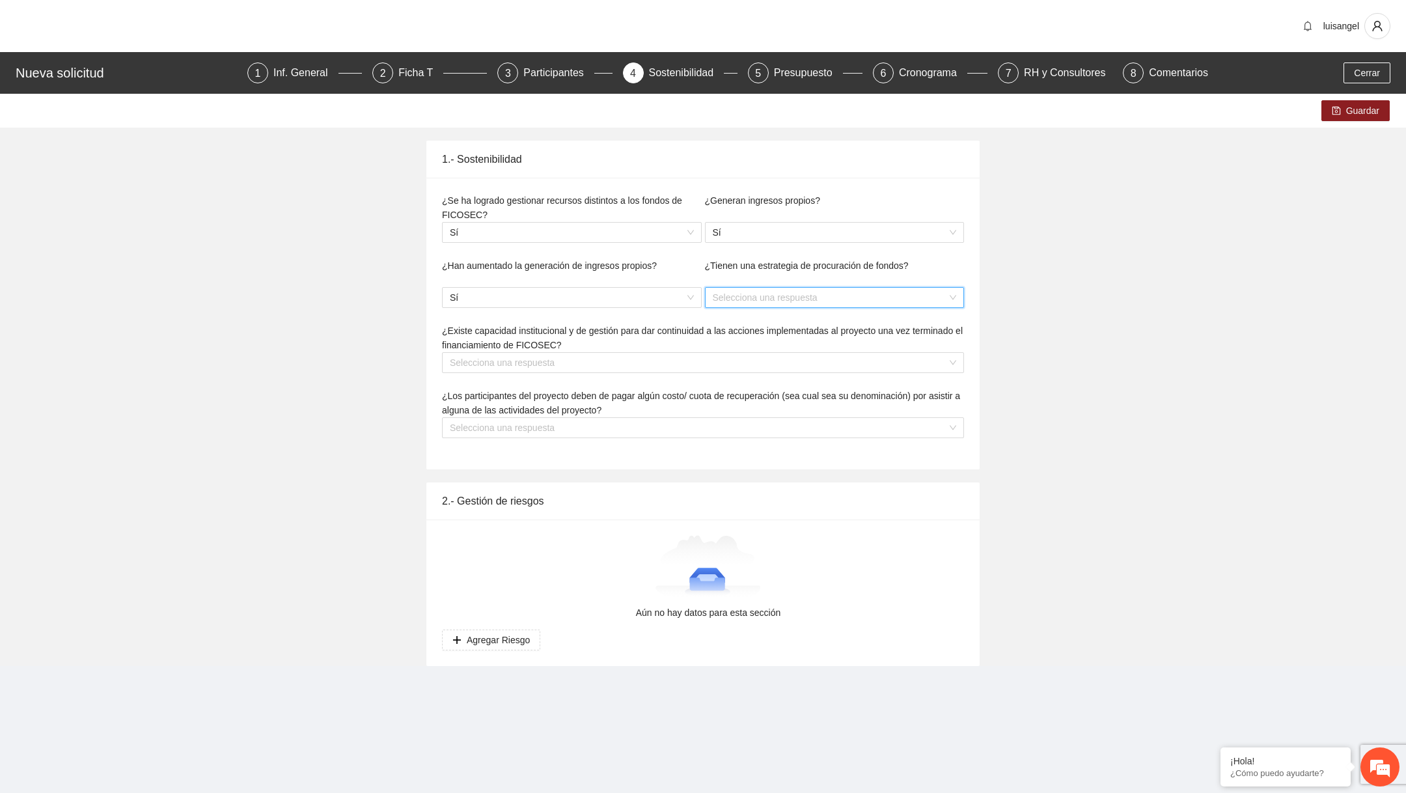
click at [752, 302] on input "search" at bounding box center [830, 298] width 235 height 20
click at [734, 334] on div "No" at bounding box center [834, 343] width 260 height 21
click at [646, 376] on div "¿Existe capacidad institucional y de gestión para dar continuidad a las accione…" at bounding box center [703, 355] width 525 height 65
click at [646, 361] on input "search" at bounding box center [698, 363] width 497 height 20
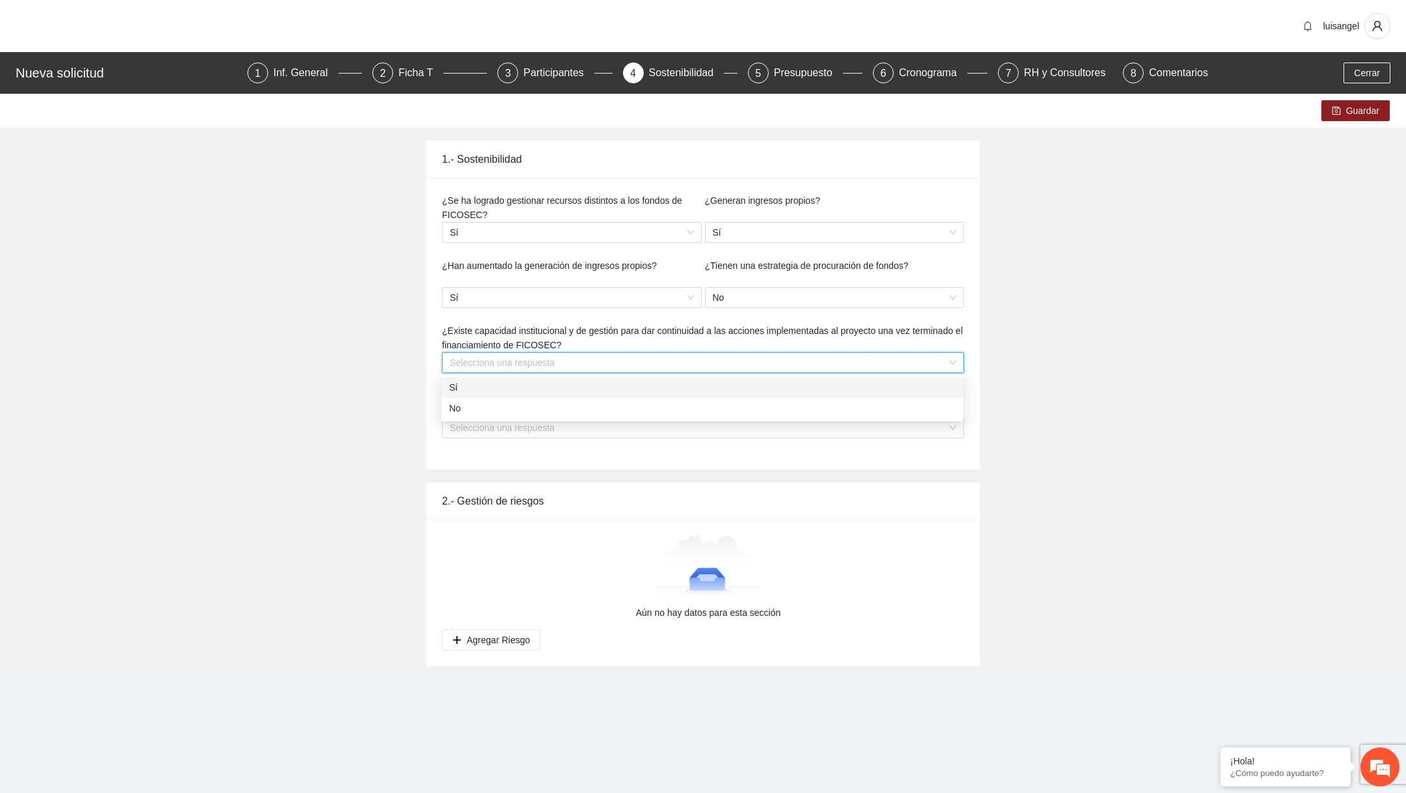
click at [563, 390] on div "Sí" at bounding box center [702, 387] width 506 height 14
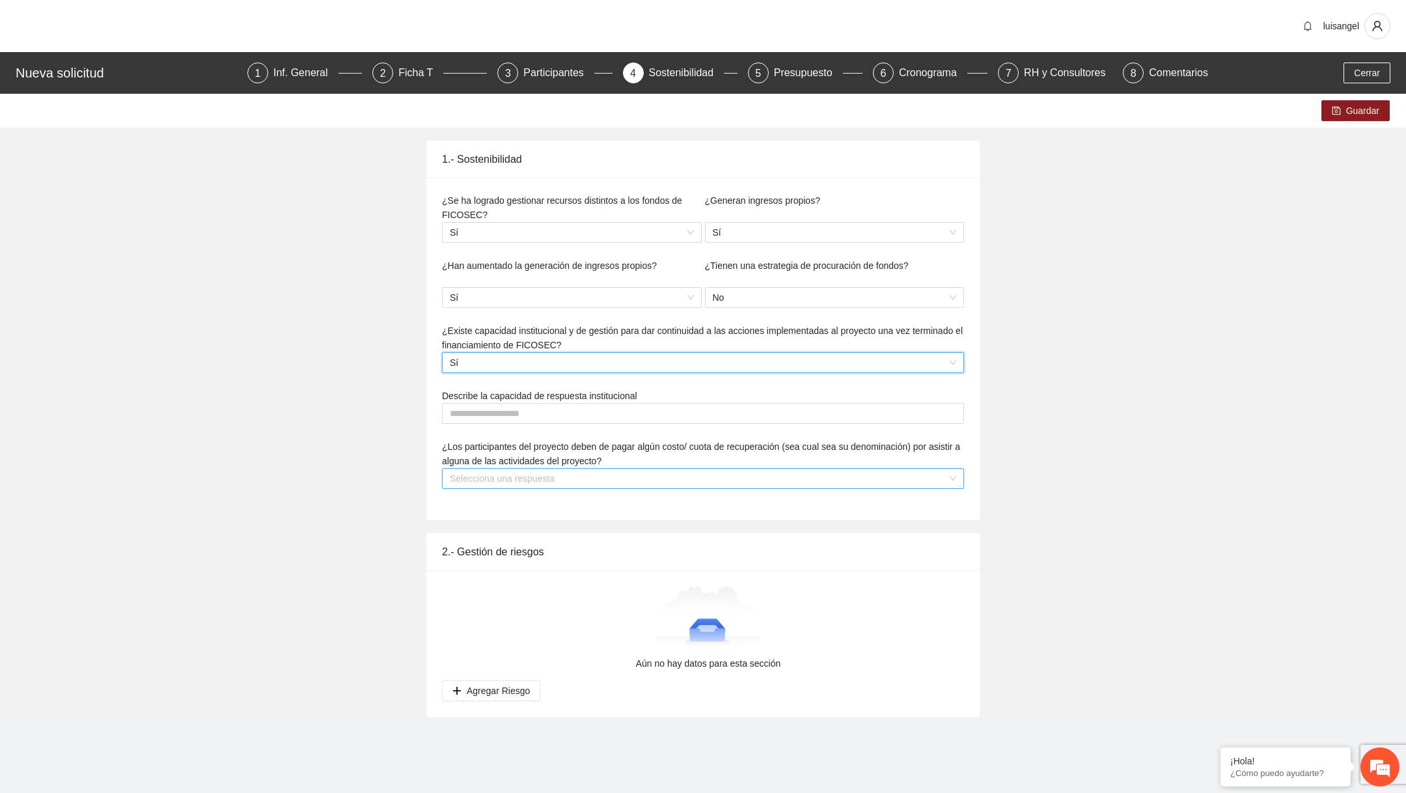
click at [538, 483] on input "search" at bounding box center [698, 479] width 497 height 20
click at [532, 506] on div "Sí" at bounding box center [702, 503] width 506 height 14
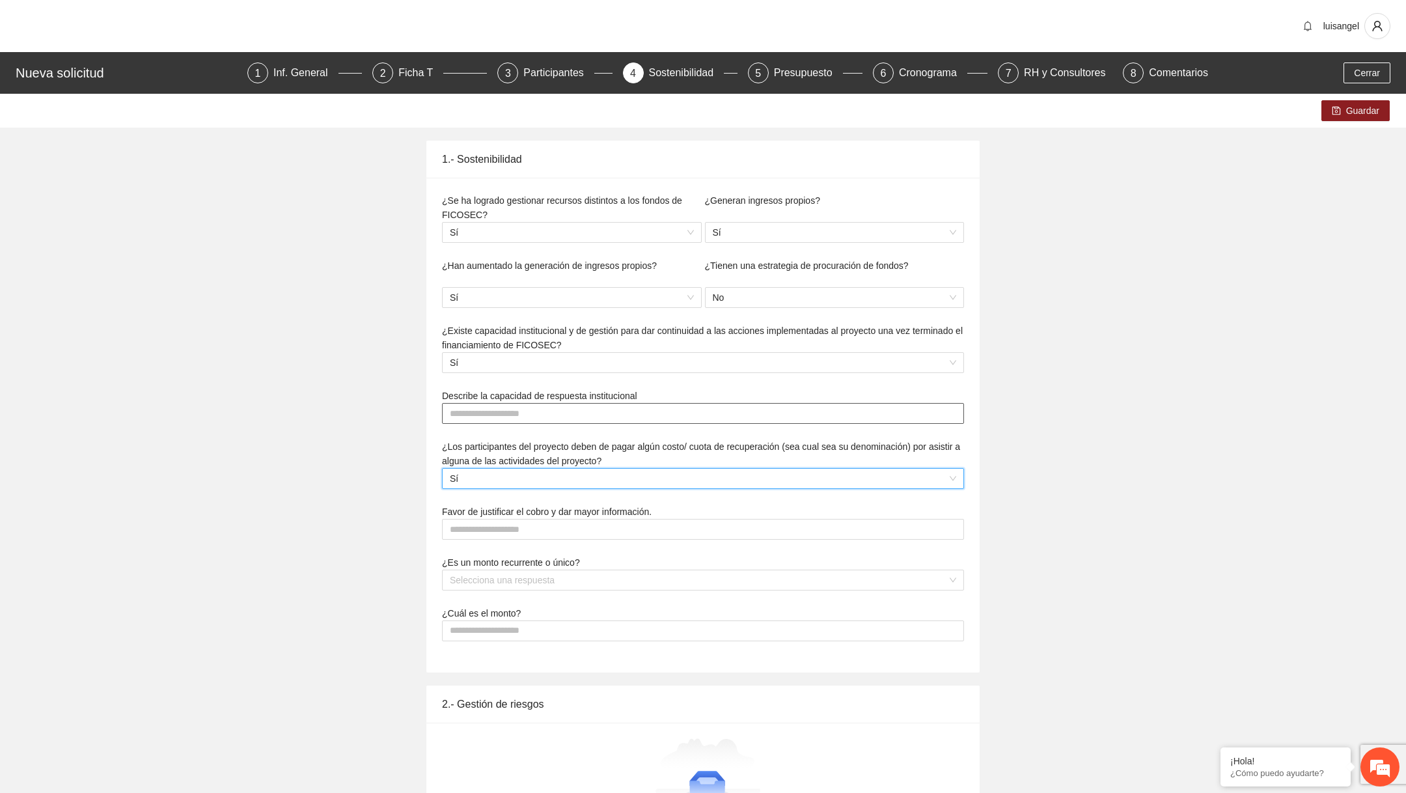
click at [557, 414] on textarea at bounding box center [703, 413] width 522 height 21
type textarea "*"
type textarea "**"
type textarea "***"
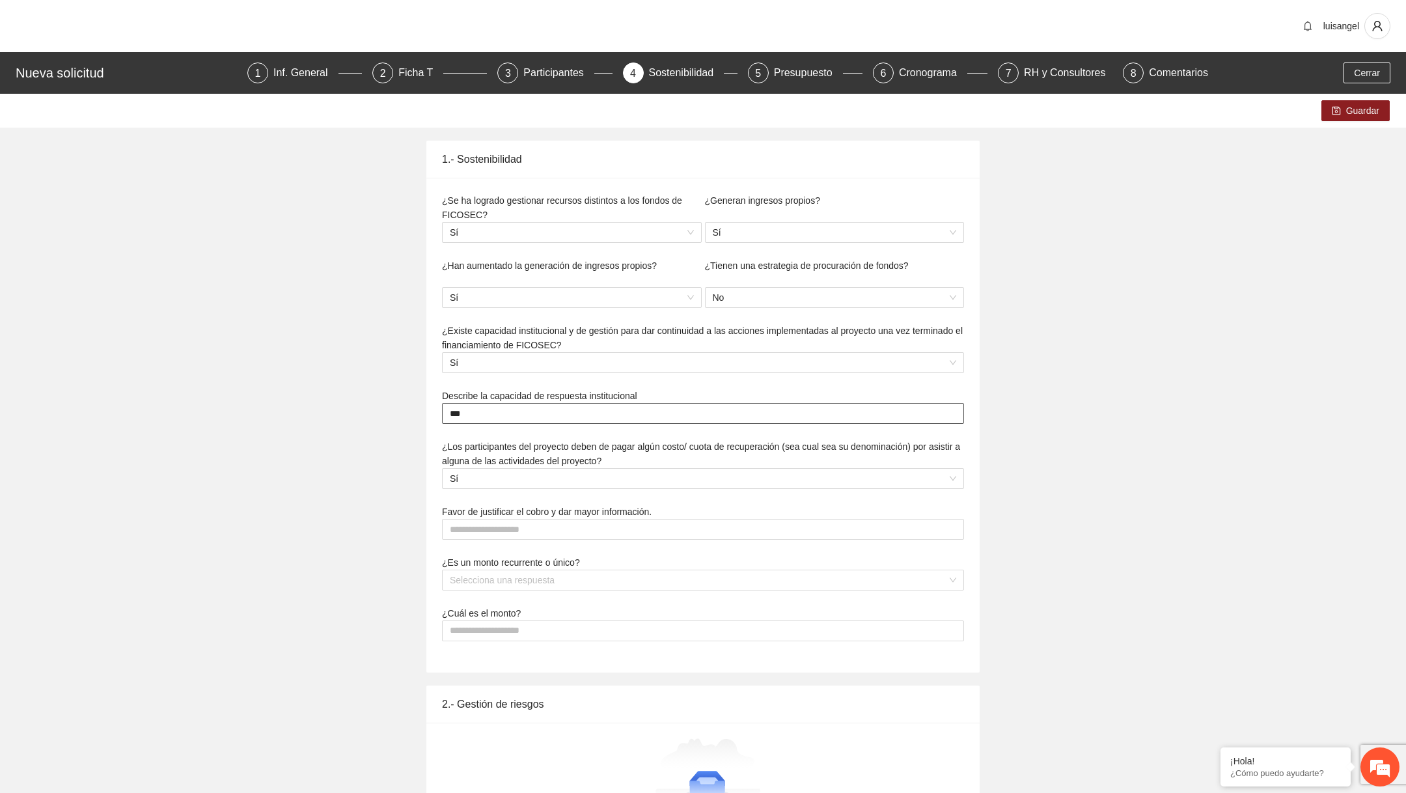
type textarea "****"
click at [551, 523] on textarea at bounding box center [703, 529] width 522 height 21
type textarea "*"
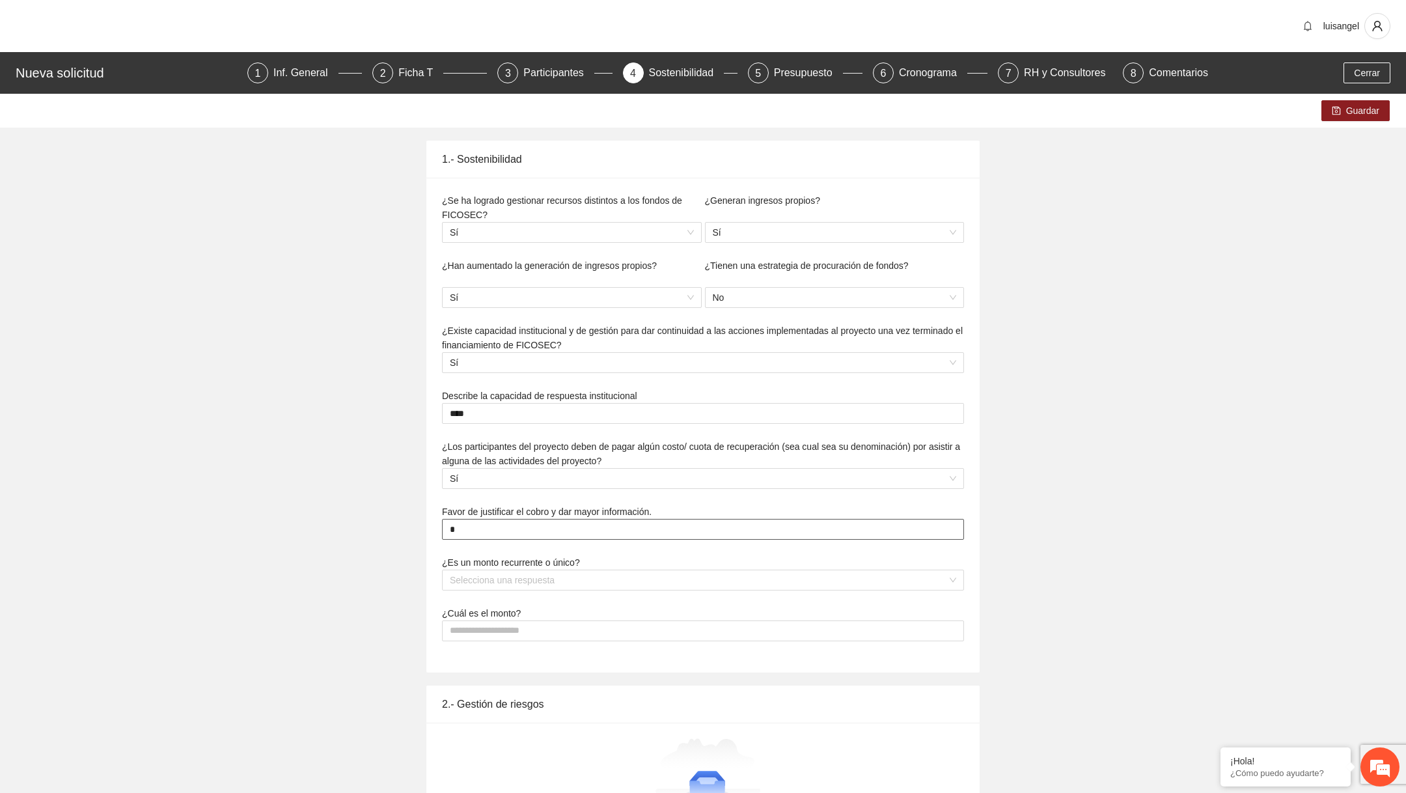
type textarea "**"
type textarea "***"
type textarea "****"
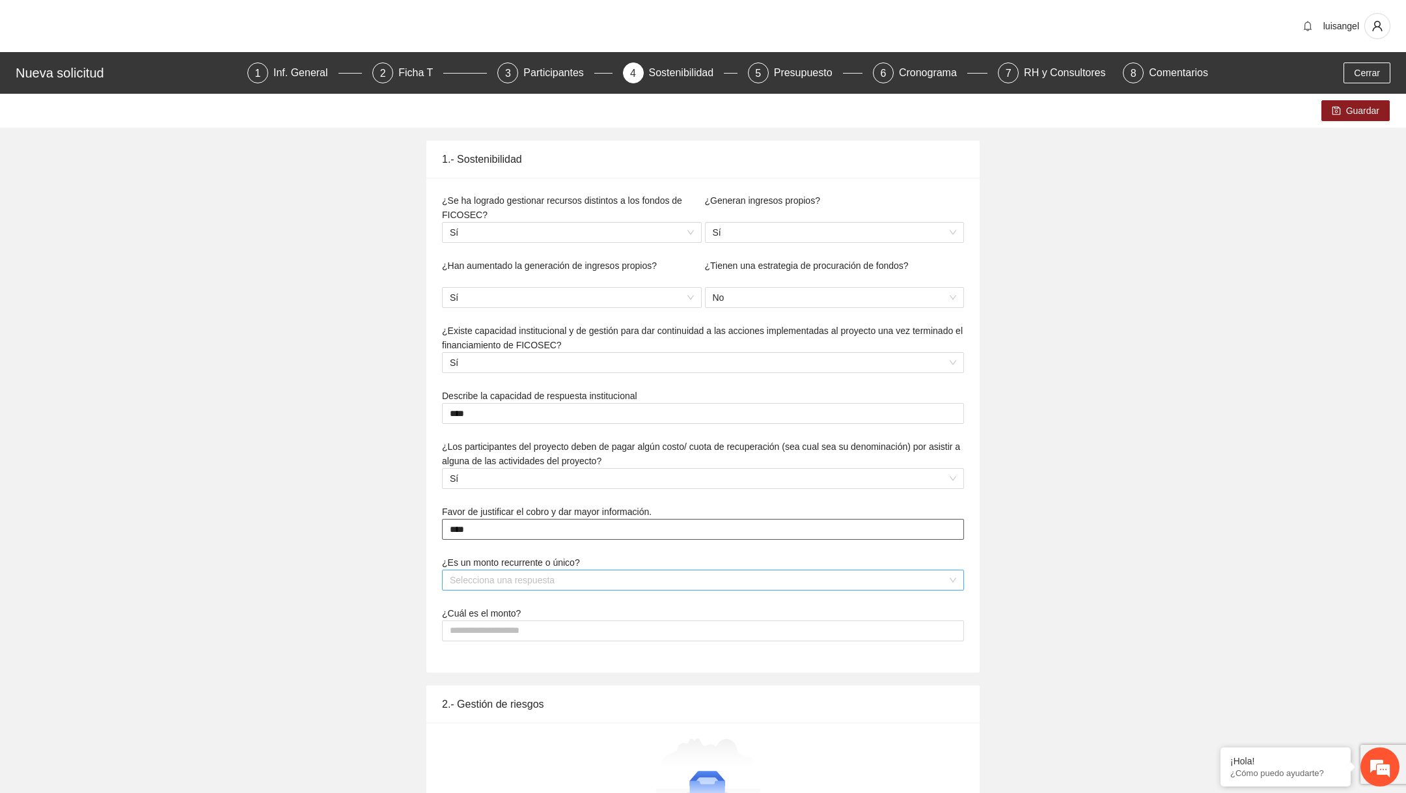
type textarea "****"
click at [555, 580] on input "search" at bounding box center [698, 580] width 497 height 20
click at [535, 614] on div "Recurrente" at bounding box center [702, 604] width 522 height 21
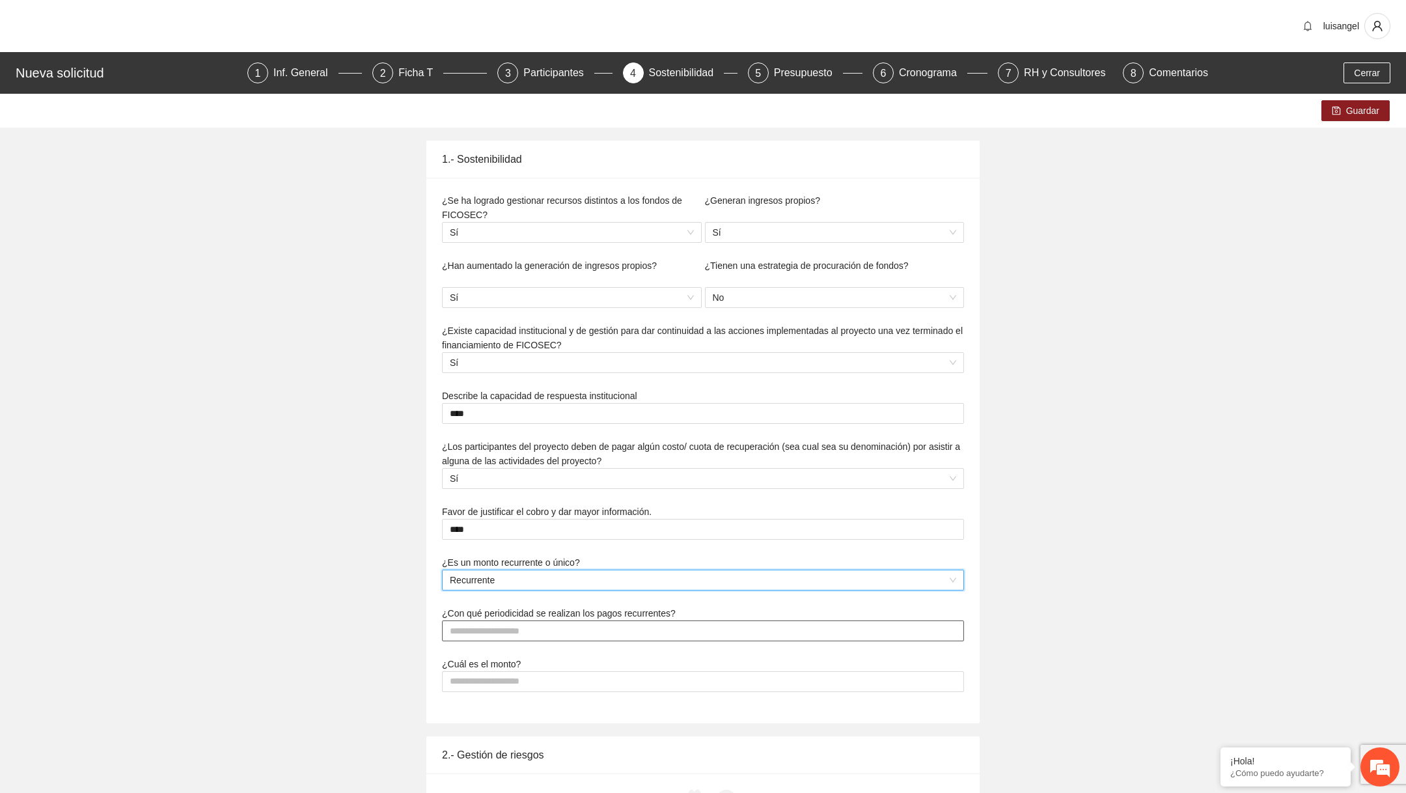
click at [519, 631] on input "text" at bounding box center [703, 630] width 522 height 21
type input "***"
click at [531, 680] on input at bounding box center [703, 682] width 521 height 20
type input "***"
click at [1343, 113] on button "Guardar" at bounding box center [1355, 110] width 68 height 21
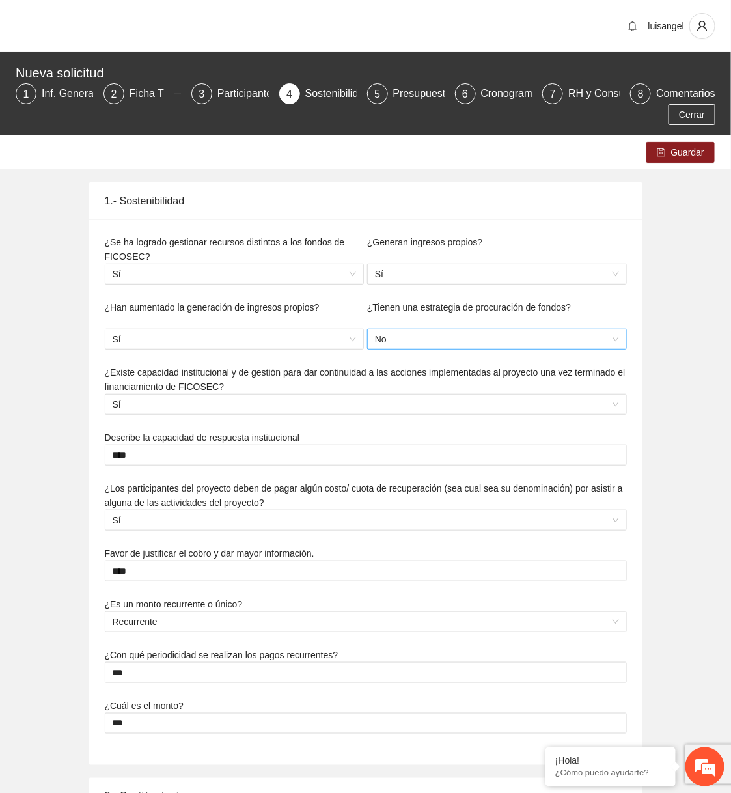
scroll to position [217, 0]
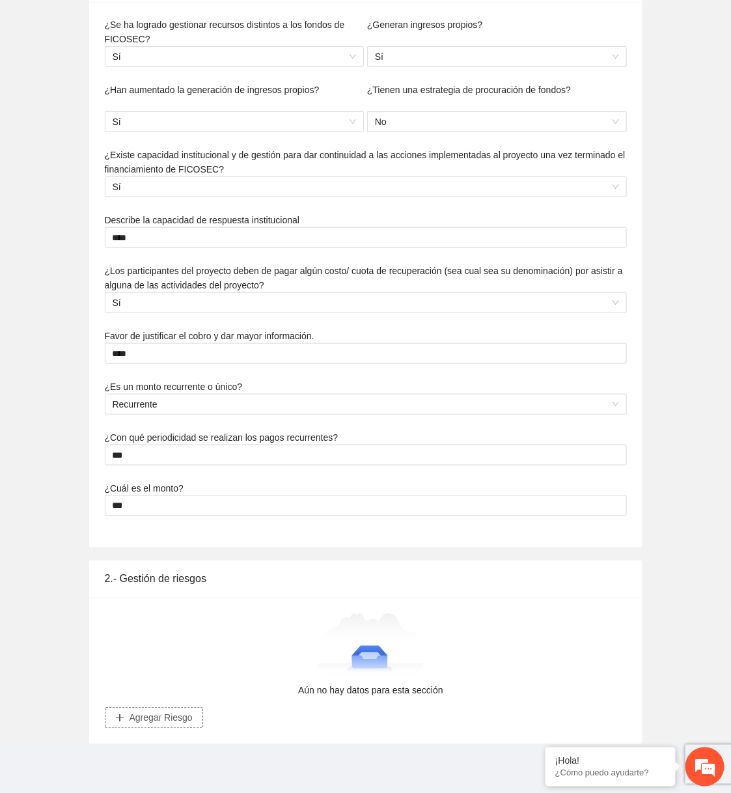
click at [172, 724] on button "Agregar Riesgo" at bounding box center [154, 718] width 98 height 21
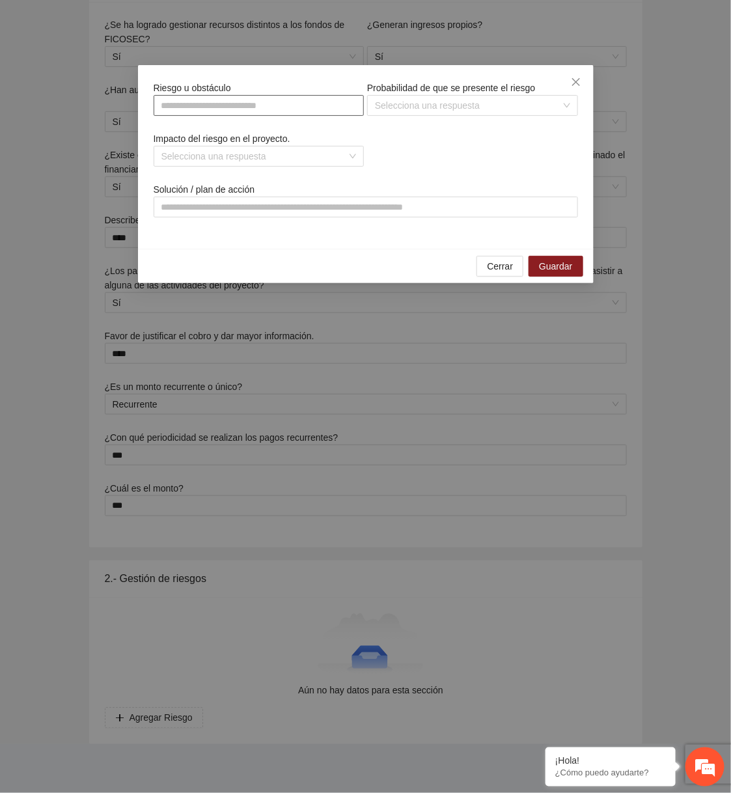
click at [274, 115] on input "text" at bounding box center [259, 105] width 211 height 21
type input "****"
click at [470, 106] on input "search" at bounding box center [468, 106] width 186 height 20
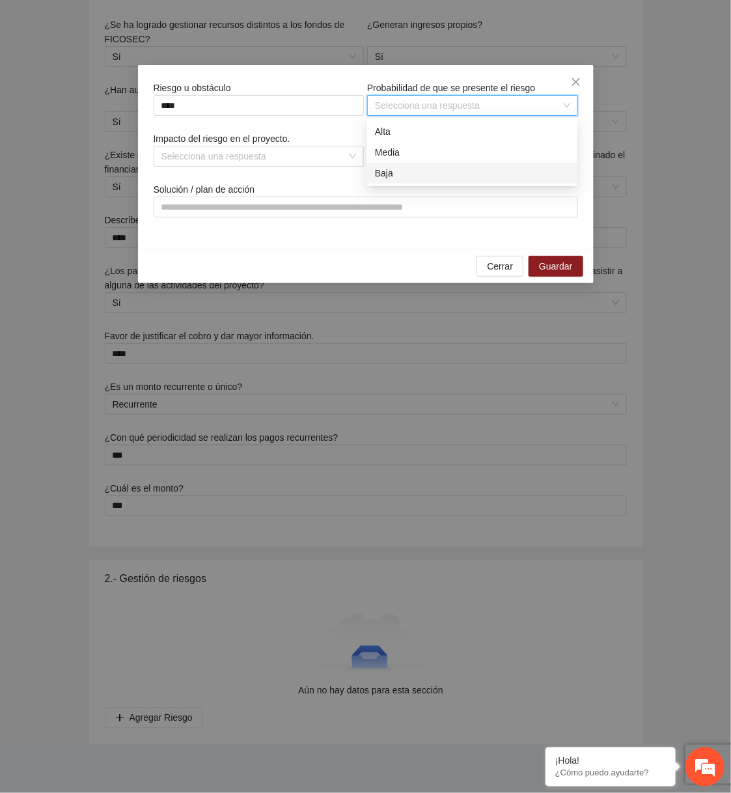
click at [413, 163] on div "Baja" at bounding box center [472, 173] width 210 height 21
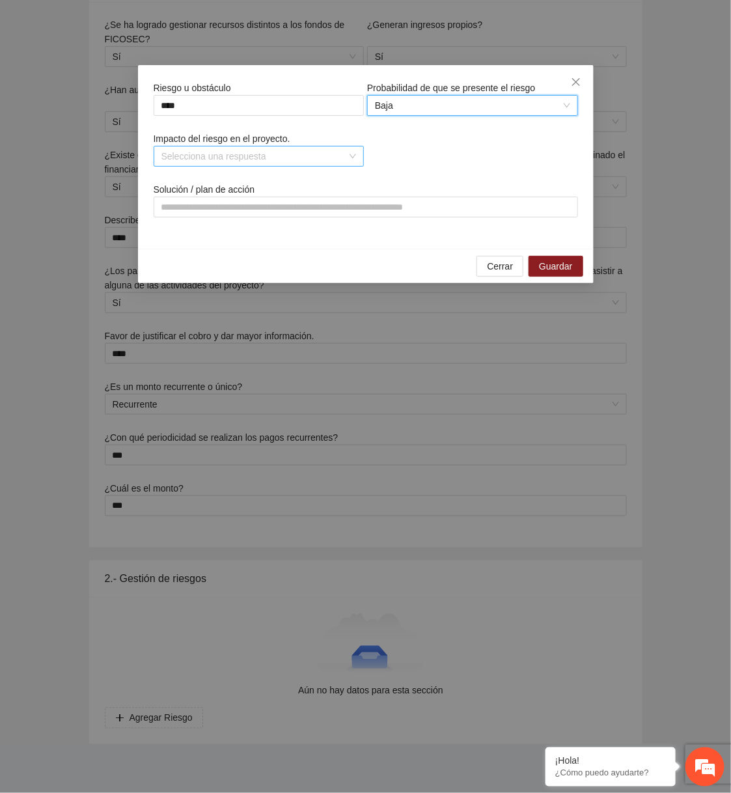
click at [256, 161] on input "search" at bounding box center [254, 156] width 186 height 20
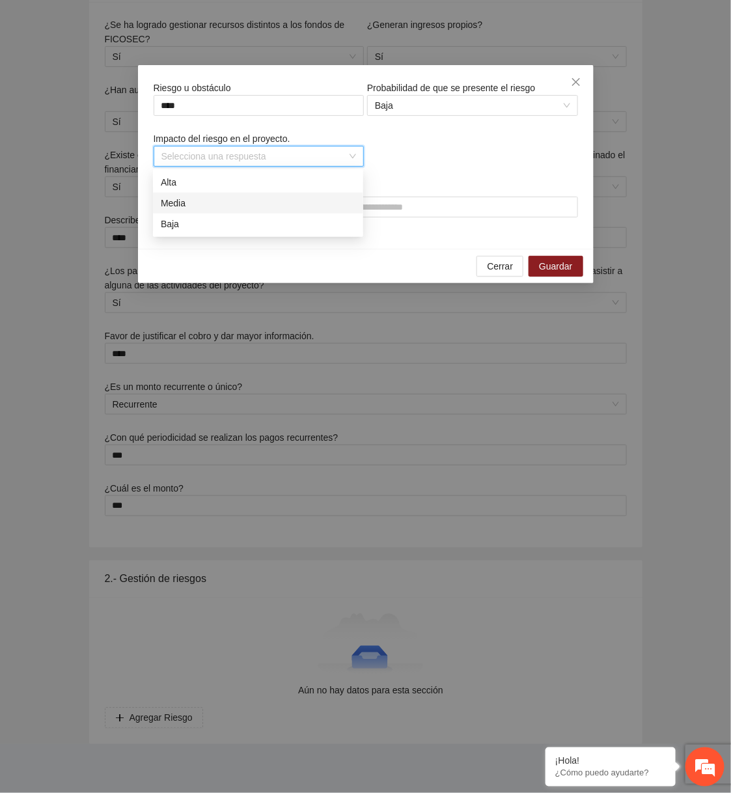
click at [224, 211] on div "Media" at bounding box center [258, 203] width 210 height 21
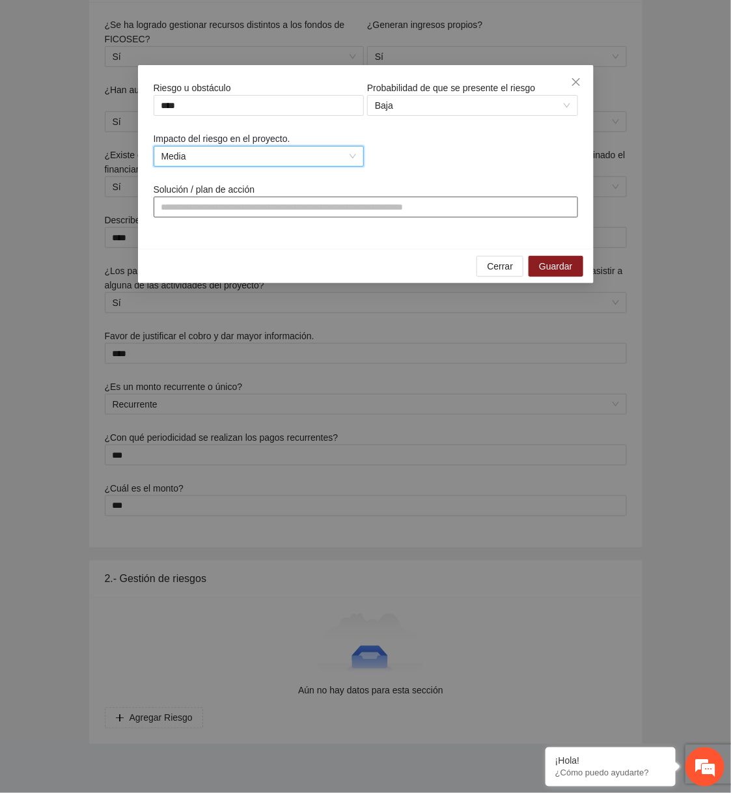
click at [245, 206] on input "text" at bounding box center [366, 207] width 424 height 21
type input "*"
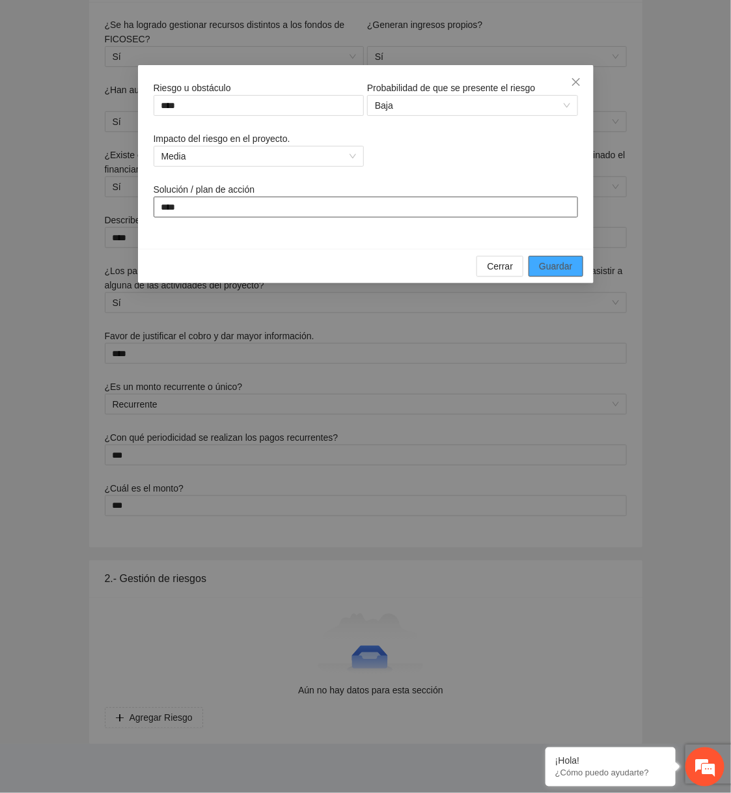
type input "****"
click at [575, 270] on button "Guardar" at bounding box center [556, 266] width 54 height 21
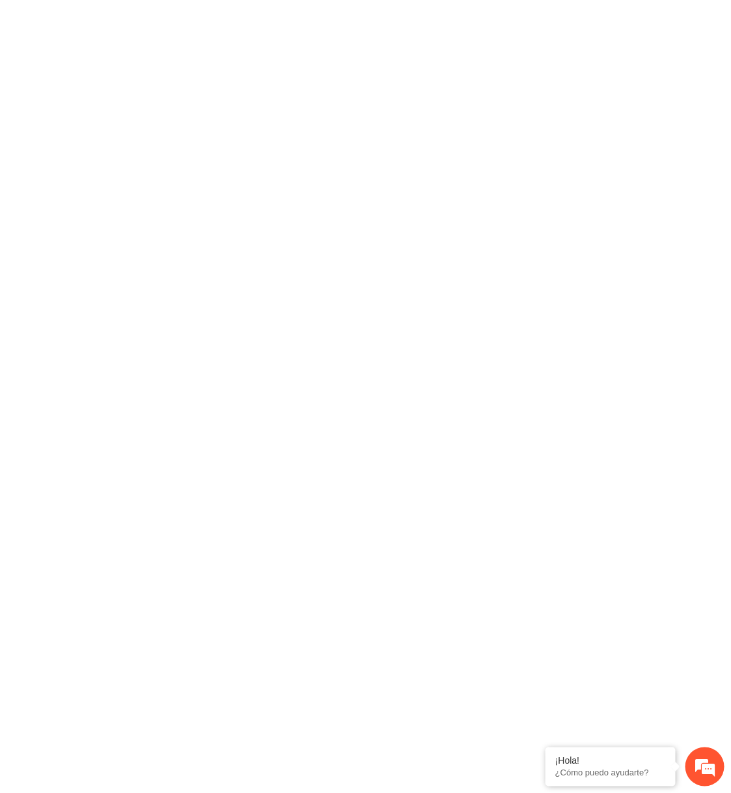
scroll to position [0, 0]
